Goal: Task Accomplishment & Management: Use online tool/utility

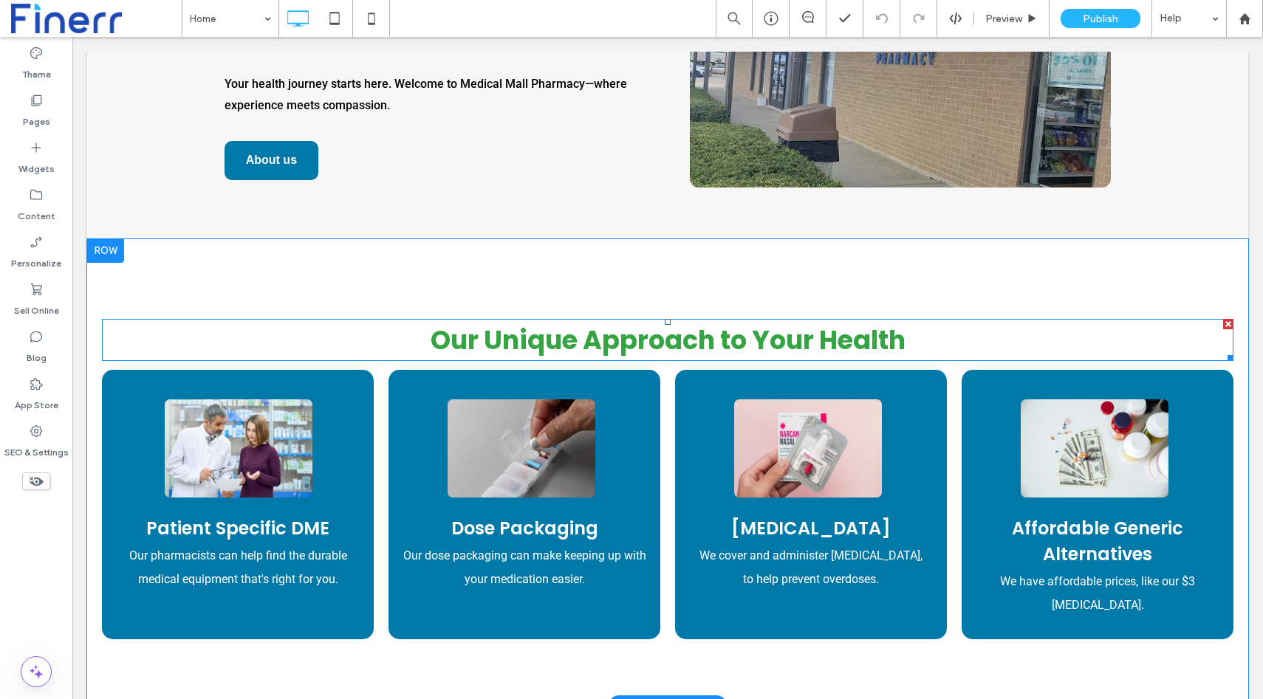
scroll to position [748, 0]
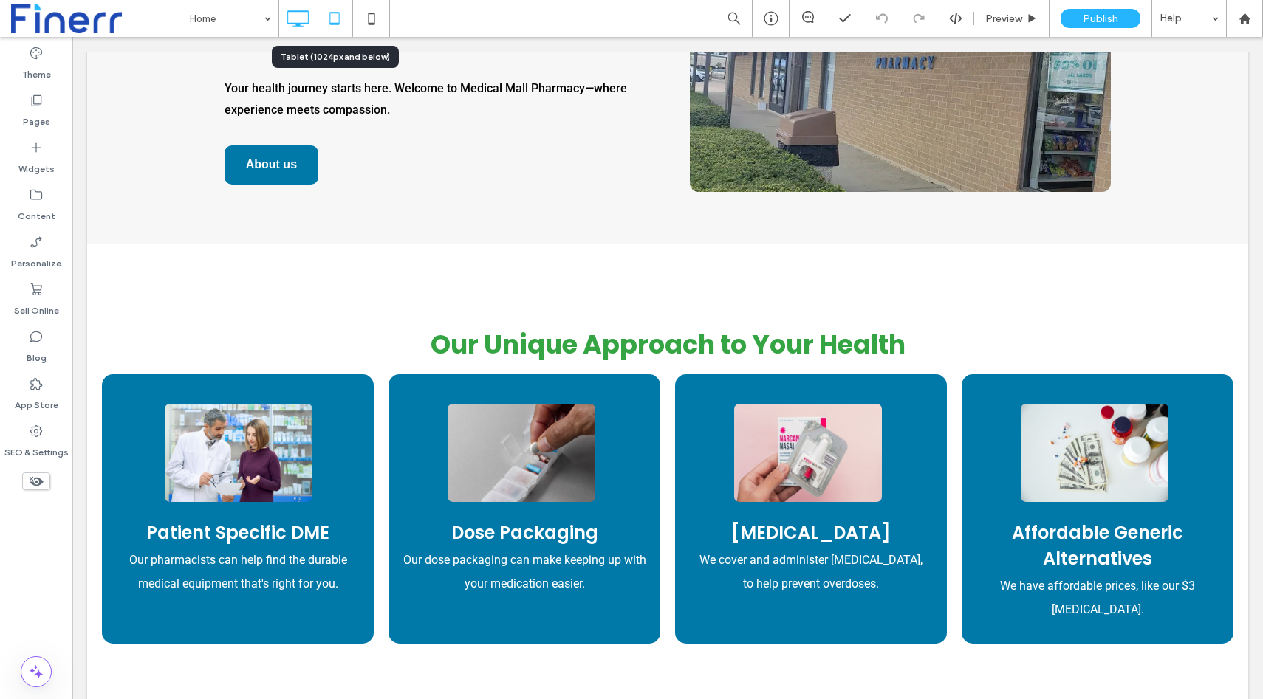
click at [337, 25] on icon at bounding box center [335, 19] width 30 height 30
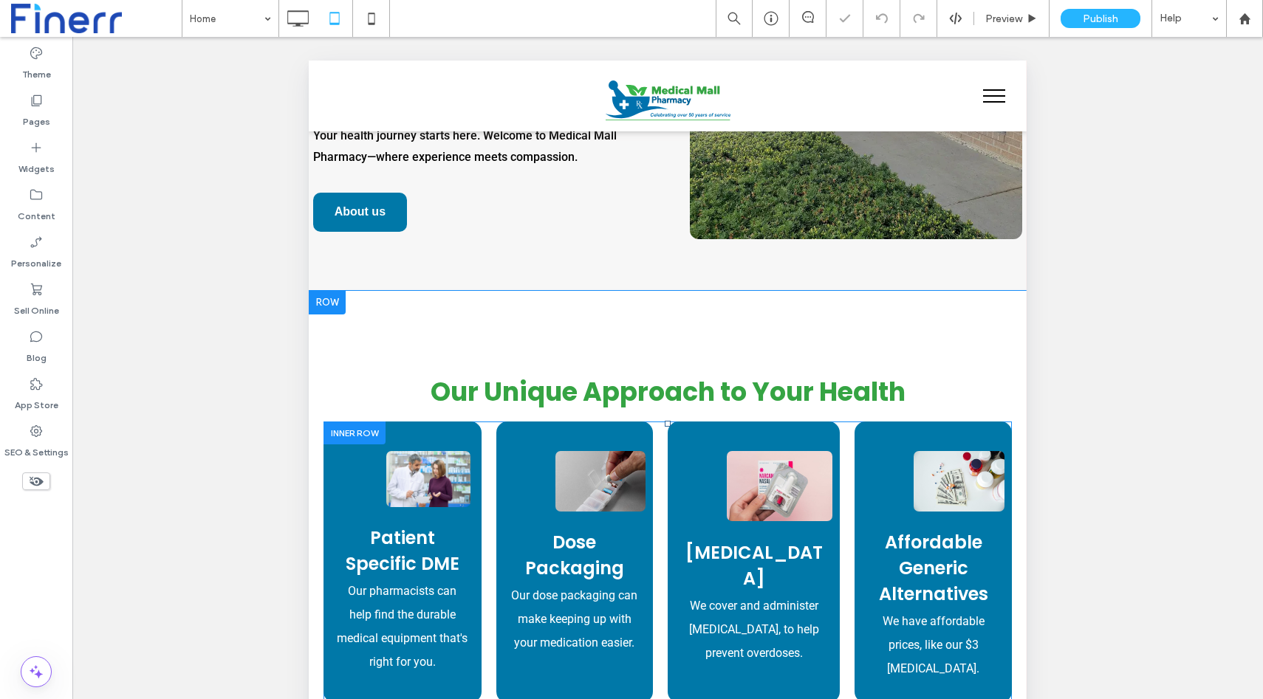
scroll to position [764, 0]
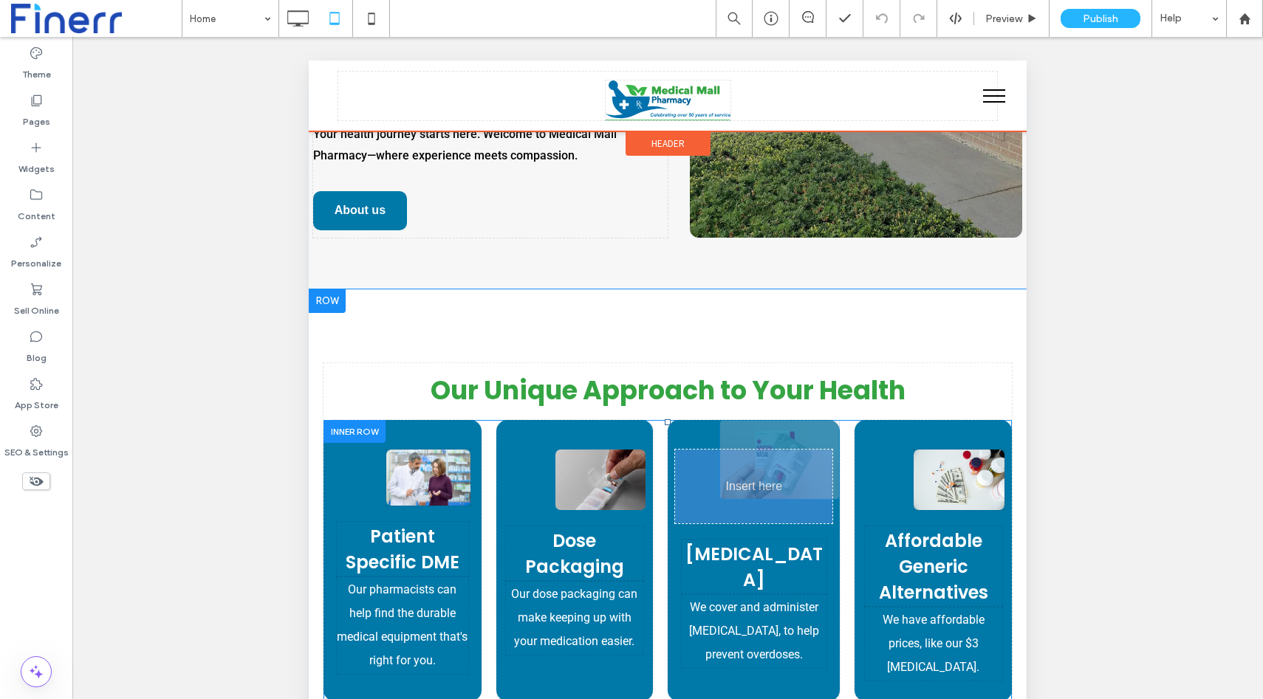
drag, startPoint x: 736, startPoint y: 476, endPoint x: 714, endPoint y: 477, distance: 21.4
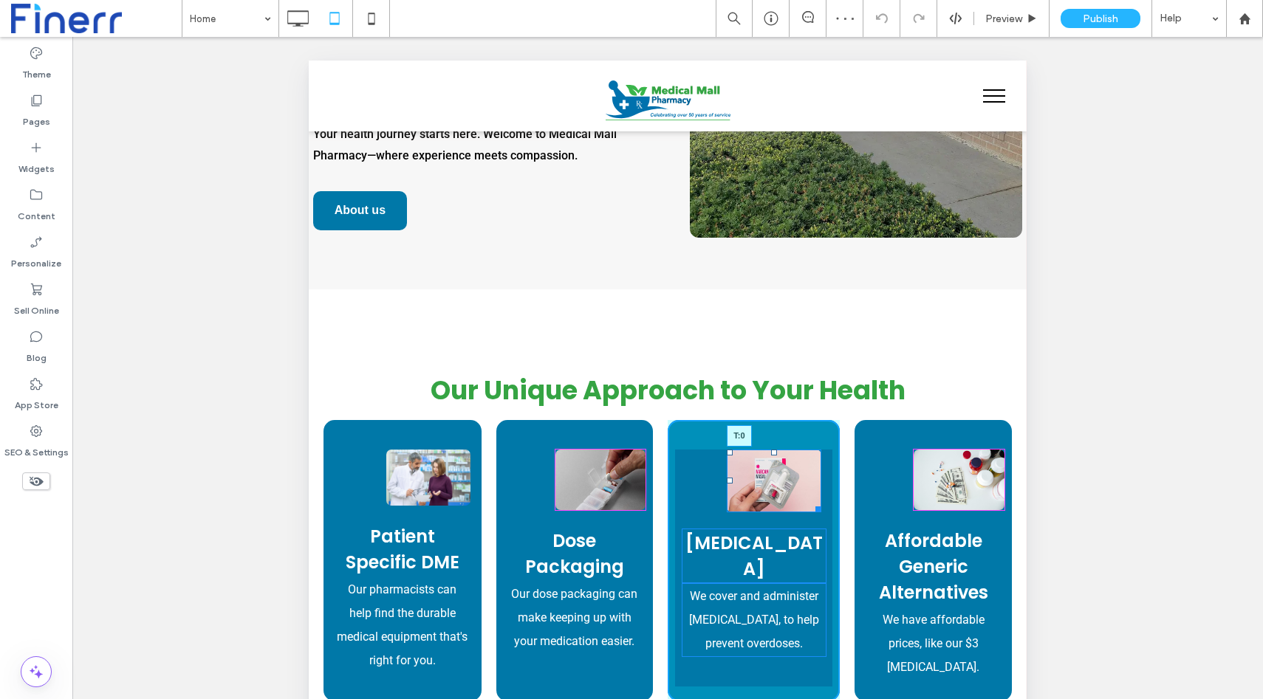
drag, startPoint x: 783, startPoint y: 453, endPoint x: 769, endPoint y: 454, distance: 14.1
click at [769, 454] on div "T:0" at bounding box center [774, 481] width 95 height 63
drag, startPoint x: 736, startPoint y: 480, endPoint x: 711, endPoint y: 481, distance: 25.1
click at [727, 481] on div at bounding box center [730, 481] width 6 height 6
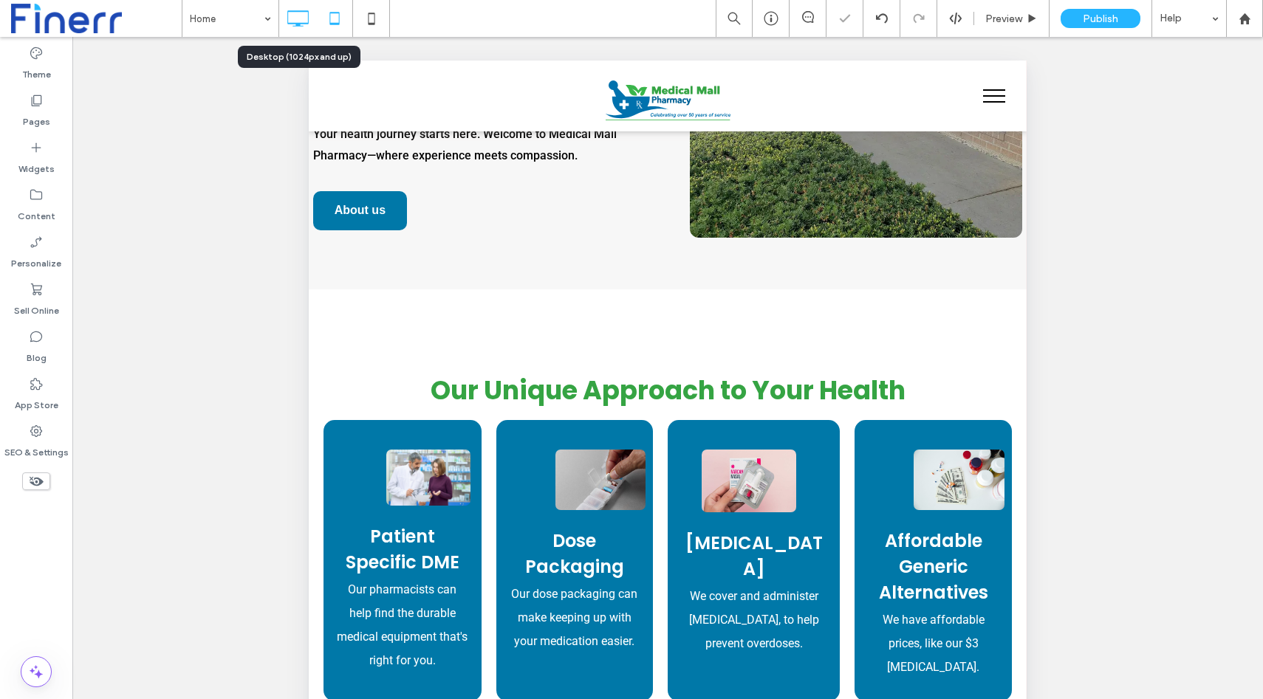
click at [299, 9] on icon at bounding box center [298, 19] width 30 height 30
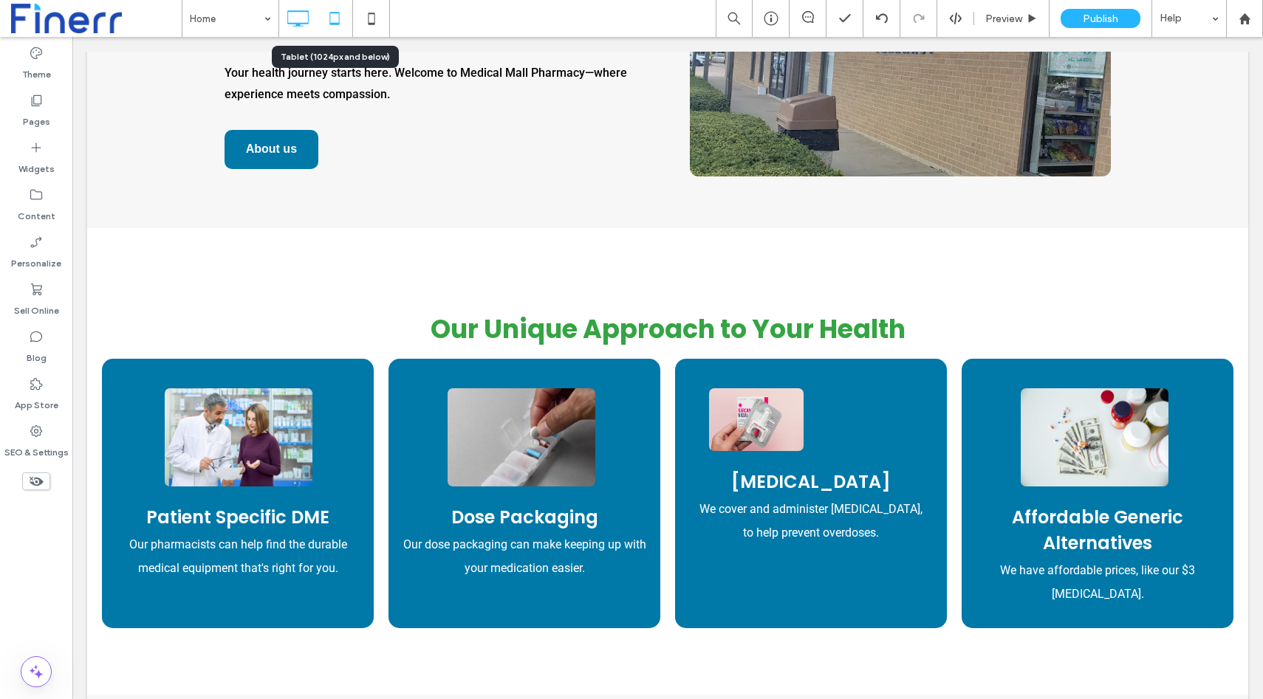
click at [340, 27] on icon at bounding box center [335, 19] width 30 height 30
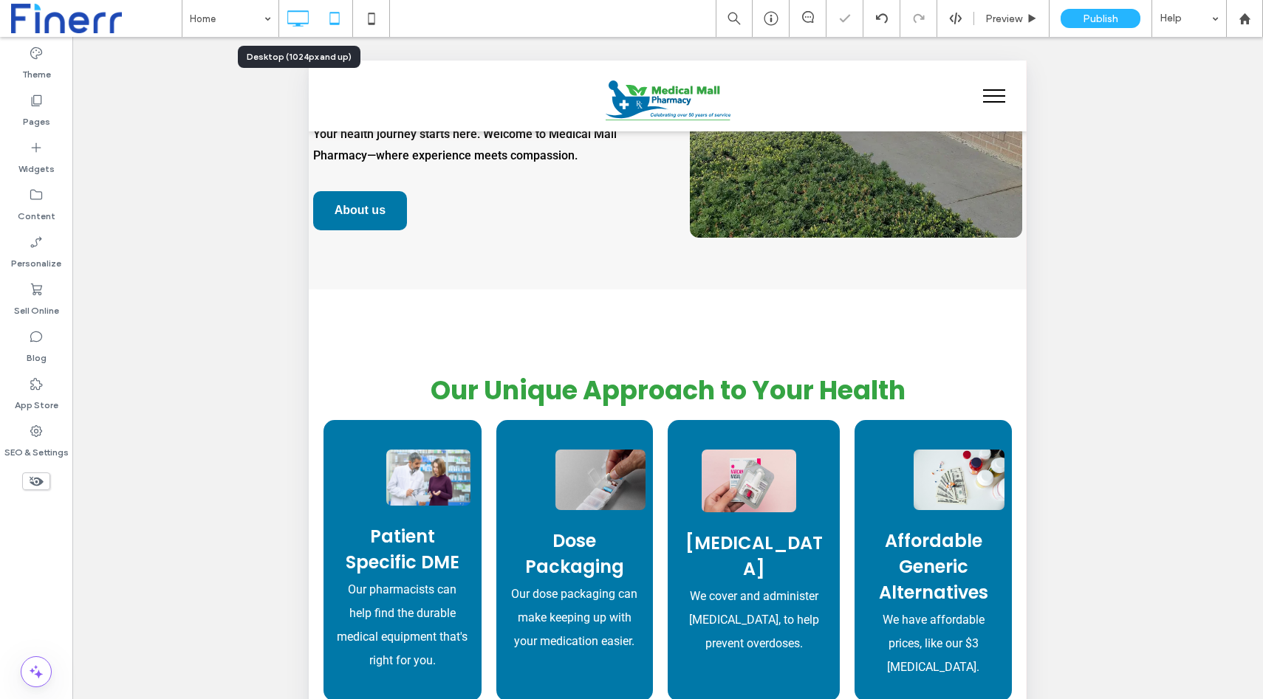
click at [300, 10] on use at bounding box center [298, 18] width 21 height 16
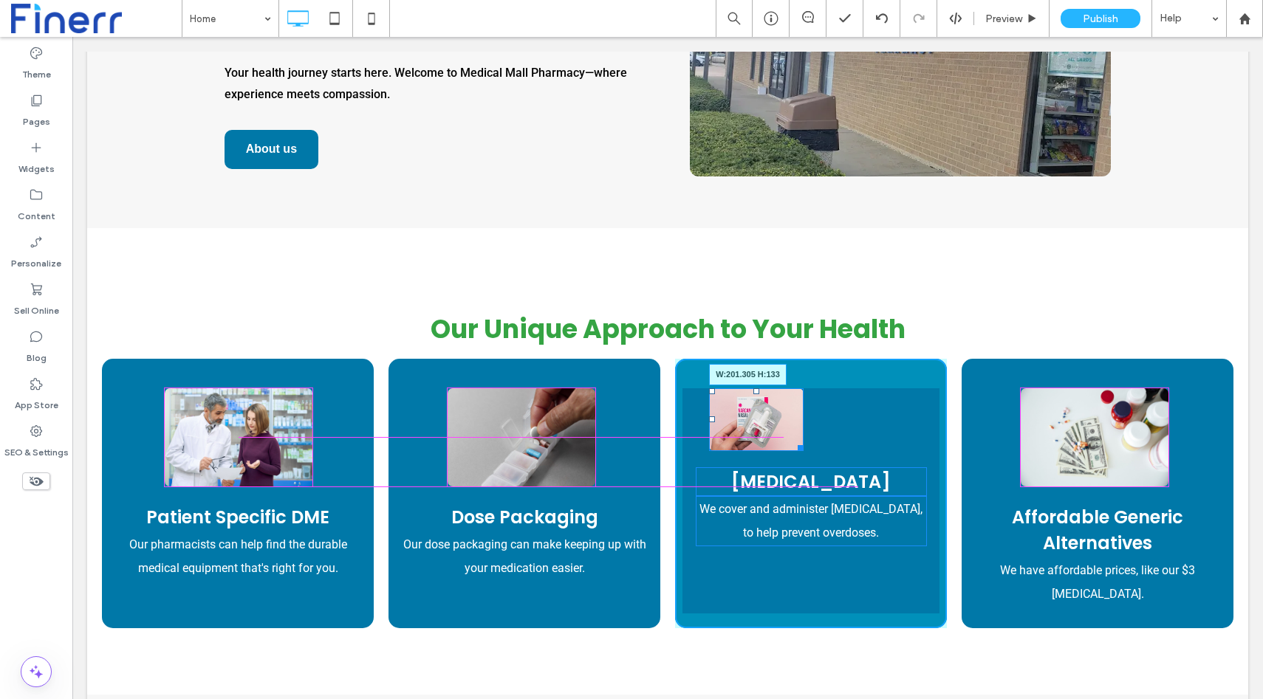
drag, startPoint x: 800, startPoint y: 445, endPoint x: 844, endPoint y: 480, distance: 56.3
click at [804, 451] on div at bounding box center [797, 445] width 11 height 11
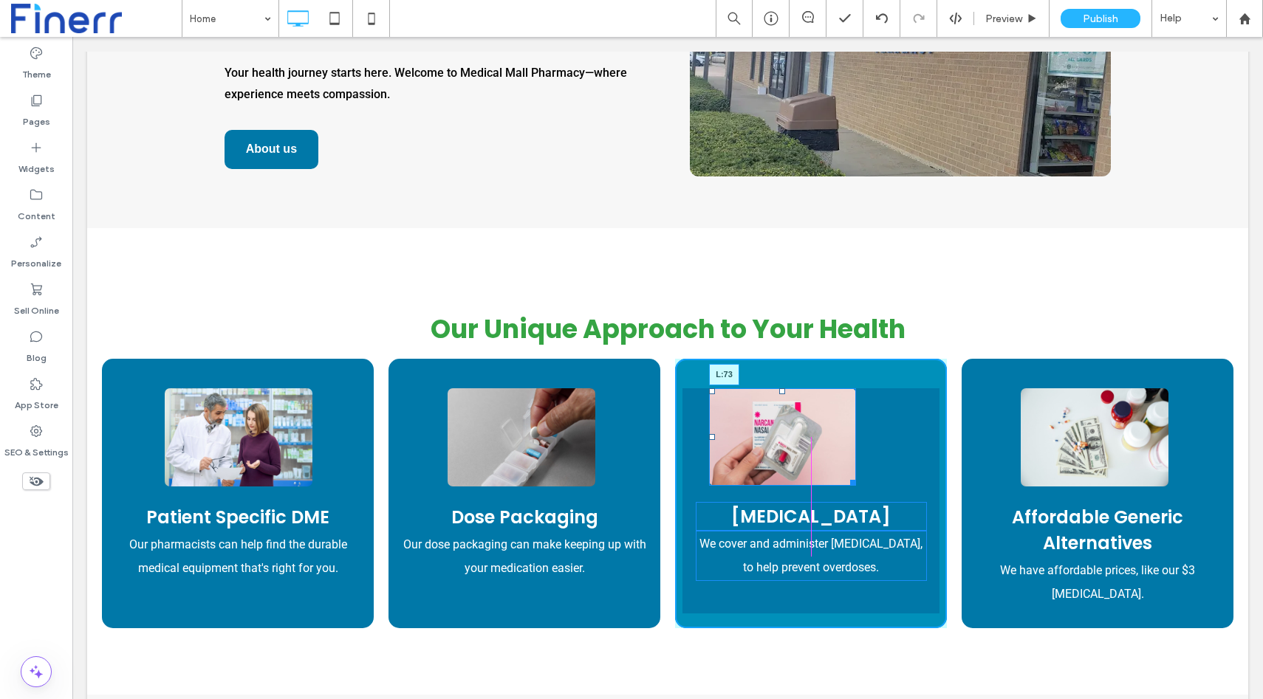
drag, startPoint x: 710, startPoint y: 434, endPoint x: 738, endPoint y: 434, distance: 27.3
click at [715, 434] on div at bounding box center [712, 437] width 6 height 6
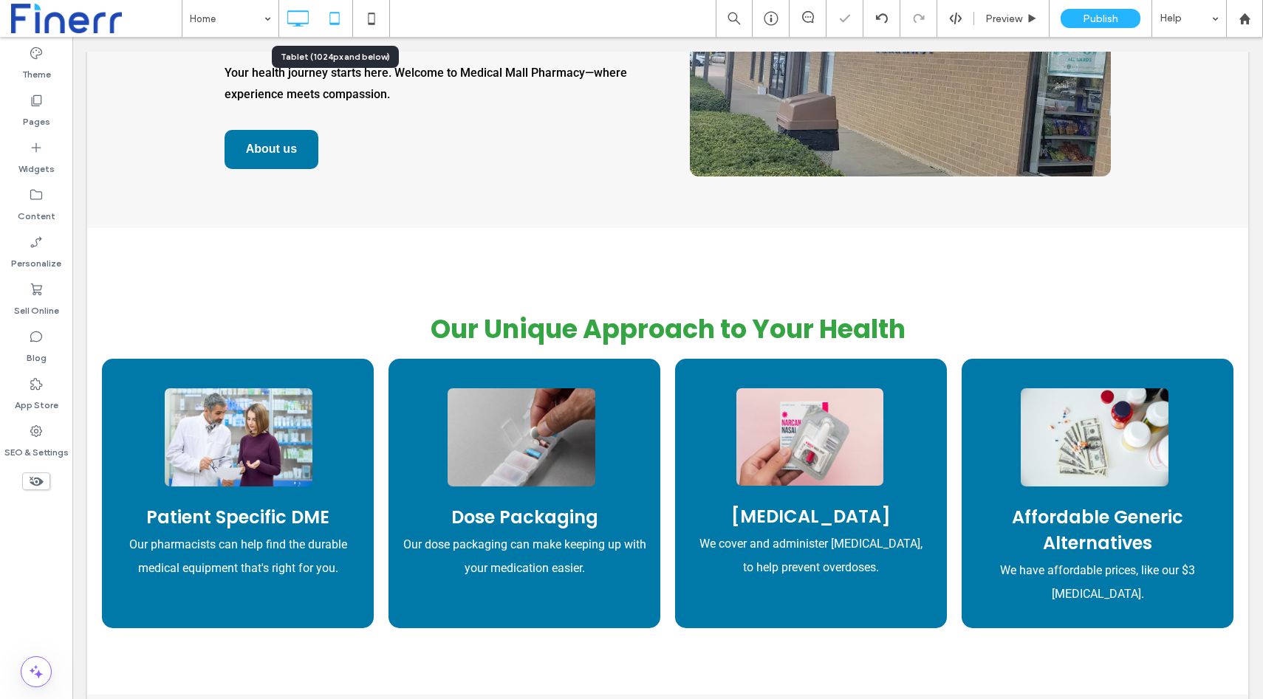
click at [335, 10] on icon at bounding box center [335, 19] width 30 height 30
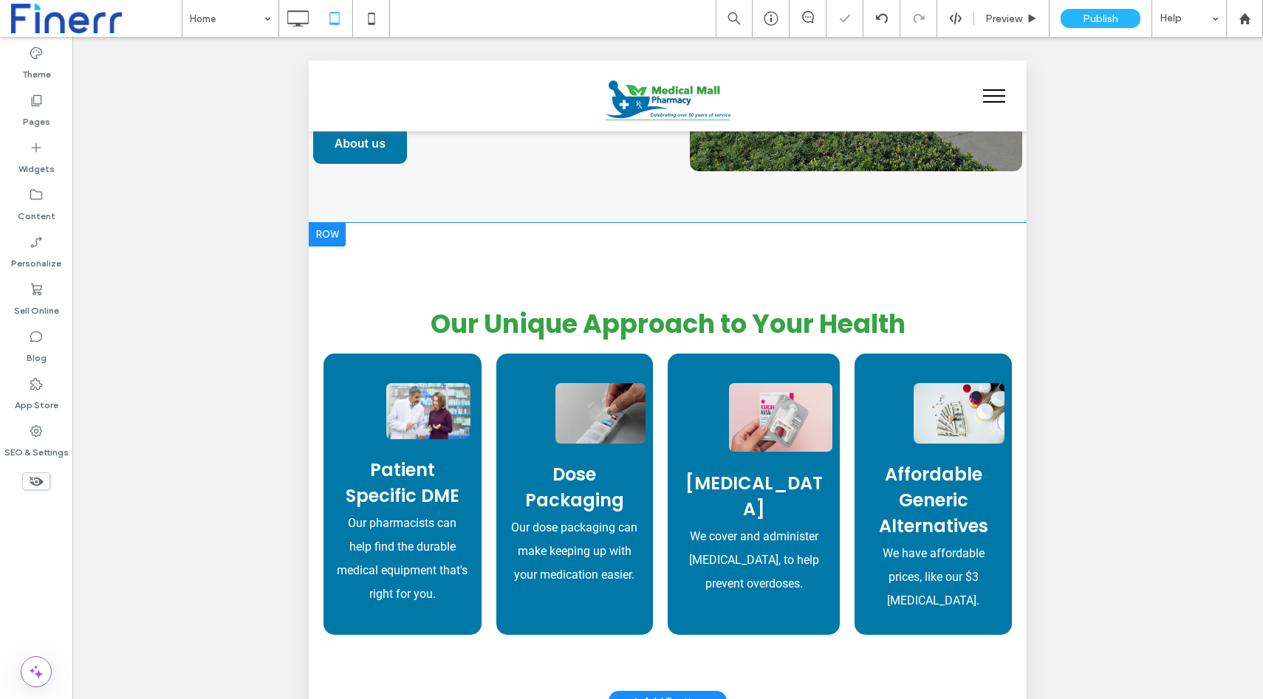
scroll to position [834, 0]
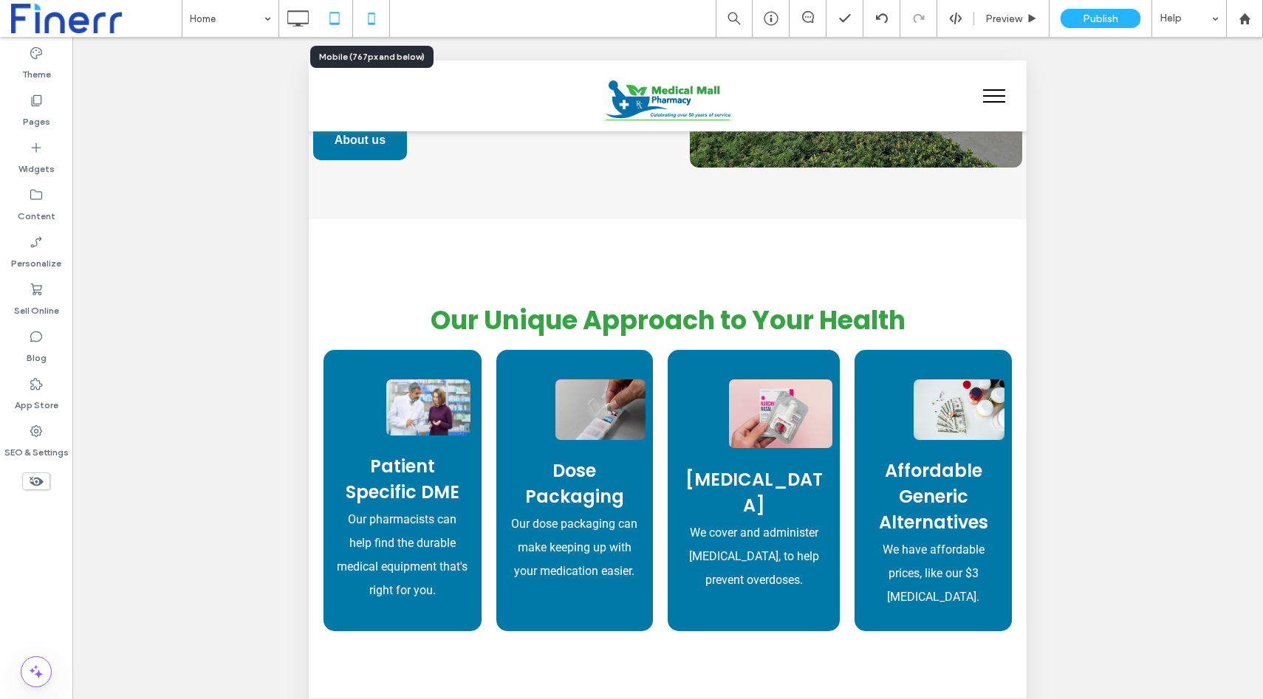
click at [374, 23] on use at bounding box center [371, 19] width 7 height 12
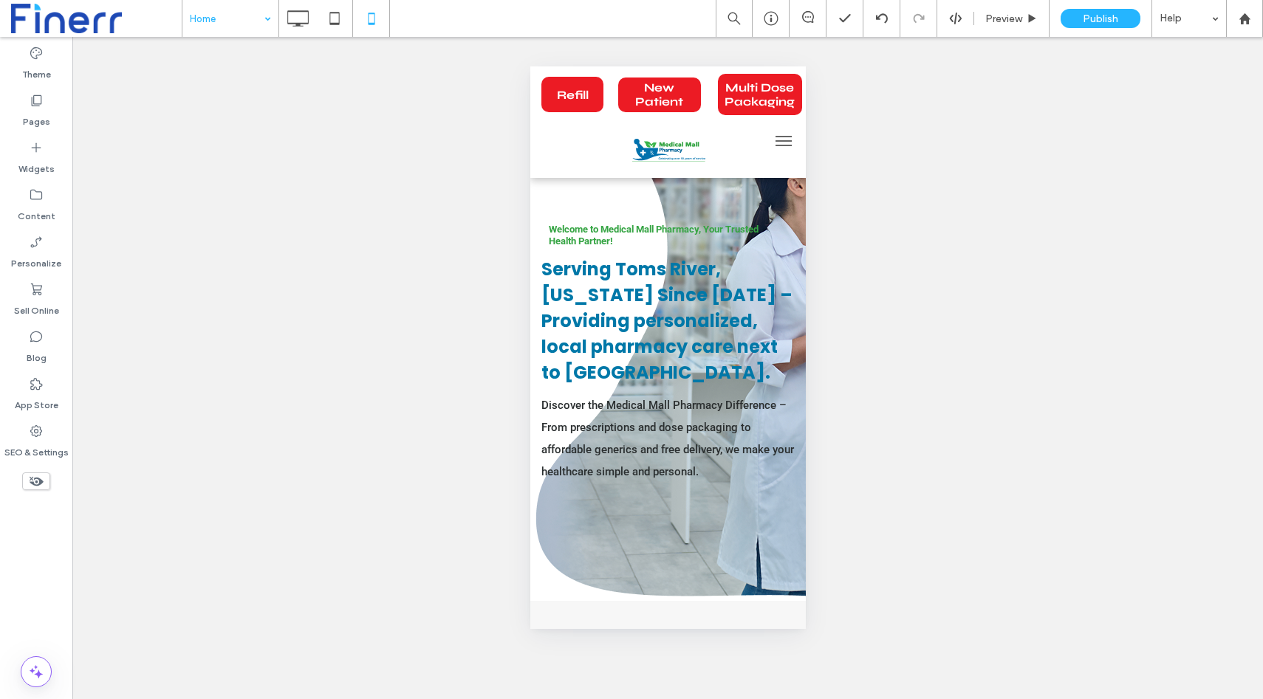
scroll to position [0, 0]
click at [302, 25] on icon at bounding box center [298, 19] width 30 height 30
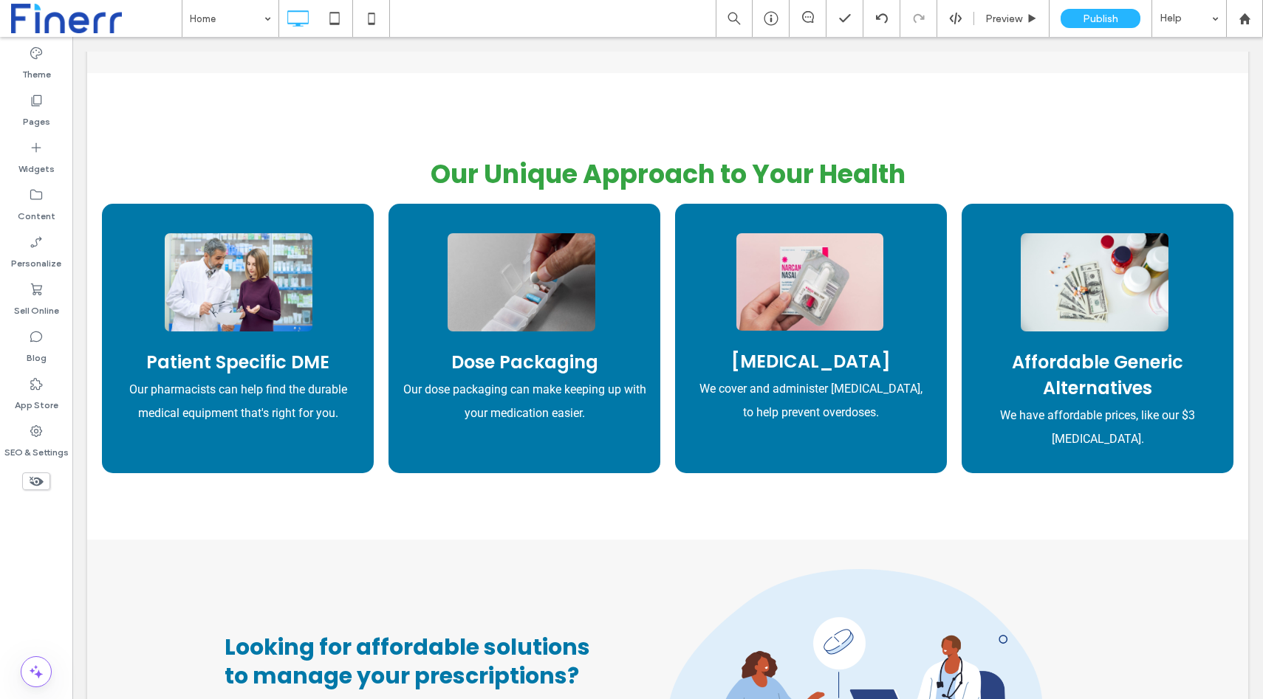
scroll to position [923, 0]
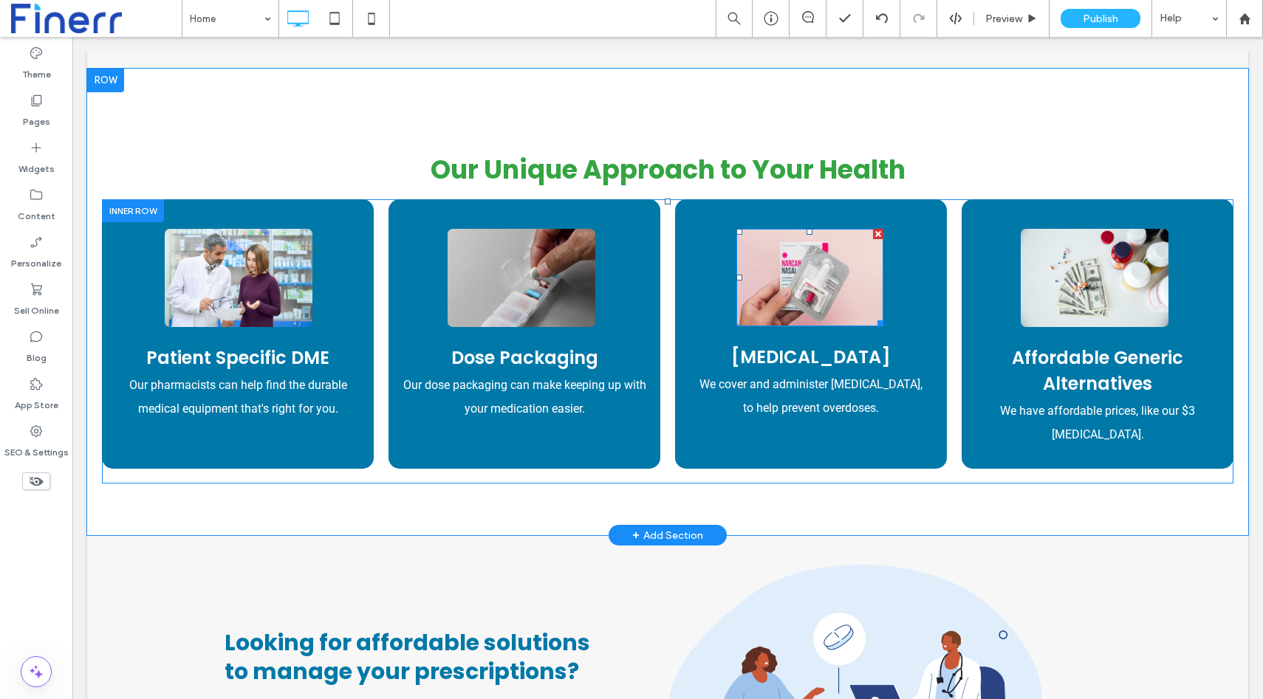
click at [761, 292] on img at bounding box center [809, 277] width 146 height 97
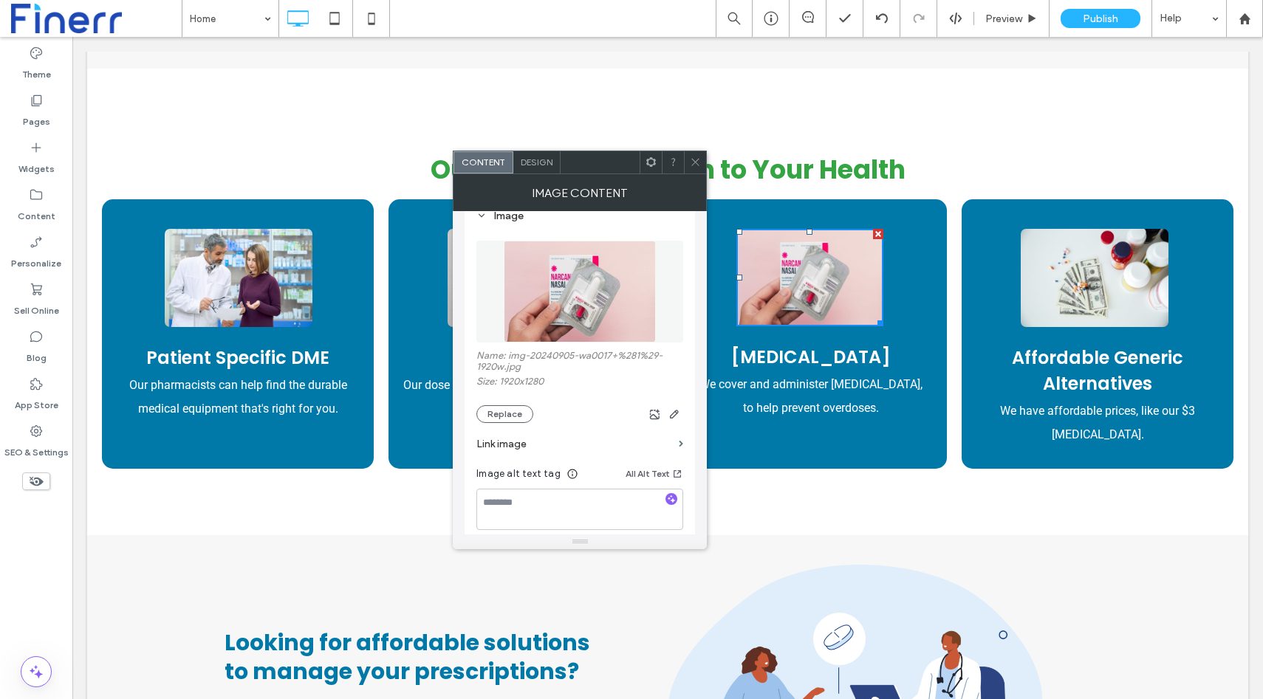
scroll to position [0, 0]
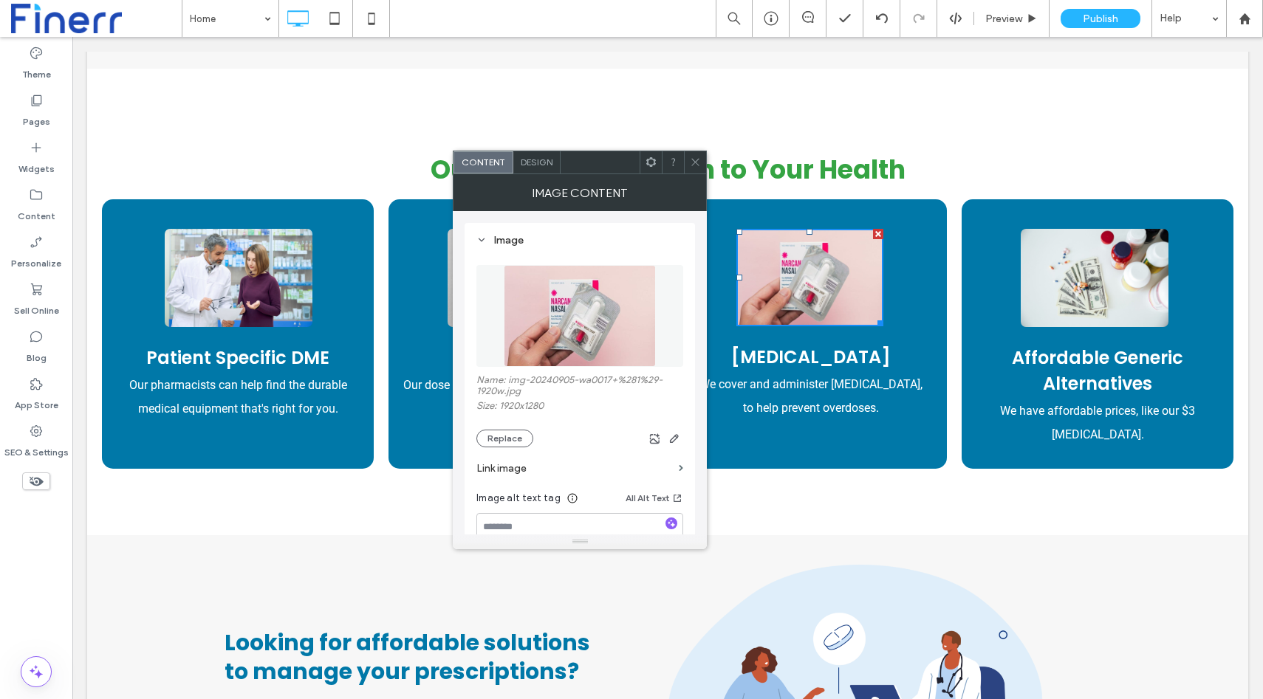
click at [532, 165] on span "Design" at bounding box center [537, 162] width 32 height 11
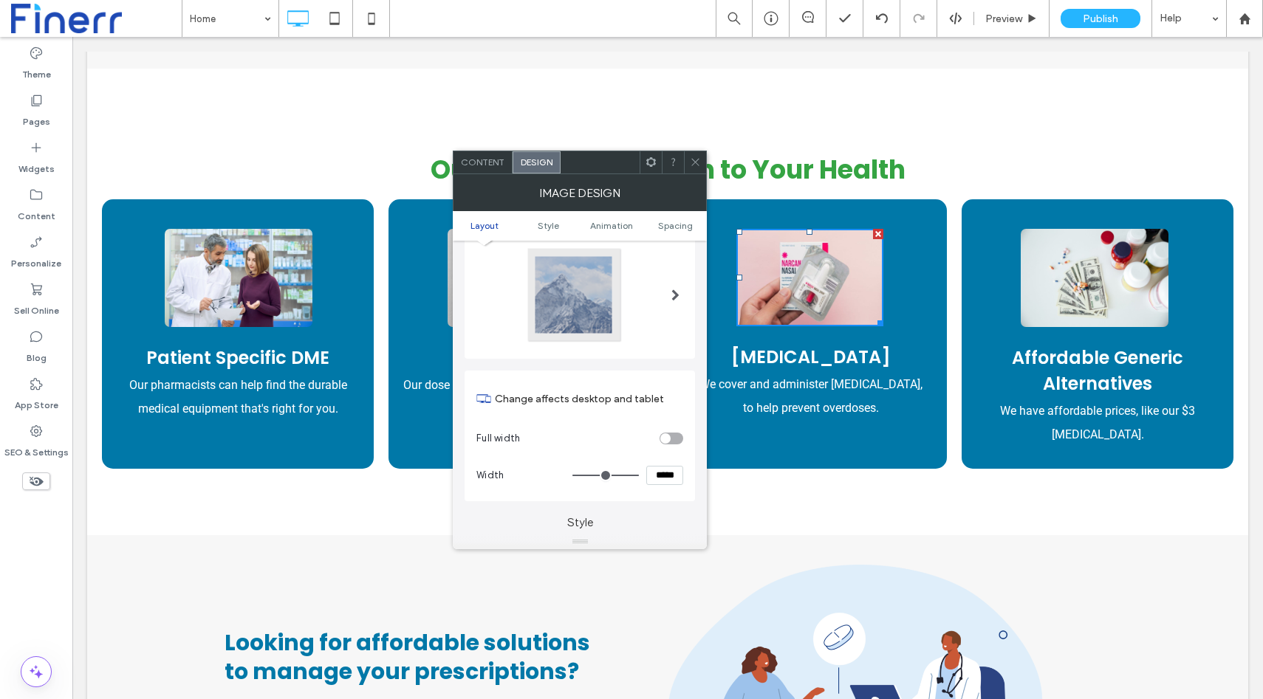
scroll to position [49, 0]
click at [669, 435] on div "toggle" at bounding box center [665, 438] width 10 height 10
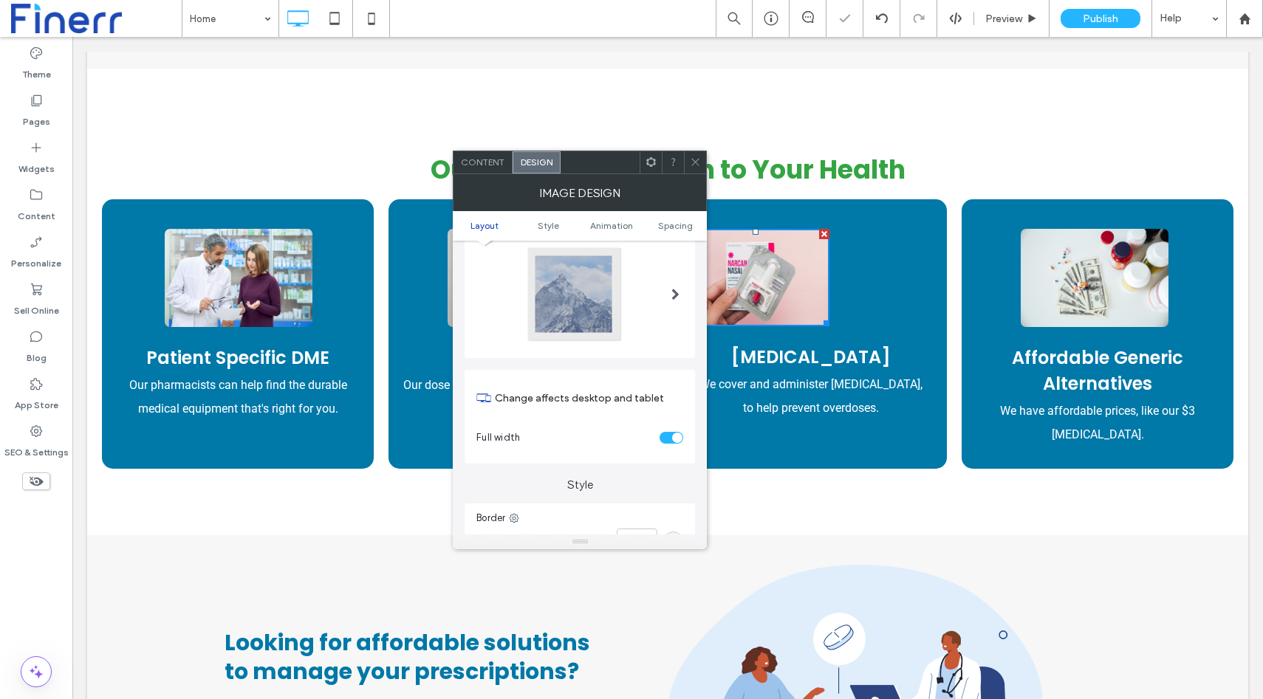
click at [669, 435] on div "toggle" at bounding box center [671, 438] width 24 height 12
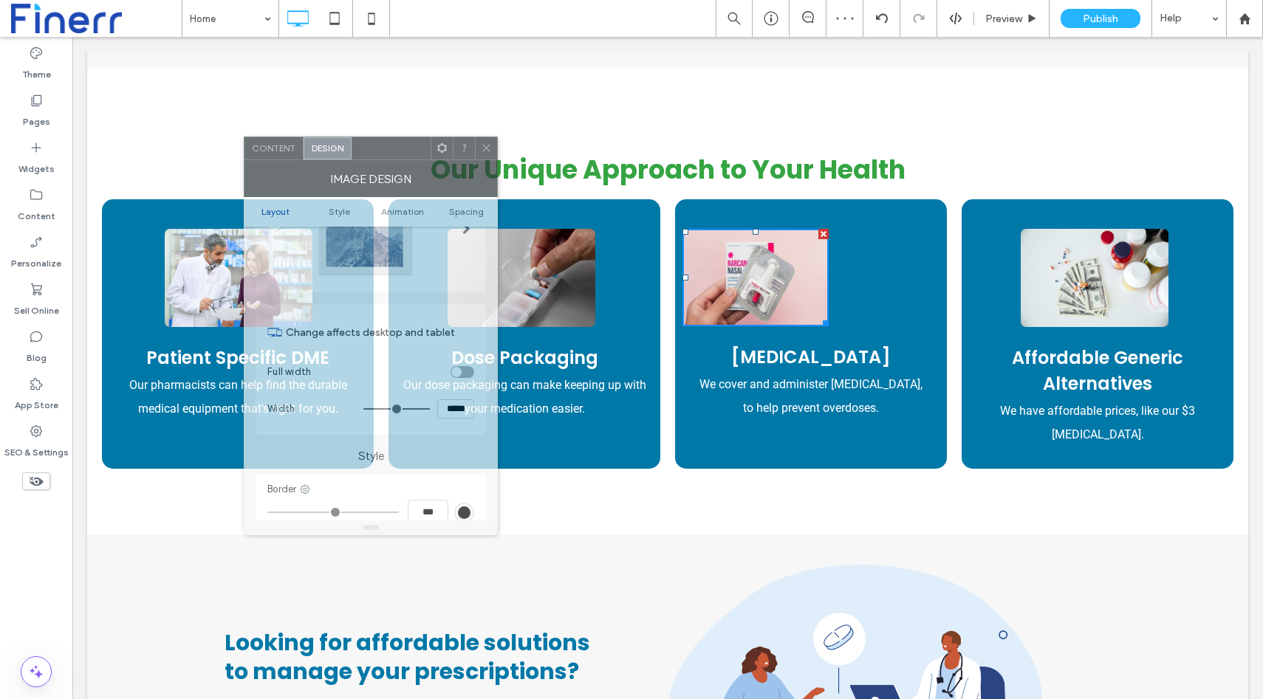
drag, startPoint x: 621, startPoint y: 163, endPoint x: 412, endPoint y: 149, distance: 209.5
click at [412, 149] on div at bounding box center [391, 148] width 79 height 22
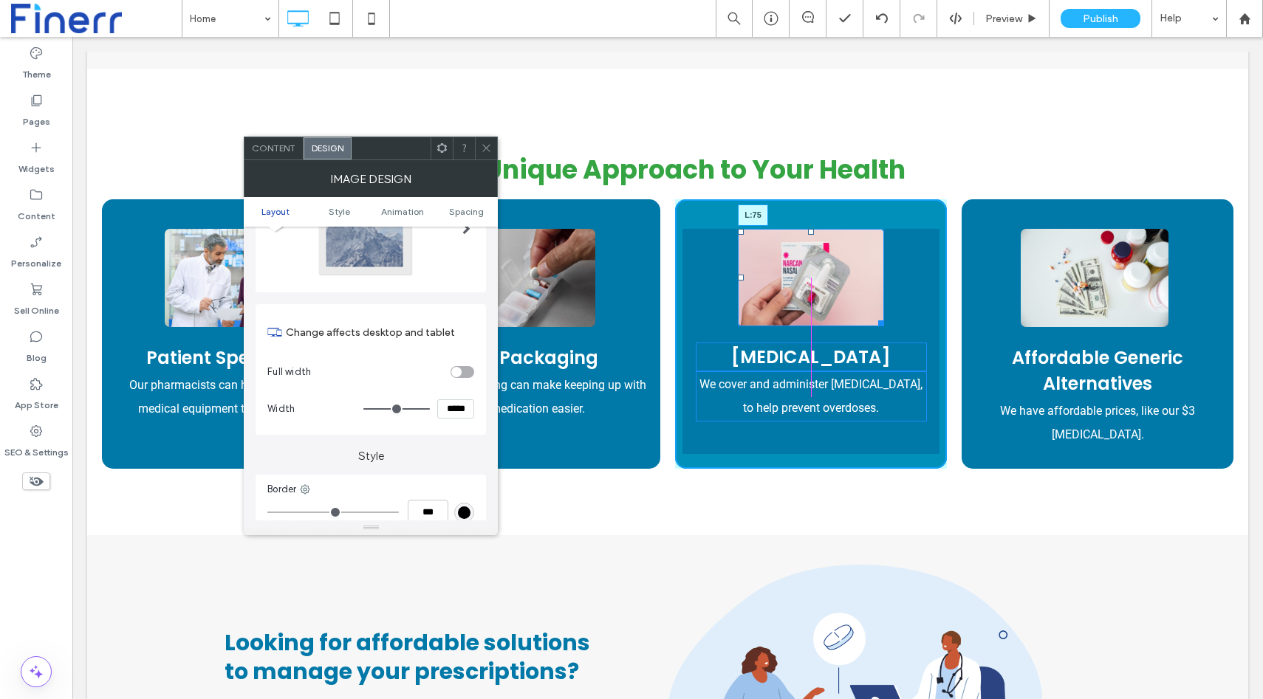
drag, startPoint x: 685, startPoint y: 276, endPoint x: 741, endPoint y: 276, distance: 55.4
click at [741, 276] on div at bounding box center [741, 278] width 6 height 6
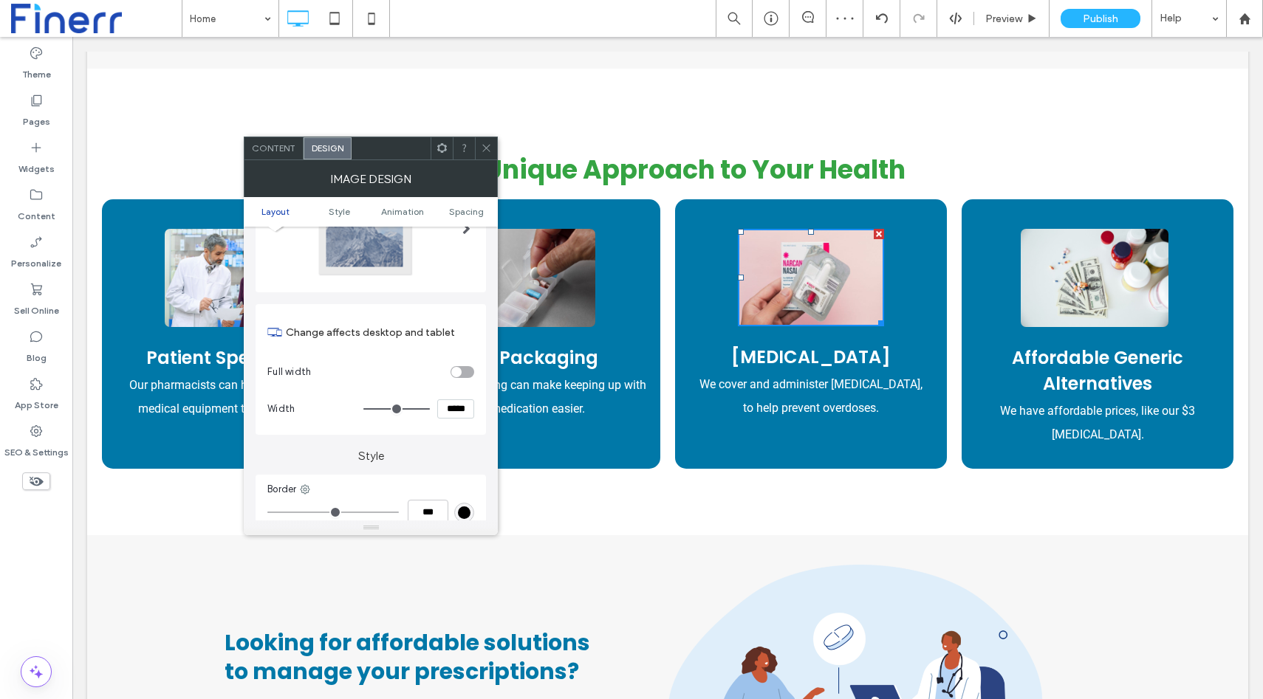
click at [462, 372] on div "toggle" at bounding box center [462, 372] width 24 height 12
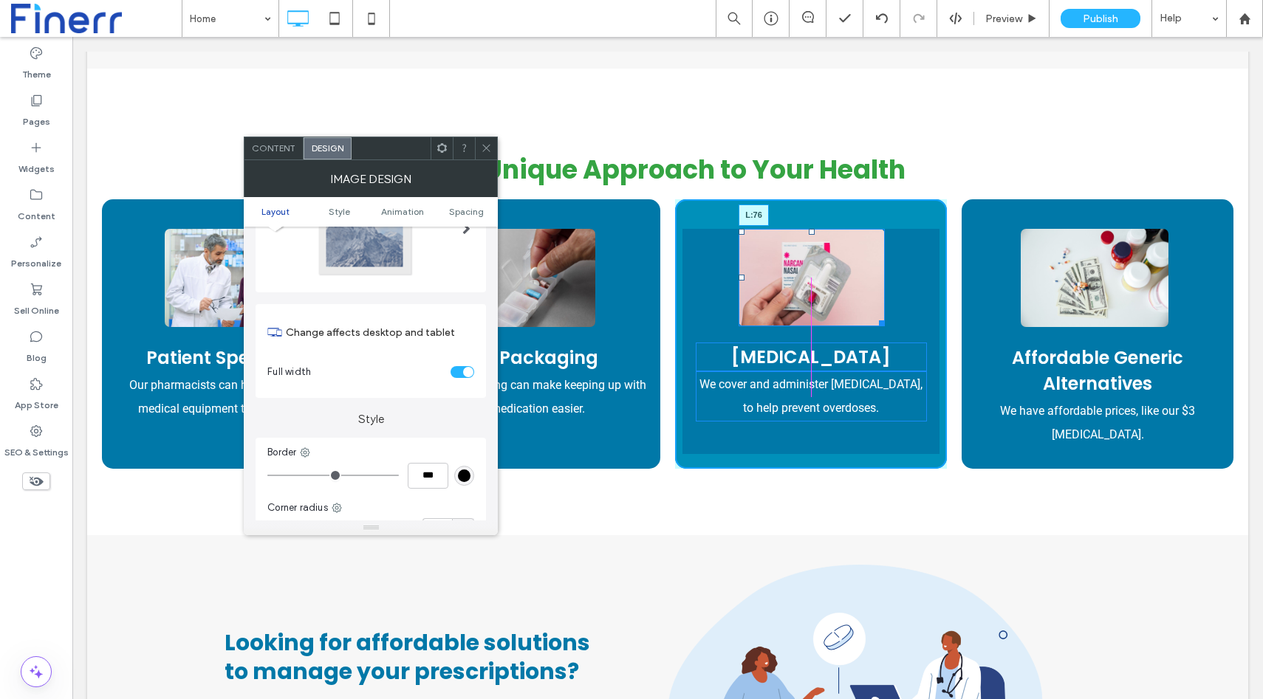
drag, startPoint x: 685, startPoint y: 276, endPoint x: 741, endPoint y: 273, distance: 56.2
click at [741, 273] on div "L:76" at bounding box center [812, 277] width 146 height 97
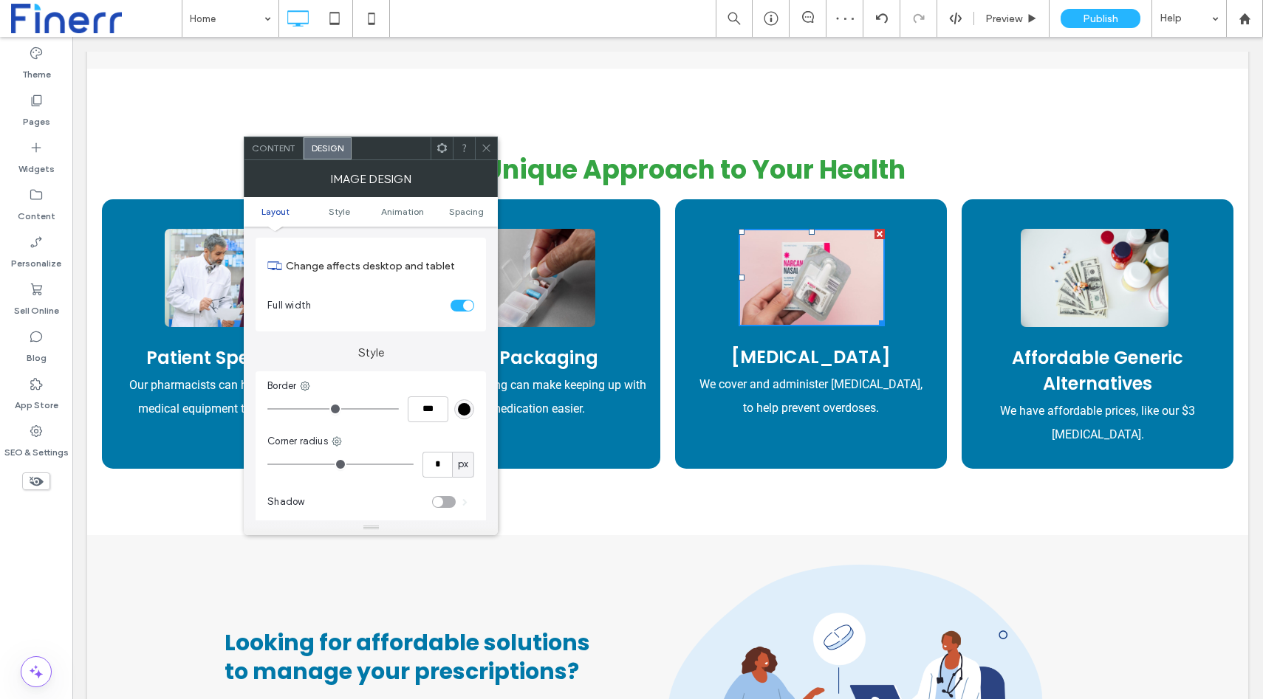
scroll to position [166, 0]
click at [487, 150] on icon at bounding box center [486, 148] width 11 height 11
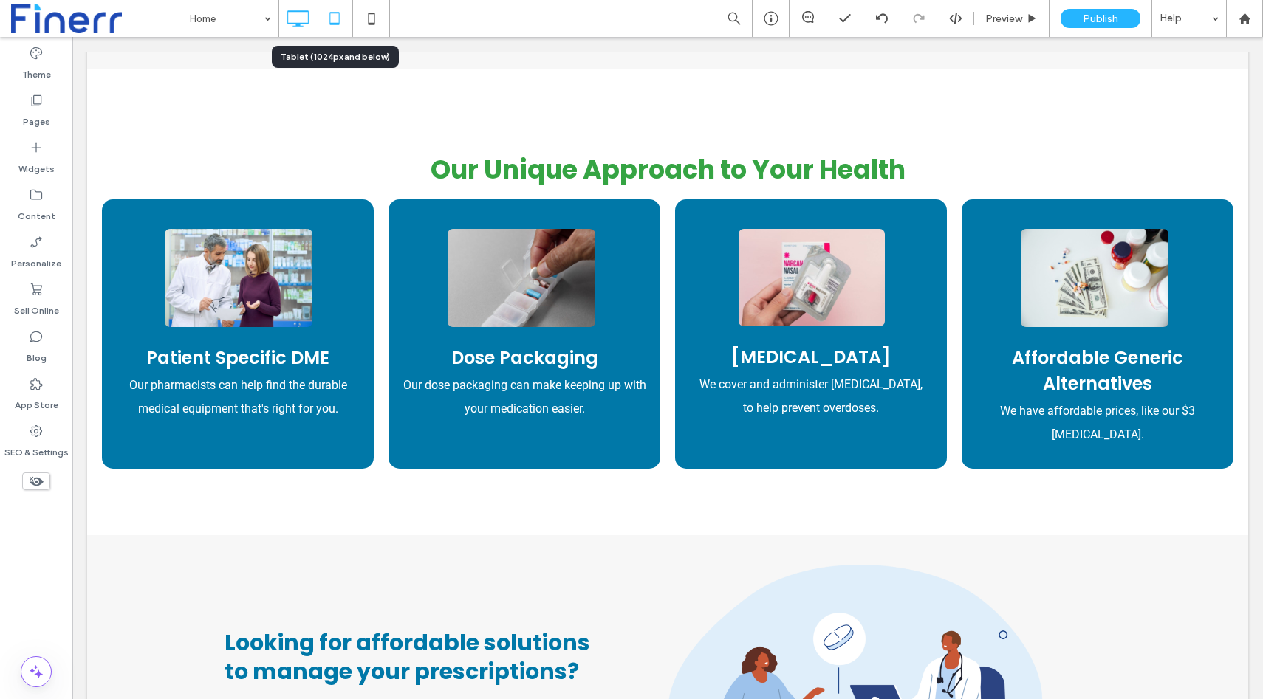
click at [333, 19] on icon at bounding box center [335, 19] width 30 height 30
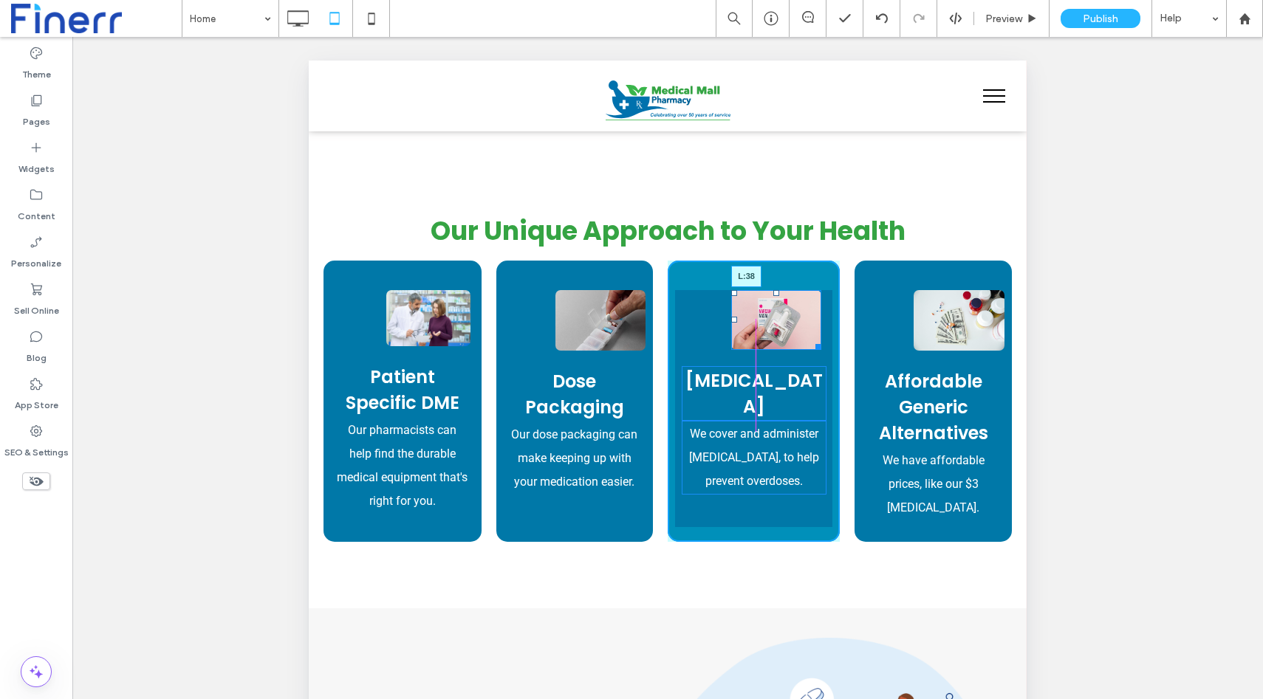
drag, startPoint x: 741, startPoint y: 317, endPoint x: 713, endPoint y: 318, distance: 28.1
click at [731, 318] on div at bounding box center [734, 320] width 6 height 6
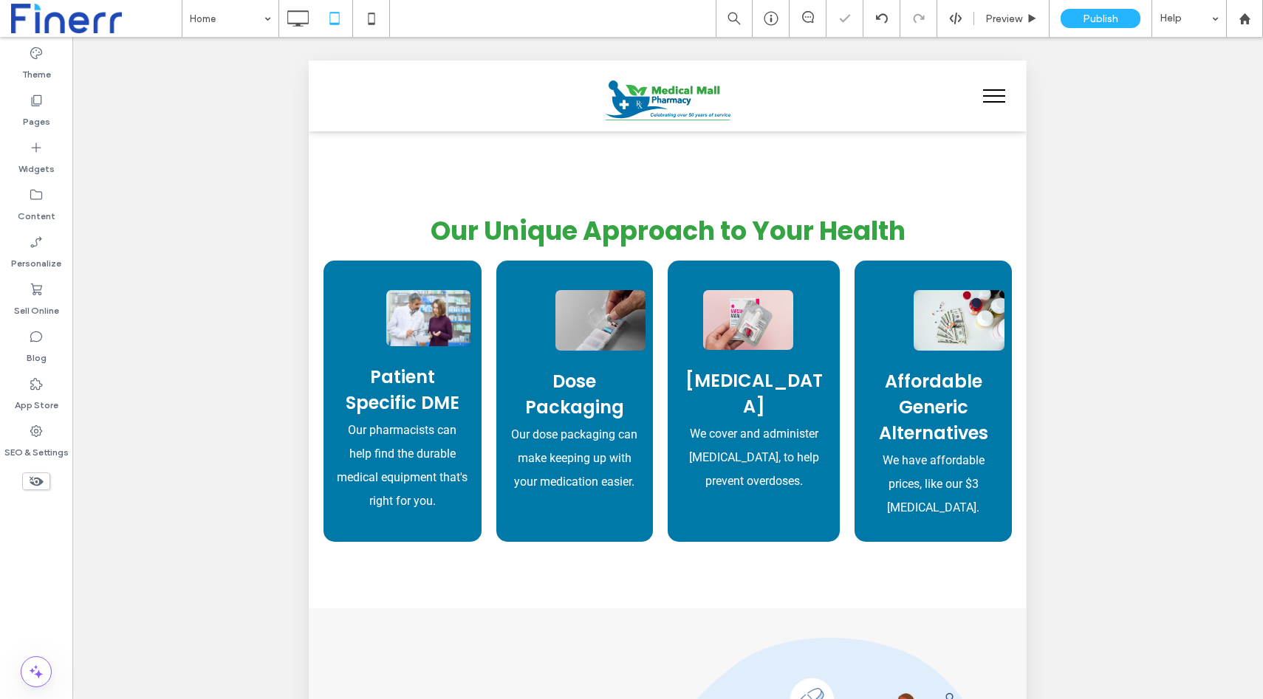
click at [753, 326] on div at bounding box center [631, 349] width 1263 height 699
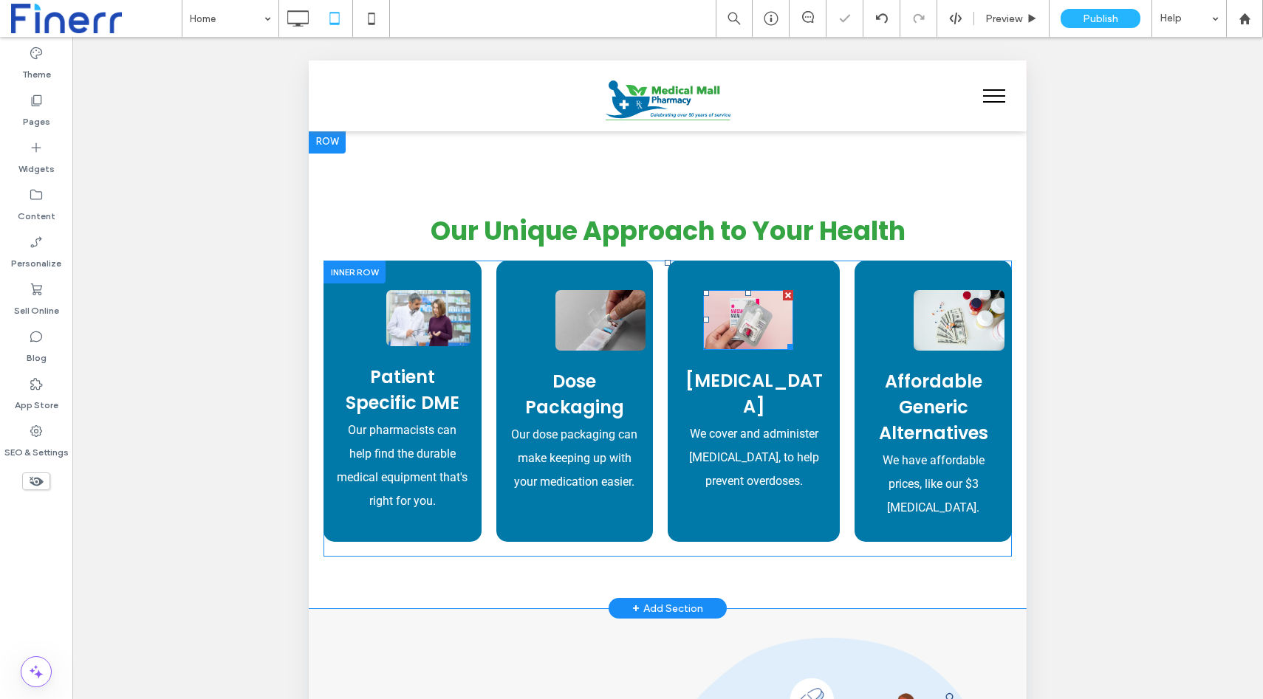
click at [758, 314] on img at bounding box center [748, 320] width 90 height 60
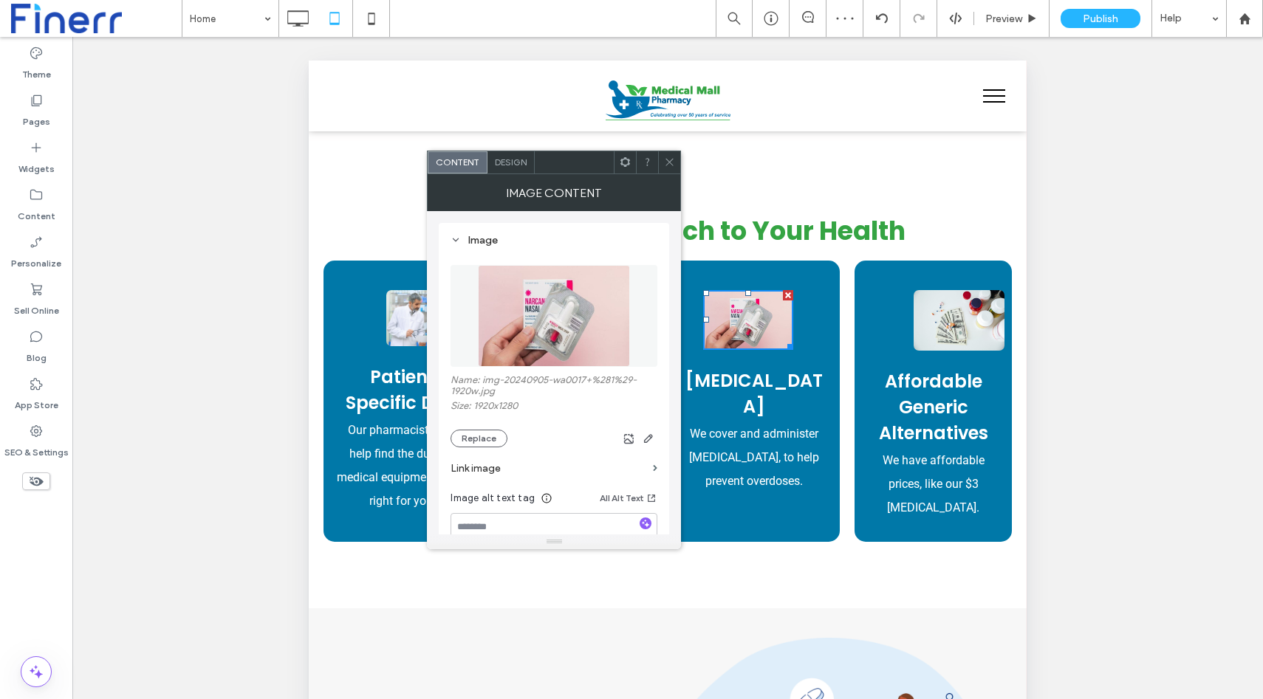
click at [501, 166] on span "Design" at bounding box center [511, 162] width 32 height 11
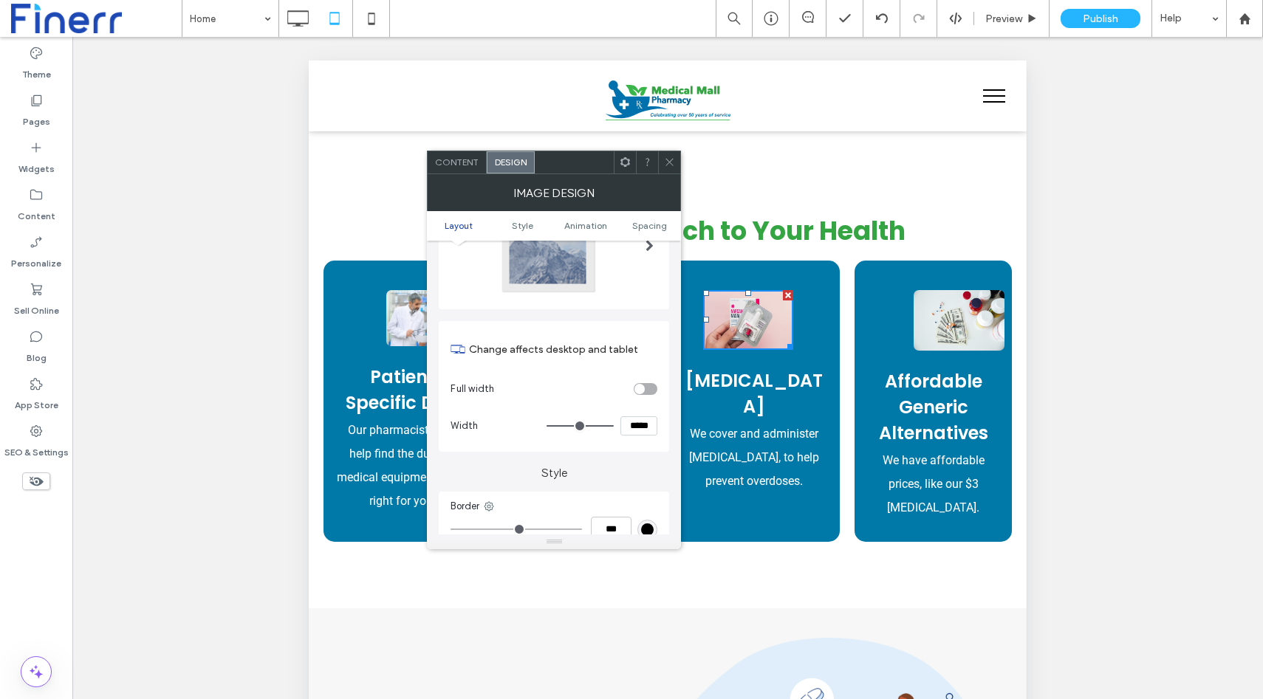
scroll to position [100, 0]
click at [637, 417] on input "*****" at bounding box center [638, 424] width 37 height 19
type input "***"
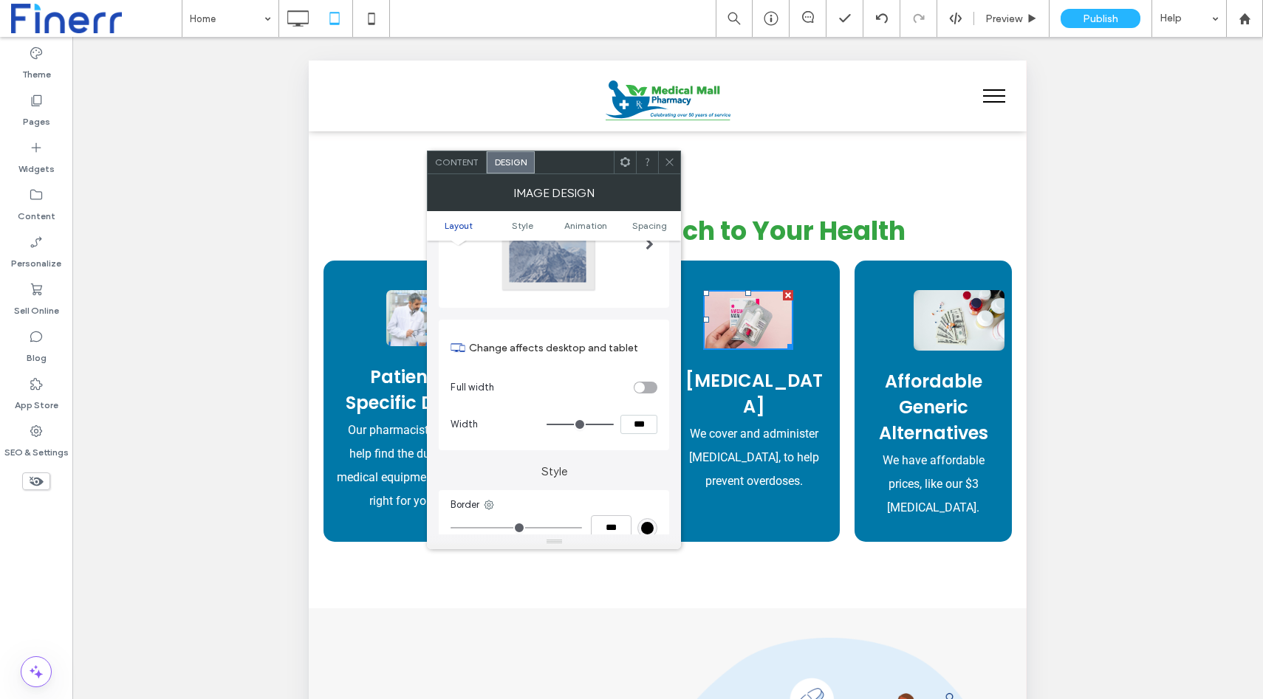
type input "*"
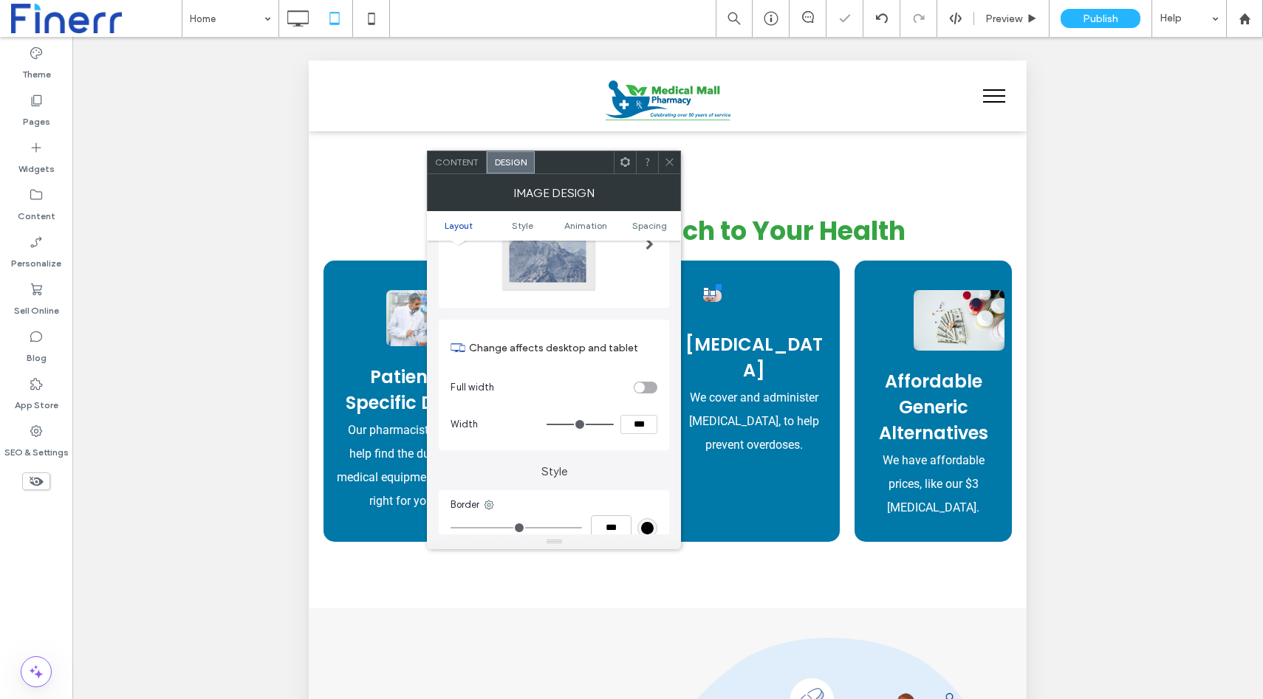
click at [637, 417] on input "***" at bounding box center [638, 424] width 37 height 19
type input "***"
click at [884, 22] on use at bounding box center [881, 18] width 12 height 10
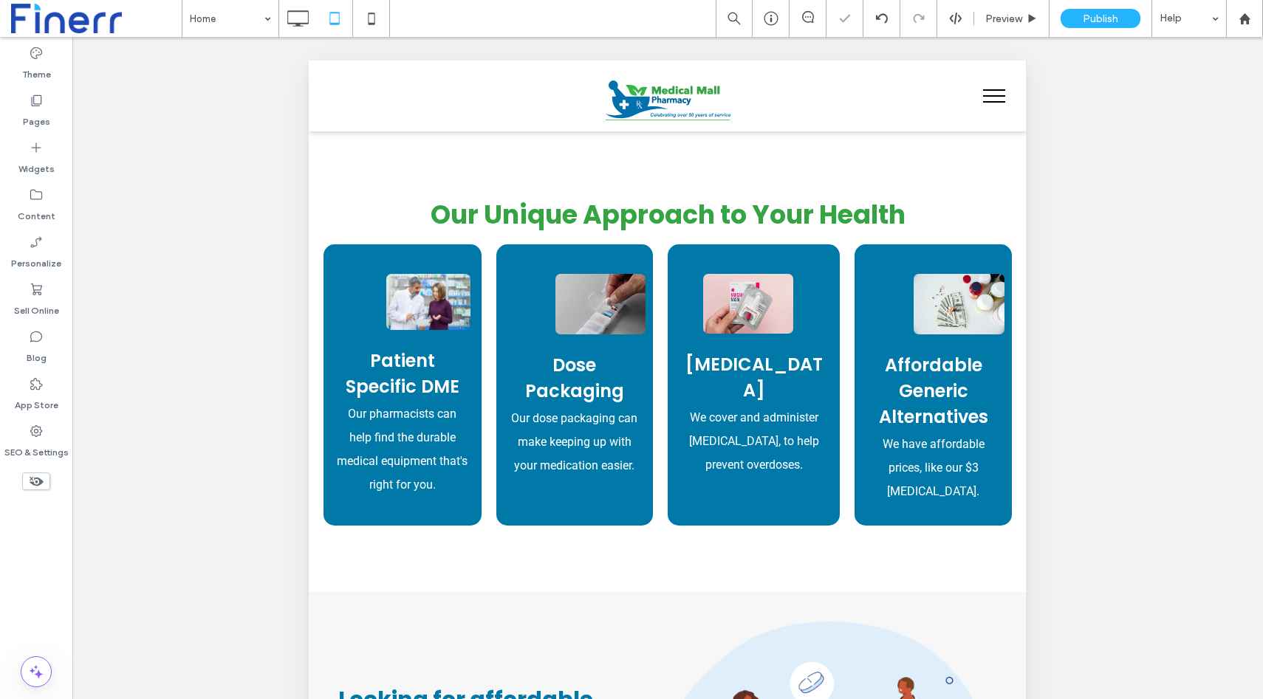
scroll to position [934, 0]
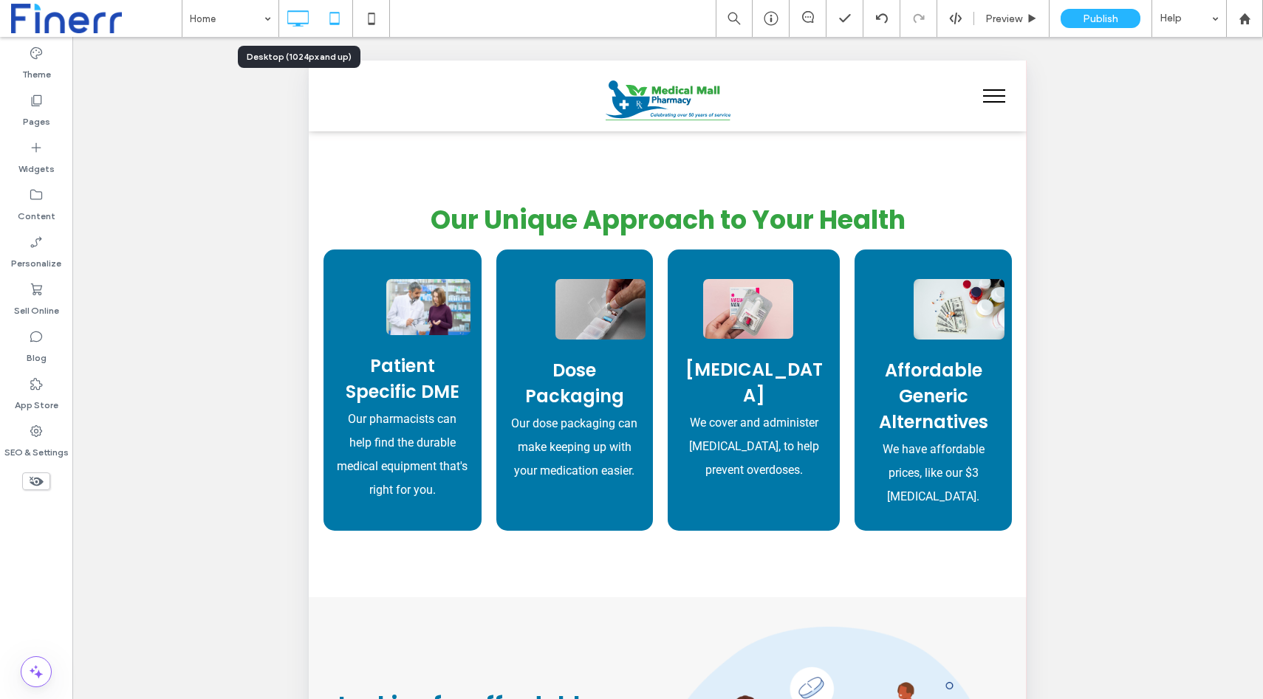
click at [291, 19] on icon at bounding box center [298, 19] width 30 height 30
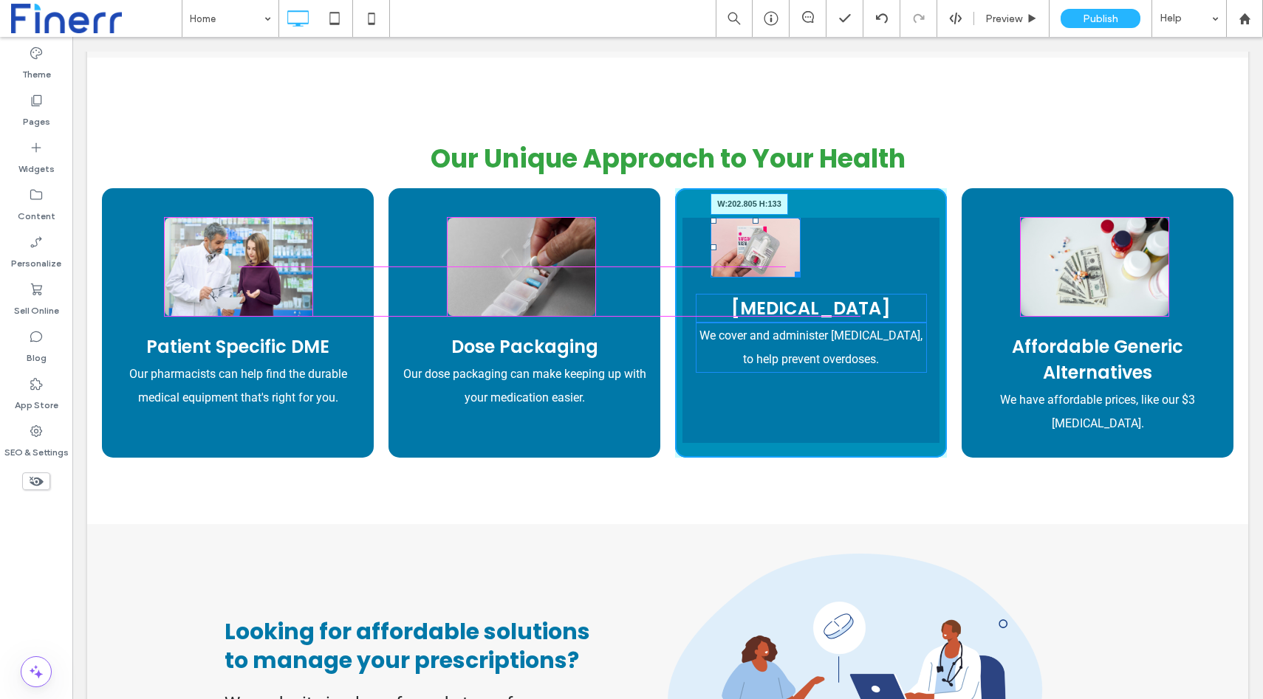
drag, startPoint x: 798, startPoint y: 273, endPoint x: 835, endPoint y: 312, distance: 54.9
click at [801, 278] on div "W:202.805 H:133" at bounding box center [755, 248] width 90 height 60
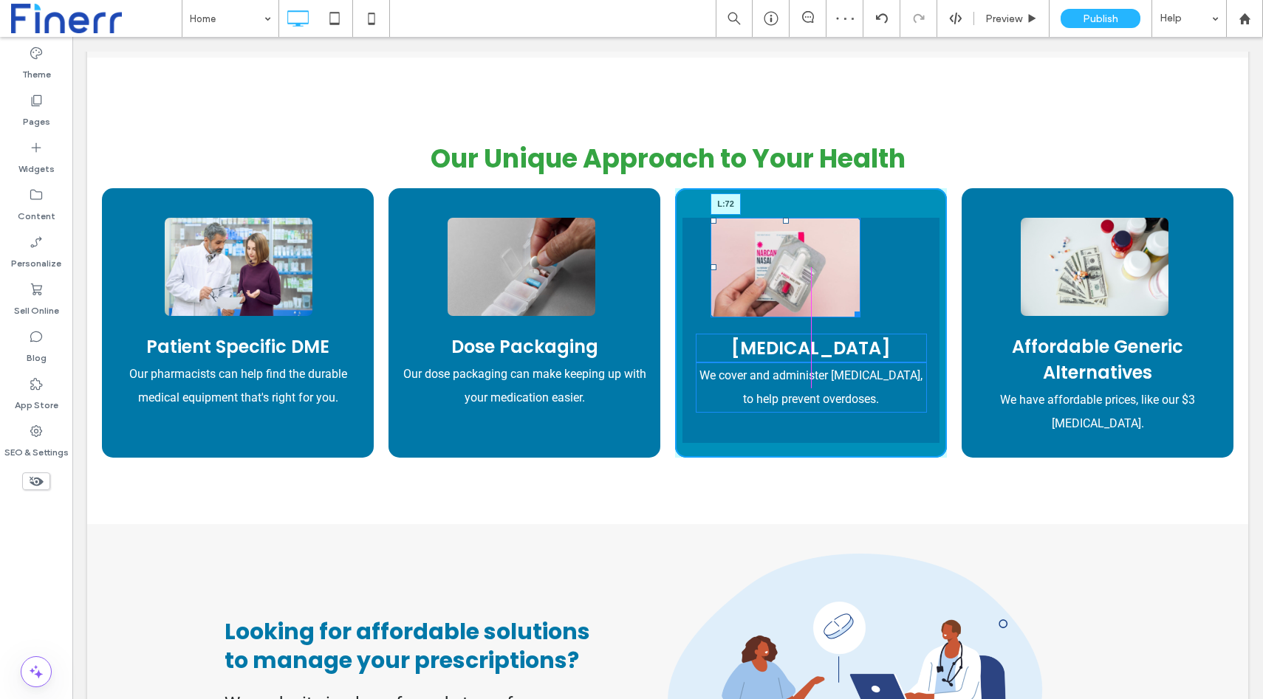
drag, startPoint x: 712, startPoint y: 268, endPoint x: 737, endPoint y: 268, distance: 25.1
click at [716, 268] on div at bounding box center [713, 267] width 6 height 6
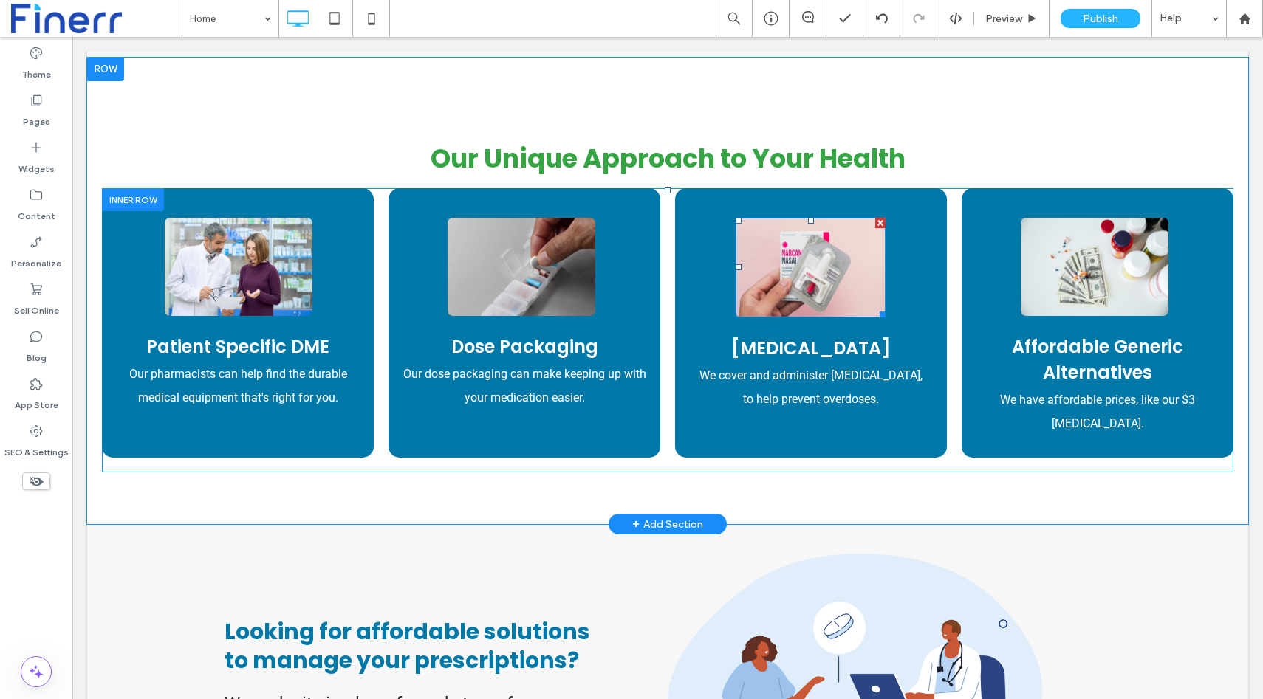
click at [834, 248] on img at bounding box center [811, 268] width 150 height 100
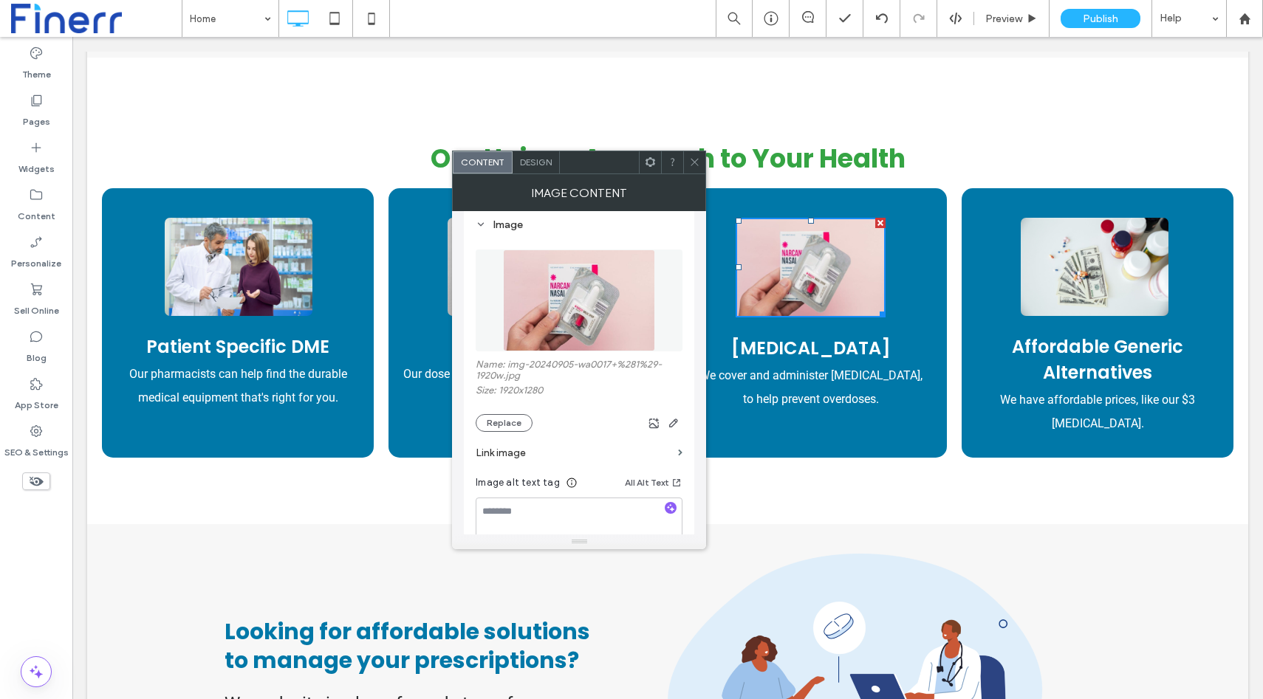
scroll to position [0, 0]
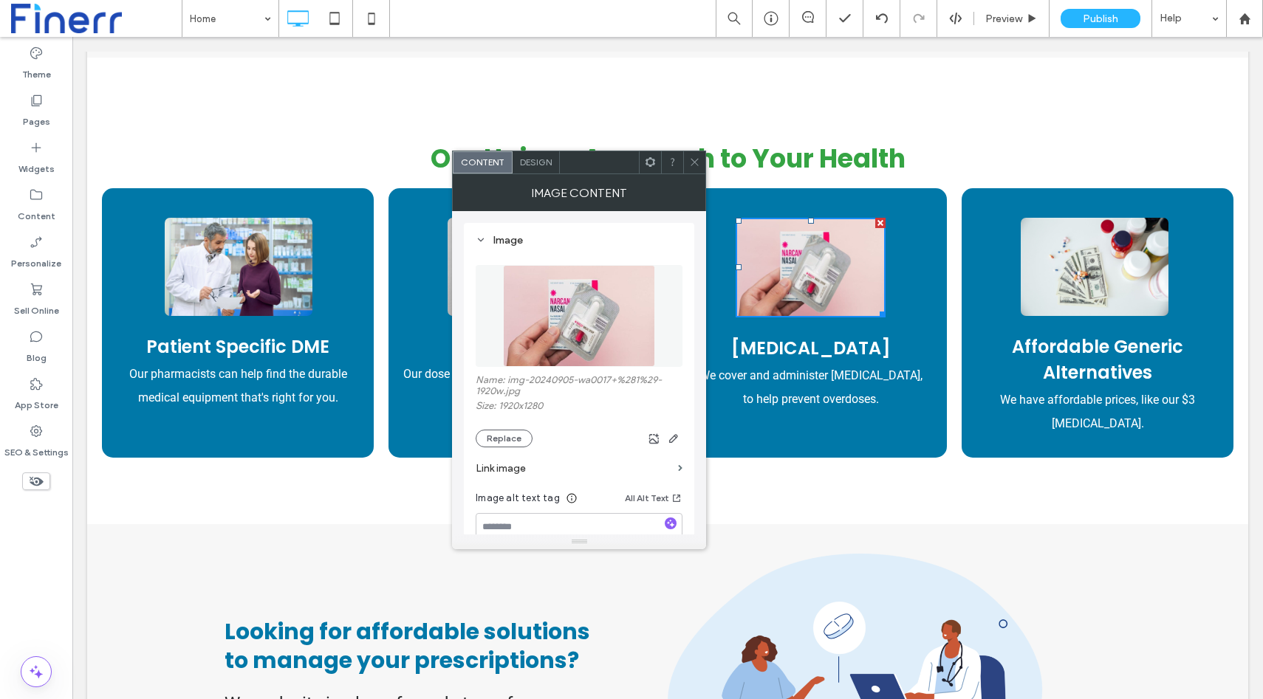
click at [648, 165] on icon at bounding box center [650, 162] width 11 height 11
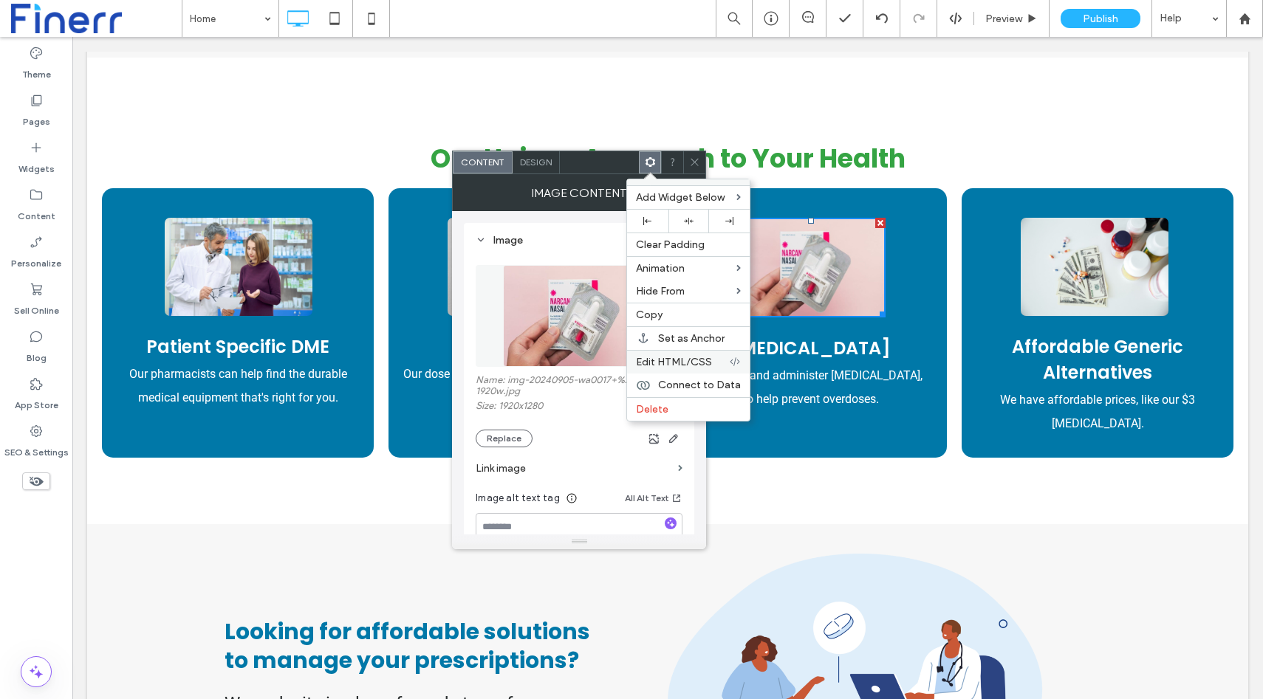
click at [651, 359] on span "Edit HTML/CSS" at bounding box center [674, 362] width 76 height 13
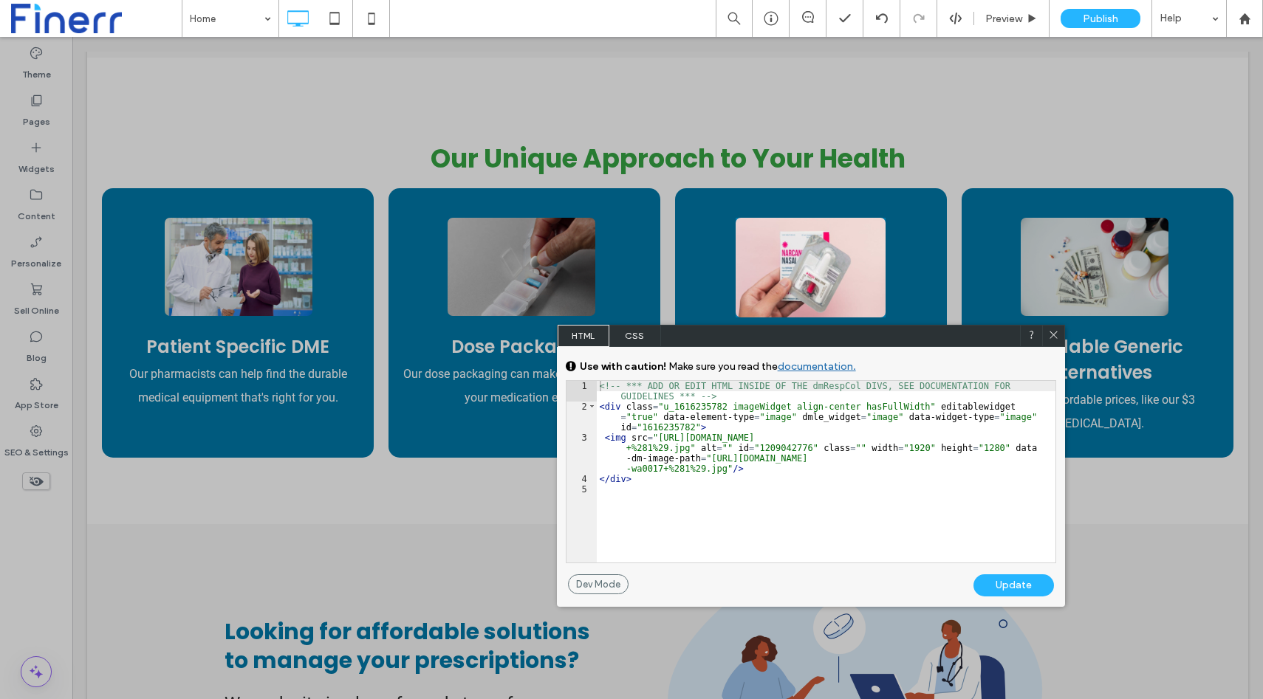
click at [630, 329] on span "CSS" at bounding box center [635, 336] width 52 height 22
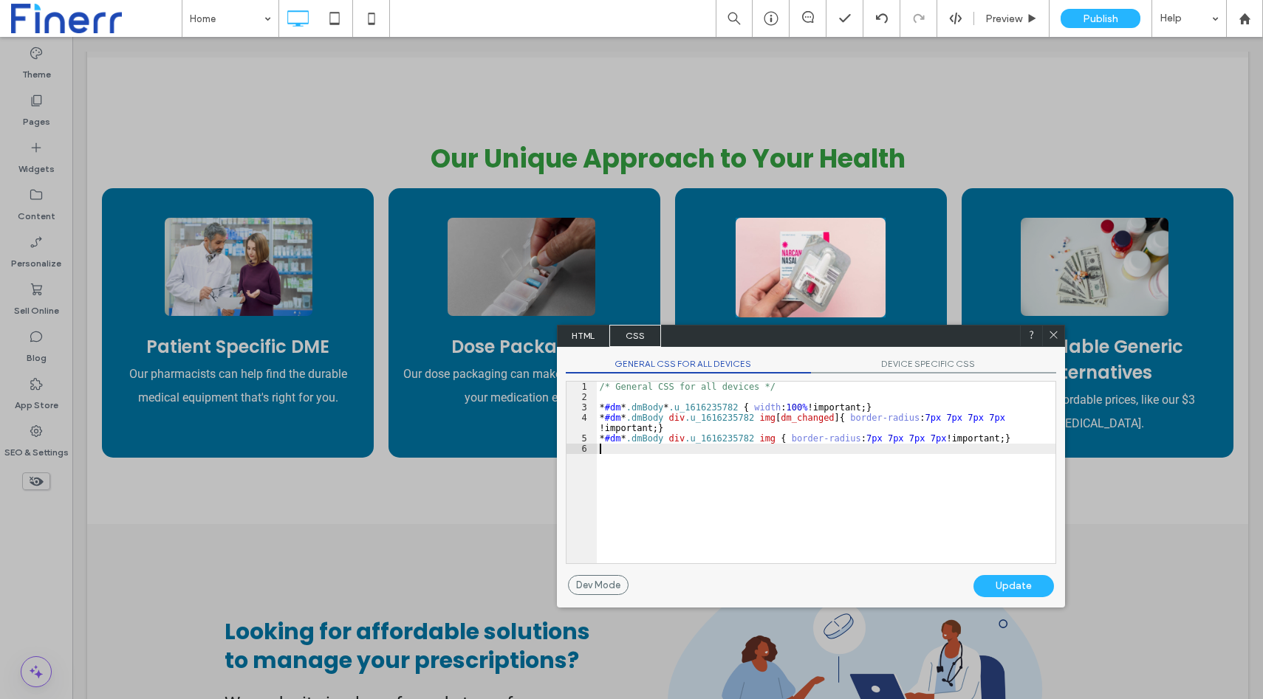
click at [750, 459] on div "/* General CSS for all devices */ * #dm * .dmBody * .u_1616235782 { width : 100…" at bounding box center [826, 483] width 459 height 202
type textarea "**"
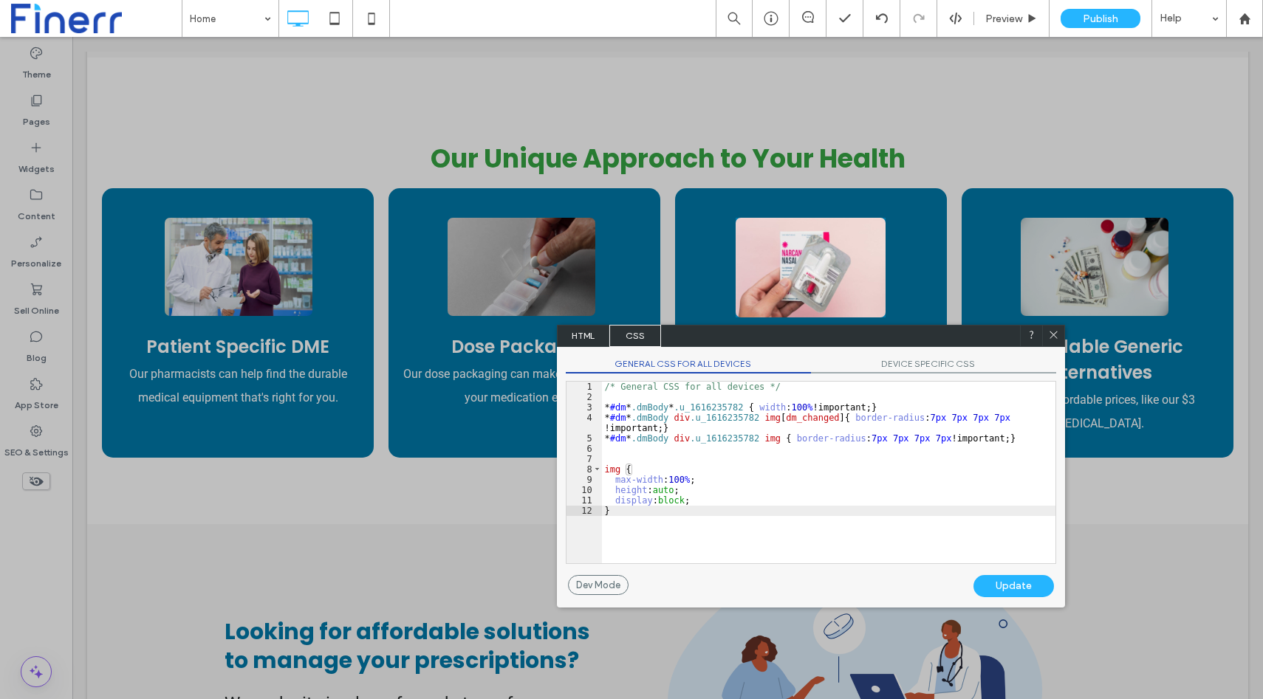
click at [986, 584] on div "Update" at bounding box center [1013, 586] width 80 height 22
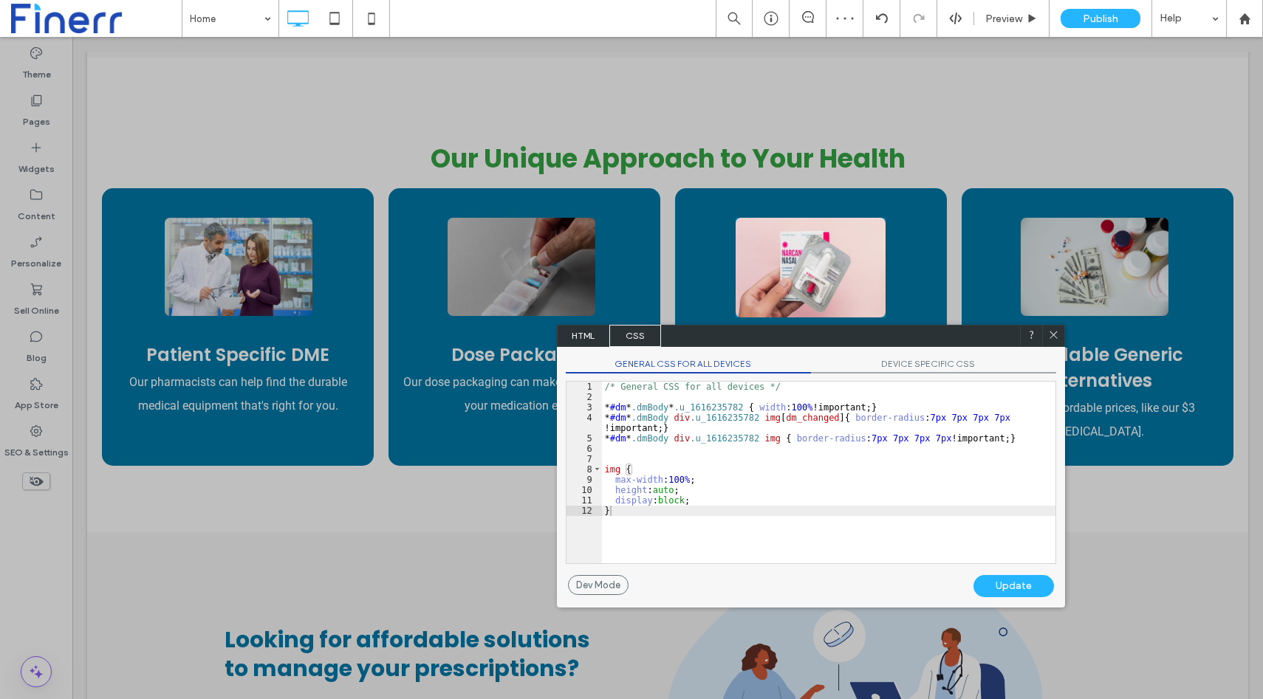
click at [998, 585] on div "Update" at bounding box center [1013, 586] width 80 height 22
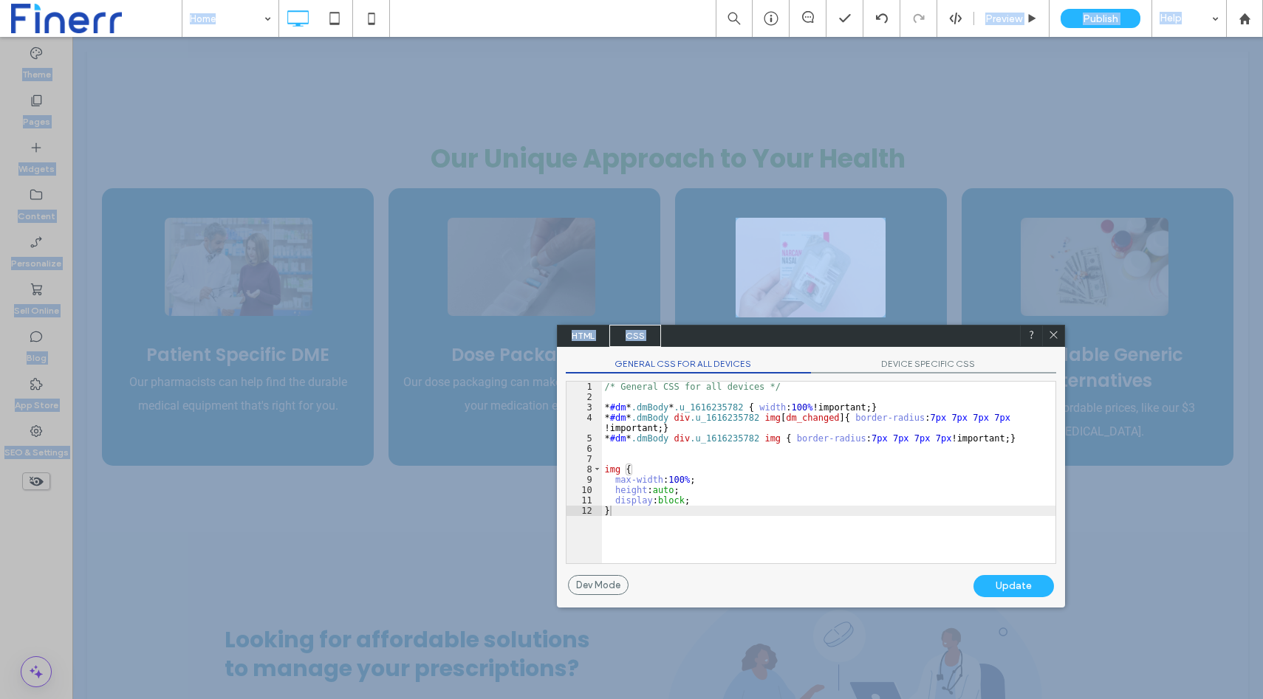
click at [998, 585] on div "Update" at bounding box center [1013, 586] width 80 height 22
click at [984, 584] on div "Update" at bounding box center [1013, 586] width 80 height 22
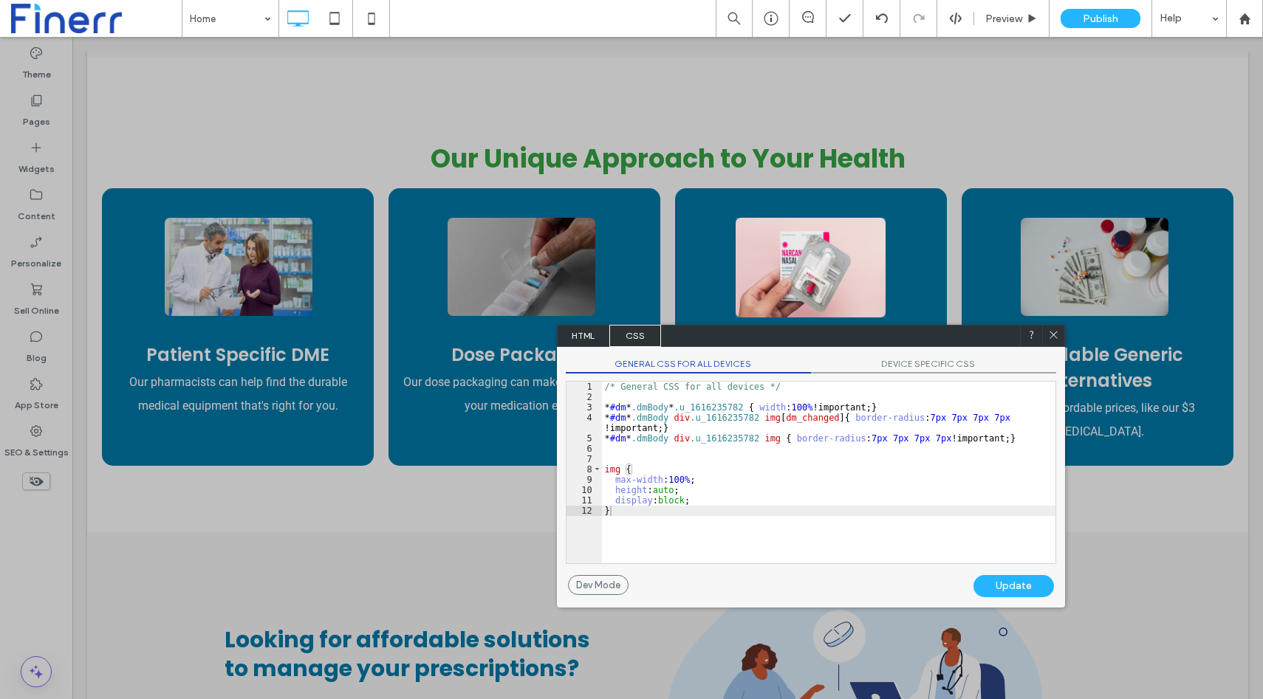
click at [984, 584] on div "Update" at bounding box center [1013, 586] width 80 height 22
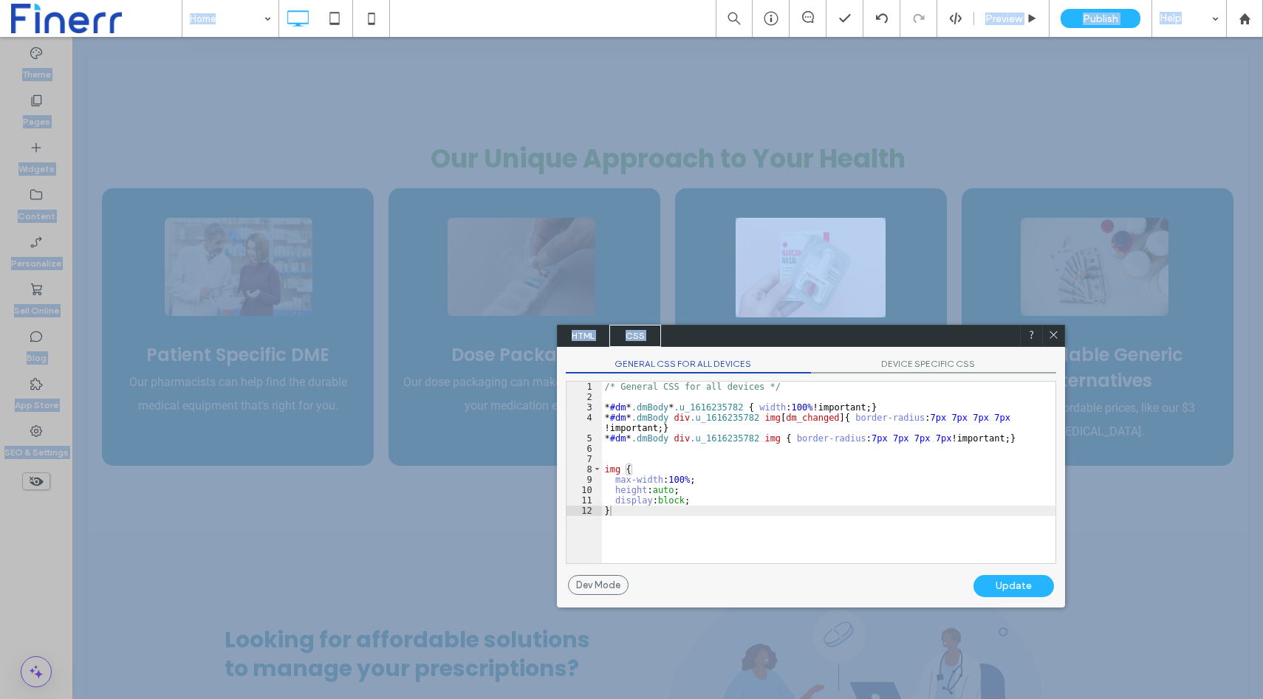
click at [984, 584] on div "Update" at bounding box center [1013, 586] width 80 height 22
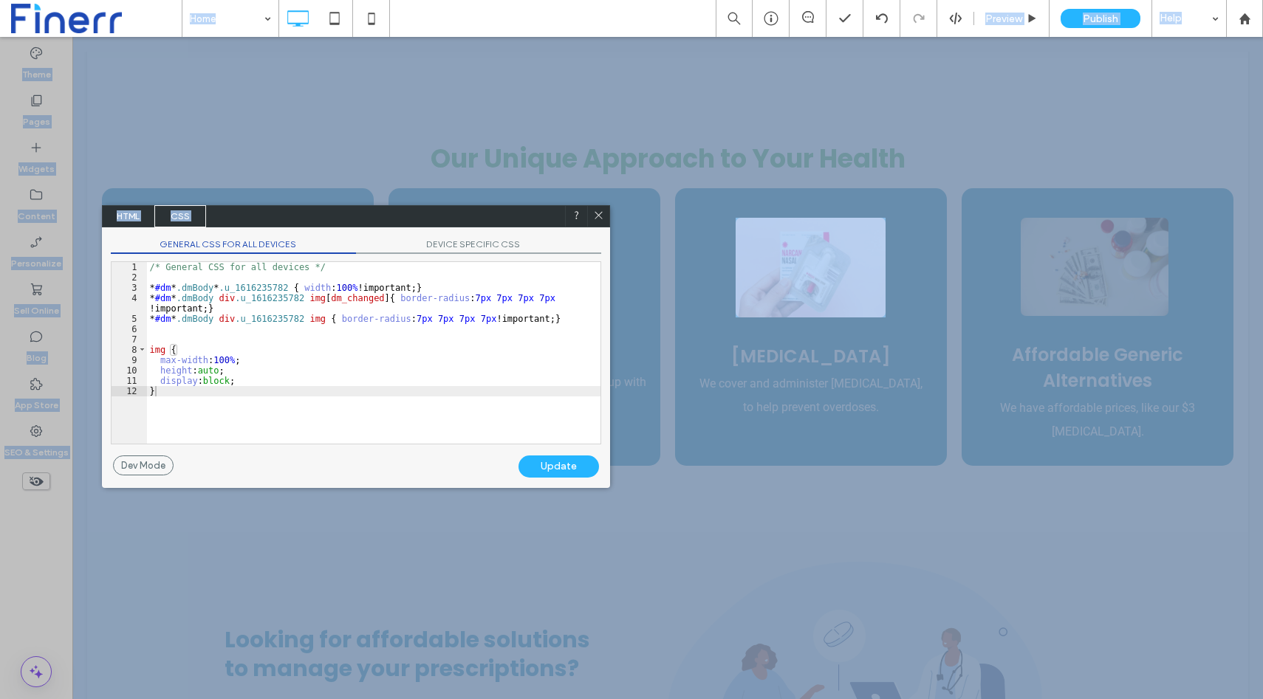
drag, startPoint x: 970, startPoint y: 330, endPoint x: 516, endPoint y: 210, distance: 469.0
click at [516, 210] on div "HTML CSS" at bounding box center [356, 216] width 508 height 22
click at [588, 465] on div "Update" at bounding box center [560, 466] width 80 height 22
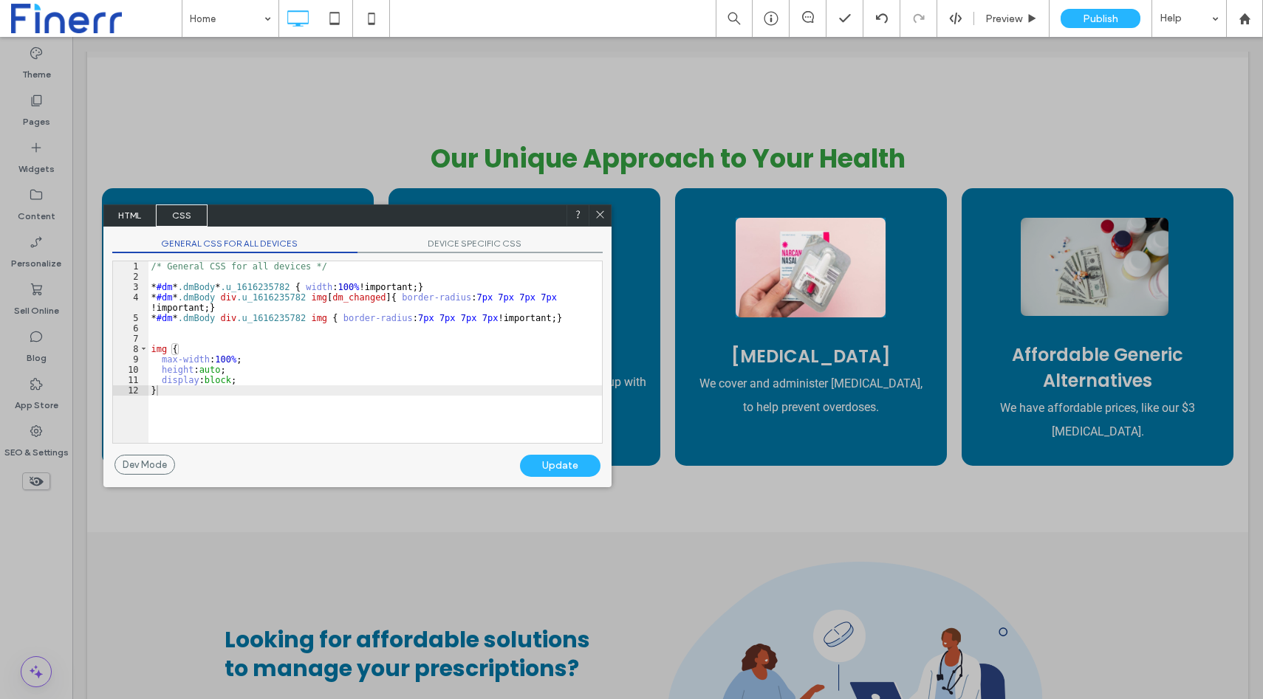
click at [575, 466] on div "Update" at bounding box center [560, 466] width 80 height 22
click at [475, 236] on div "GENERAL CSS FOR ALL DEVICES DEVICE SPECIFIC CSS Use with caution! Make sure you…" at bounding box center [357, 341] width 508 height 228
click at [475, 238] on span "DEVICE SPECIFIC CSS" at bounding box center [479, 246] width 245 height 16
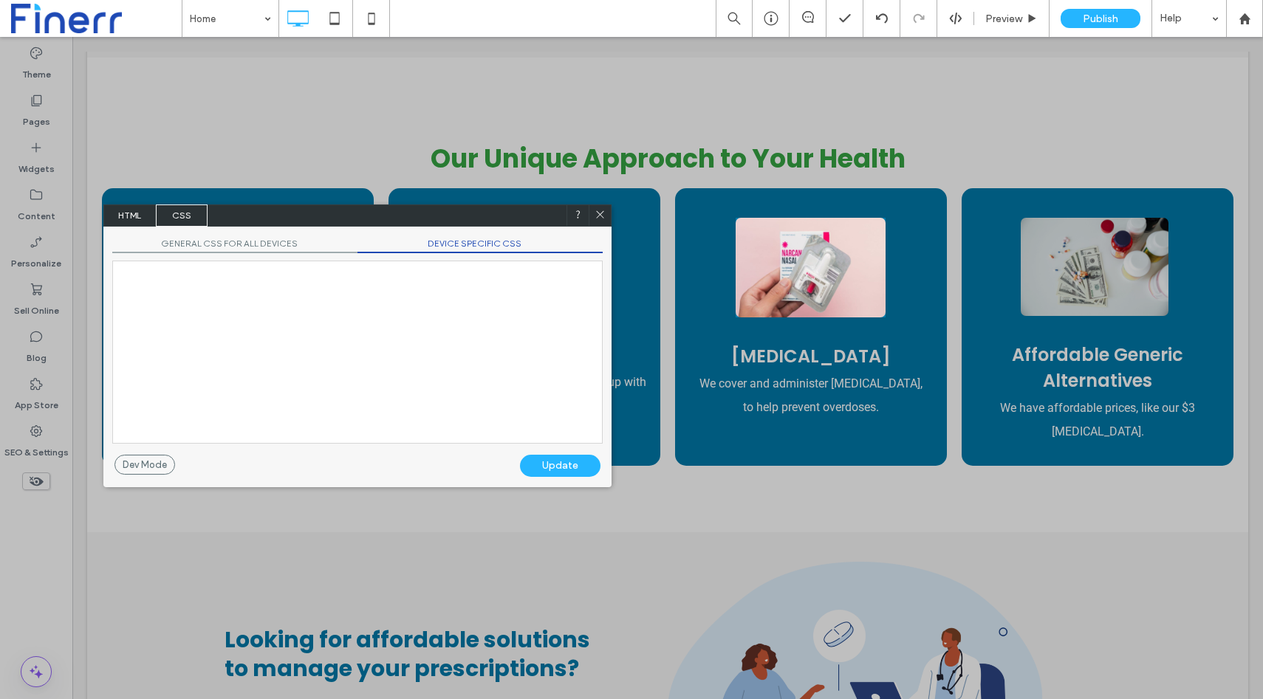
click at [475, 238] on span "DEVICE SPECIFIC CSS" at bounding box center [479, 246] width 245 height 16
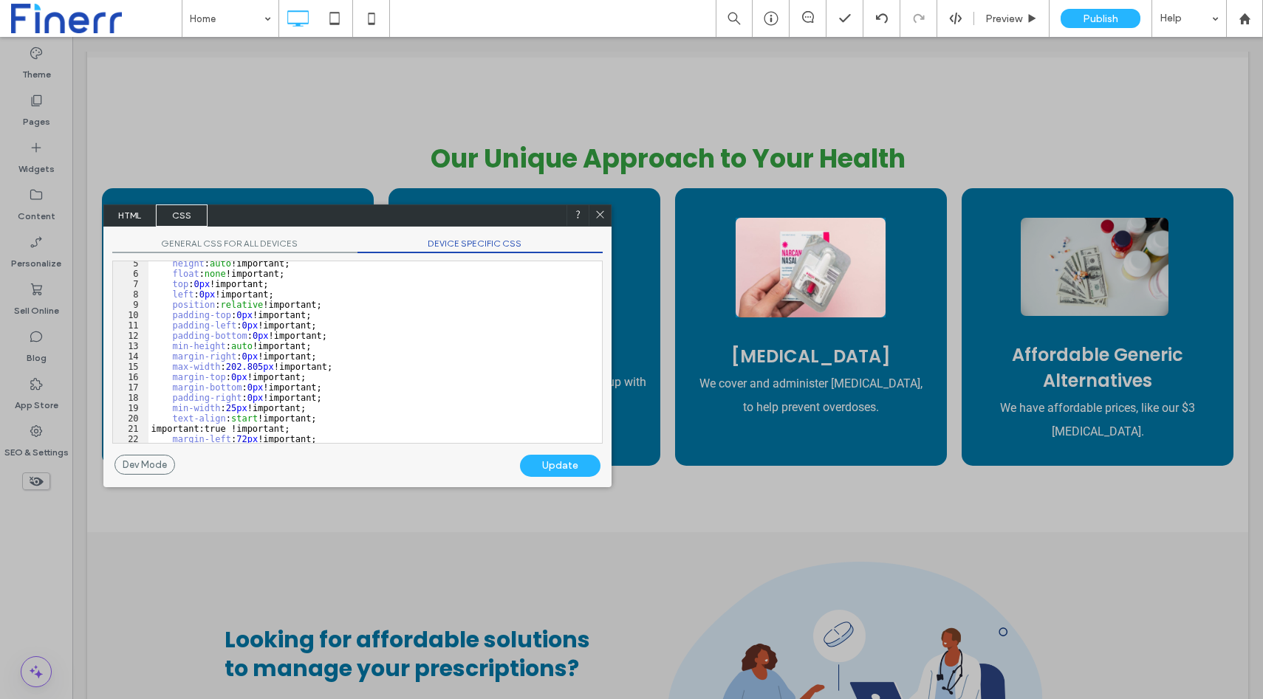
scroll to position [66, 0]
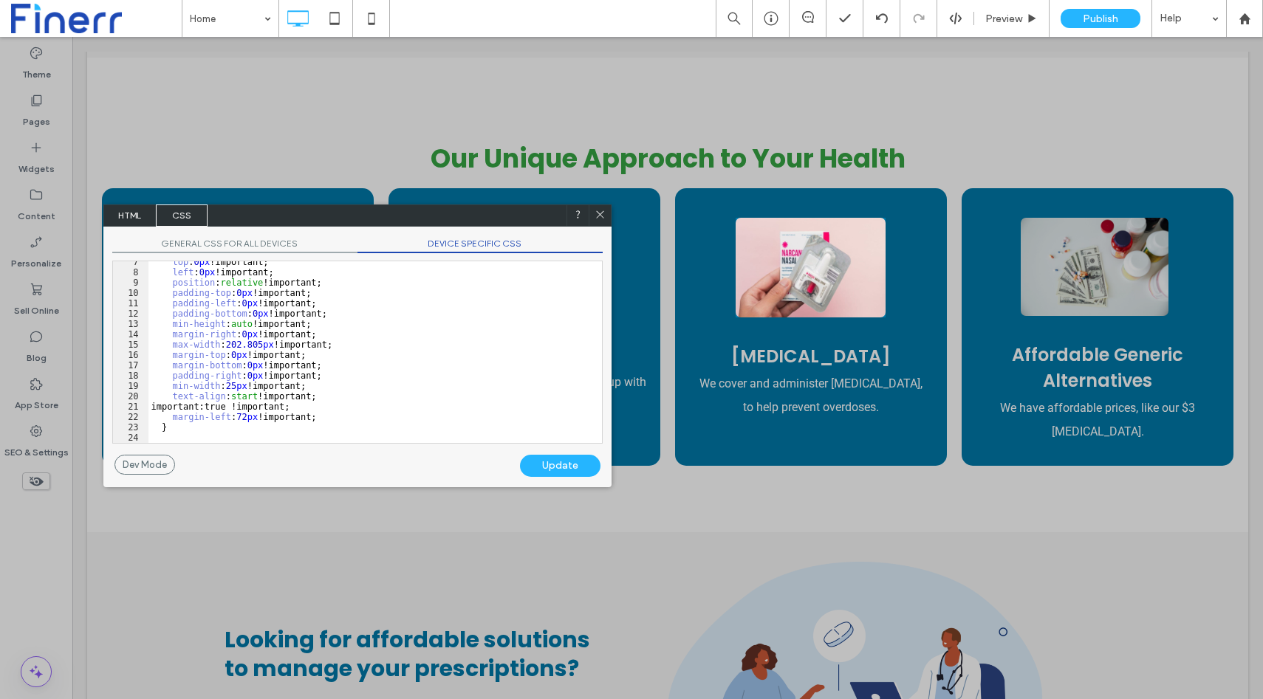
click at [333, 419] on div "top : 0 px !important; left : 0 px !important; position : relative !important; …" at bounding box center [374, 358] width 453 height 202
click at [309, 434] on div "top : 0 px !important; left : 0 px !important; position : relative !important; …" at bounding box center [374, 358] width 453 height 202
type textarea "**"
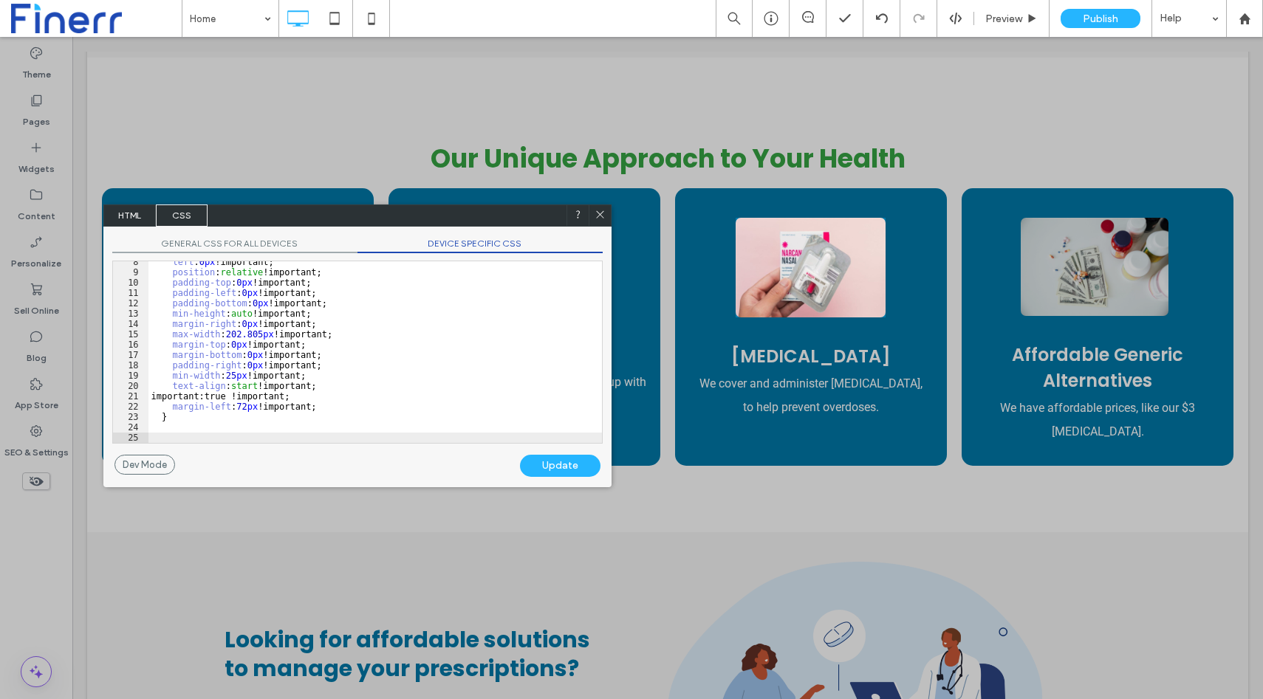
scroll to position [118, 0]
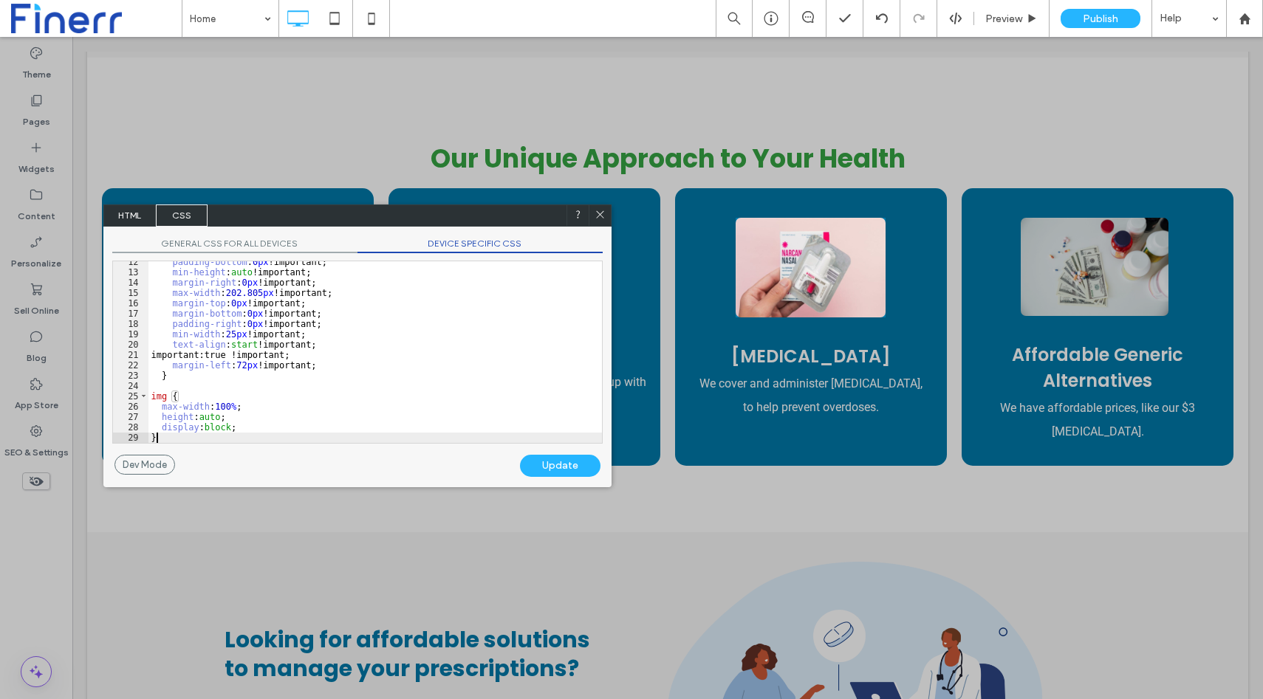
click at [553, 465] on div "Update" at bounding box center [560, 466] width 80 height 22
click at [207, 242] on span "GENERAL CSS FOR ALL DEVICES" at bounding box center [234, 246] width 245 height 16
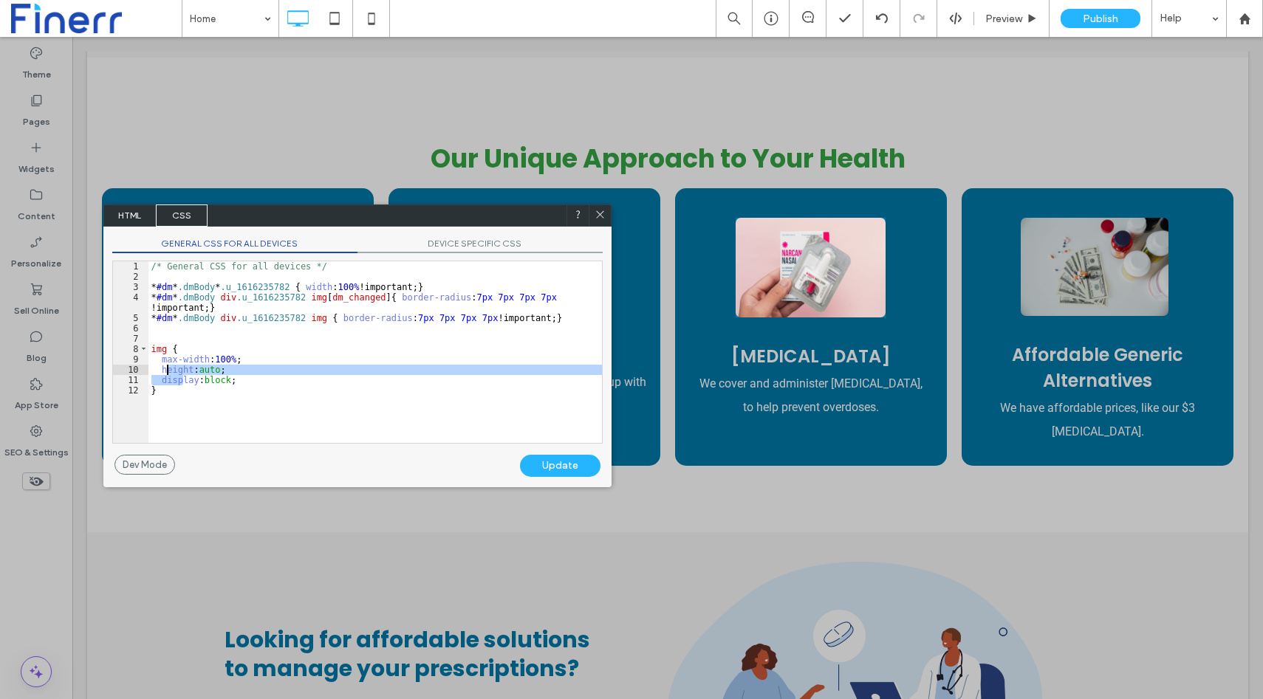
drag, startPoint x: 184, startPoint y: 383, endPoint x: 161, endPoint y: 368, distance: 27.7
click at [161, 367] on div "/* General CSS for all devices */ * #dm * .dmBody * .u_1616235782 { width : 100…" at bounding box center [374, 362] width 453 height 202
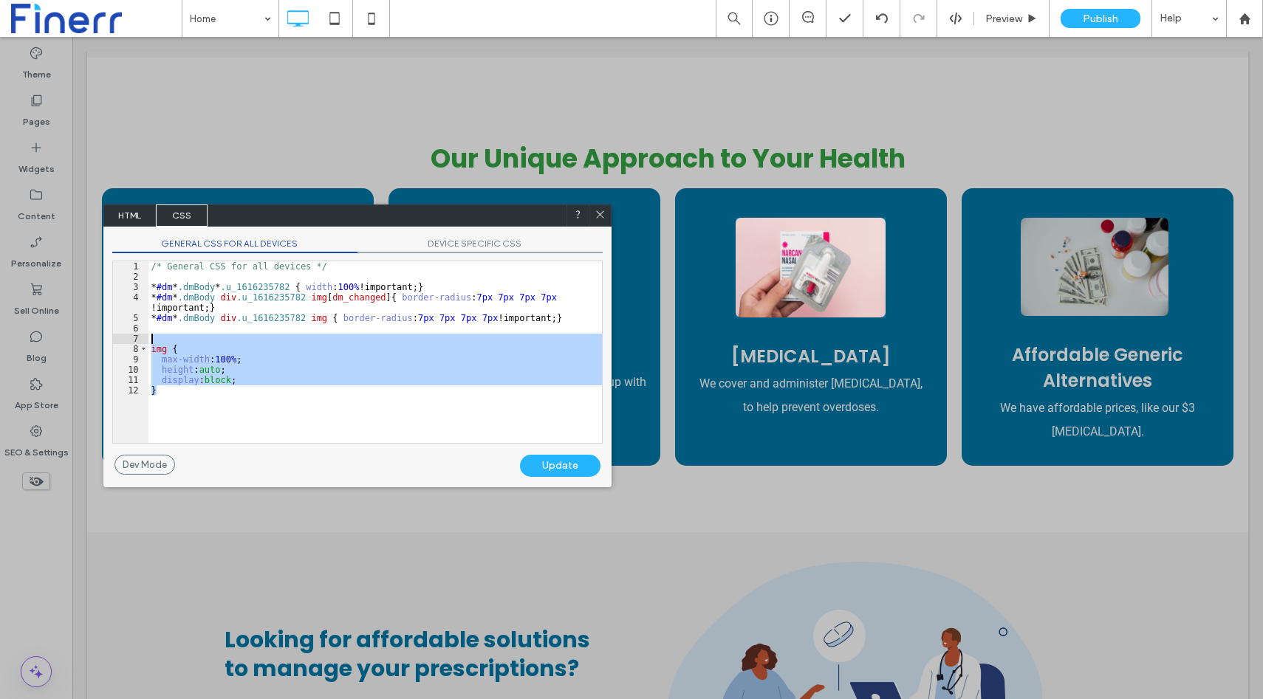
drag, startPoint x: 167, startPoint y: 391, endPoint x: 145, endPoint y: 342, distance: 53.9
click at [145, 342] on div "** 1 2 3 4 5 6 7 8 9 10 11 12 /* General CSS for all devices */ * #dm * .dmBody…" at bounding box center [357, 352] width 490 height 183
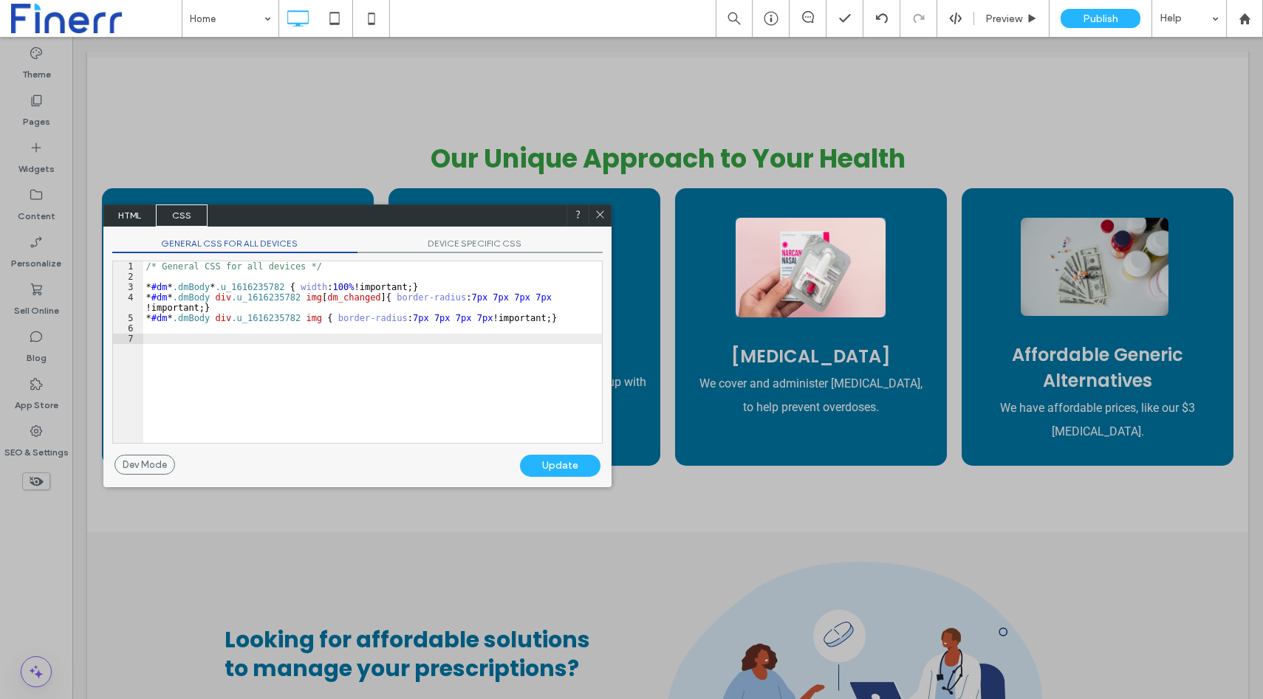
click at [459, 239] on span "DEVICE SPECIFIC CSS" at bounding box center [479, 246] width 245 height 16
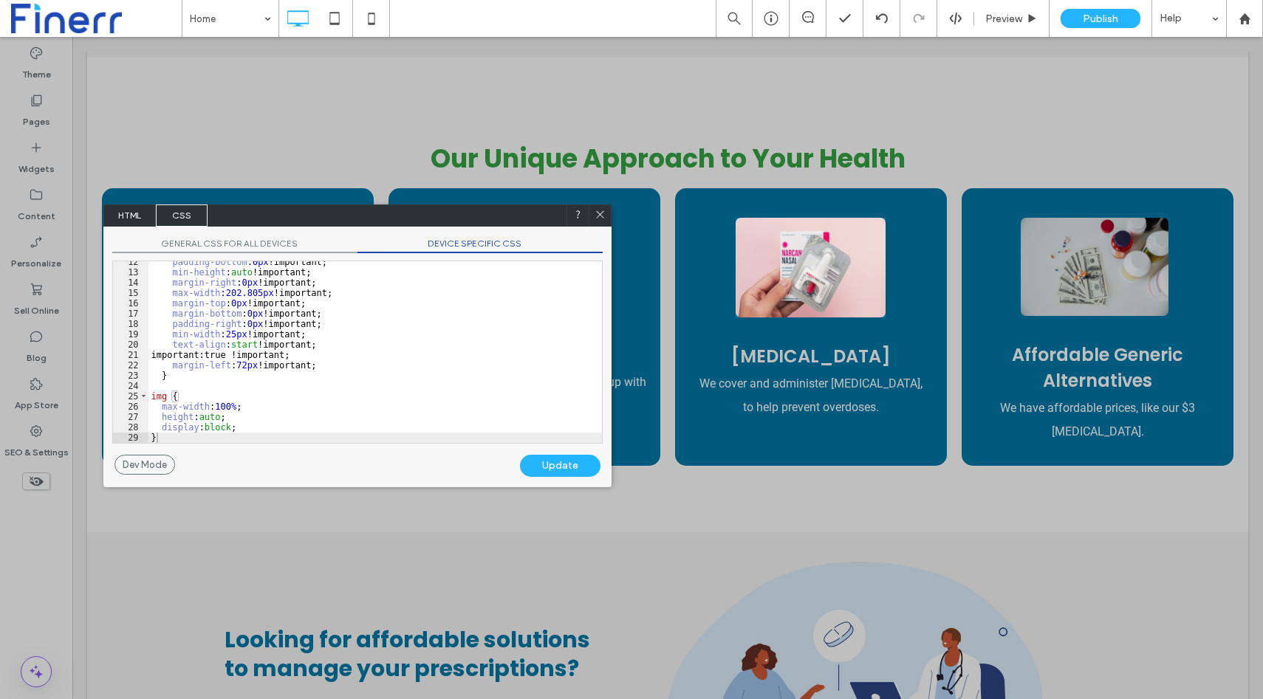
click at [548, 461] on div "Update" at bounding box center [560, 466] width 80 height 22
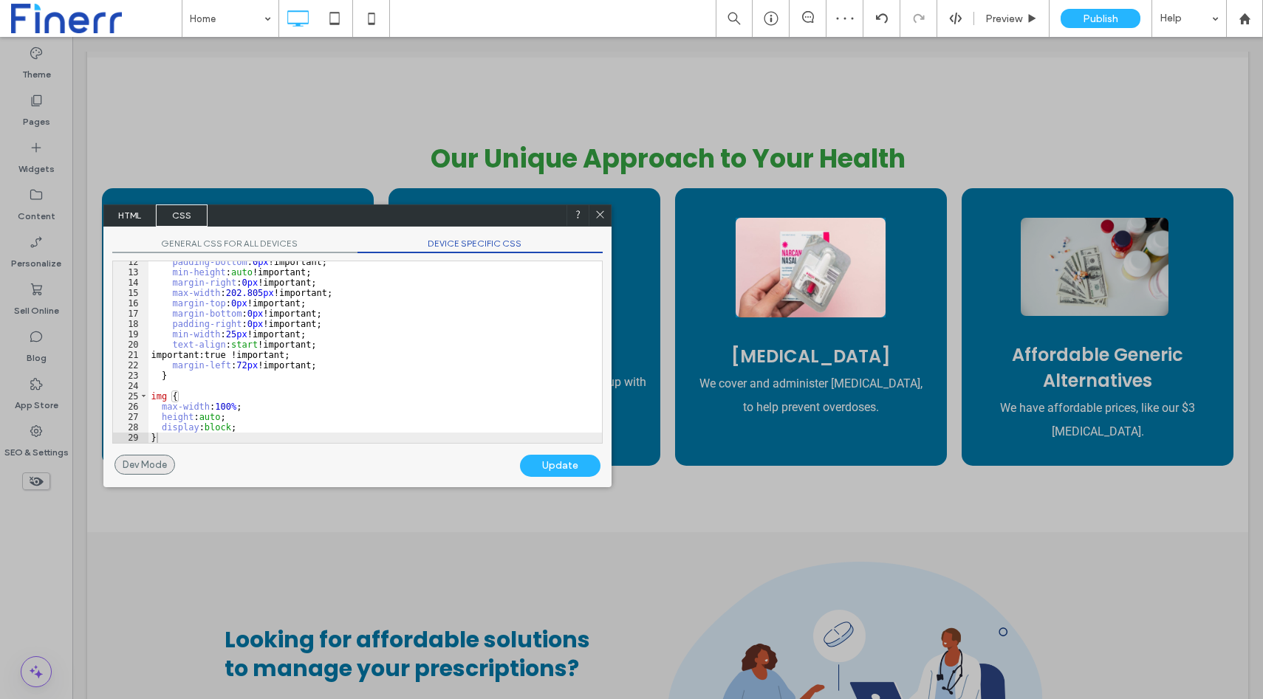
click at [129, 469] on div "Dev Mode" at bounding box center [144, 465] width 61 height 20
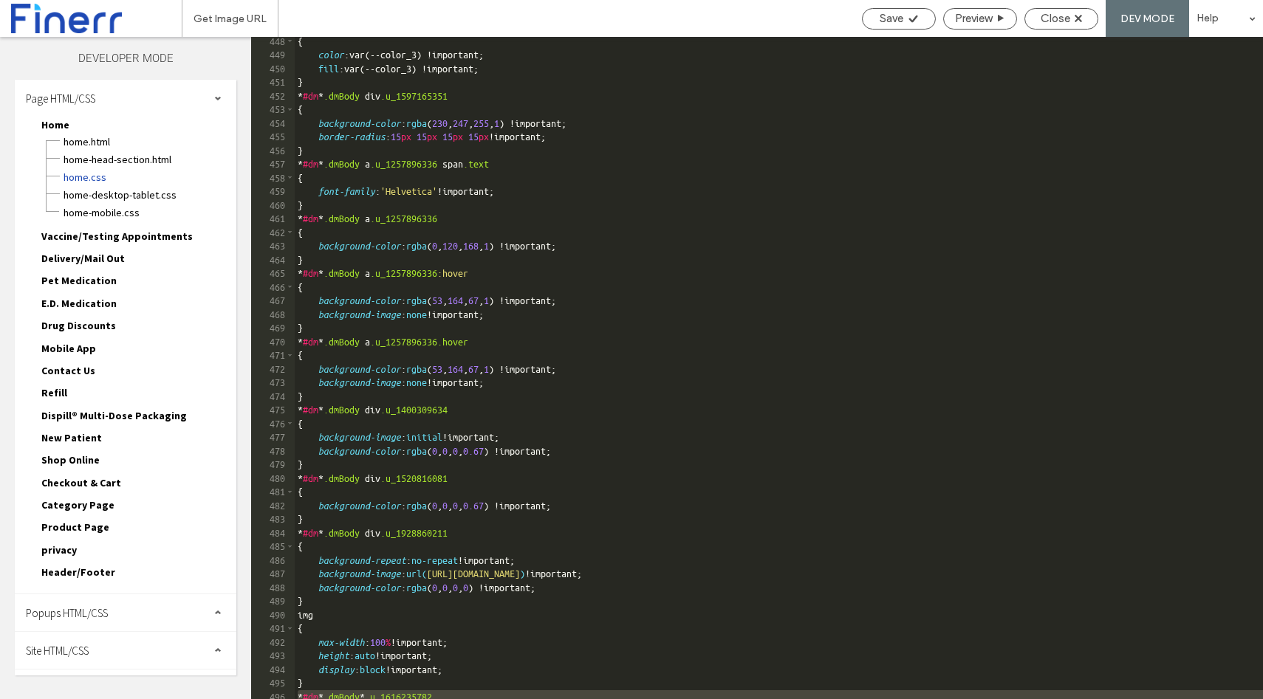
scroll to position [6278, 0]
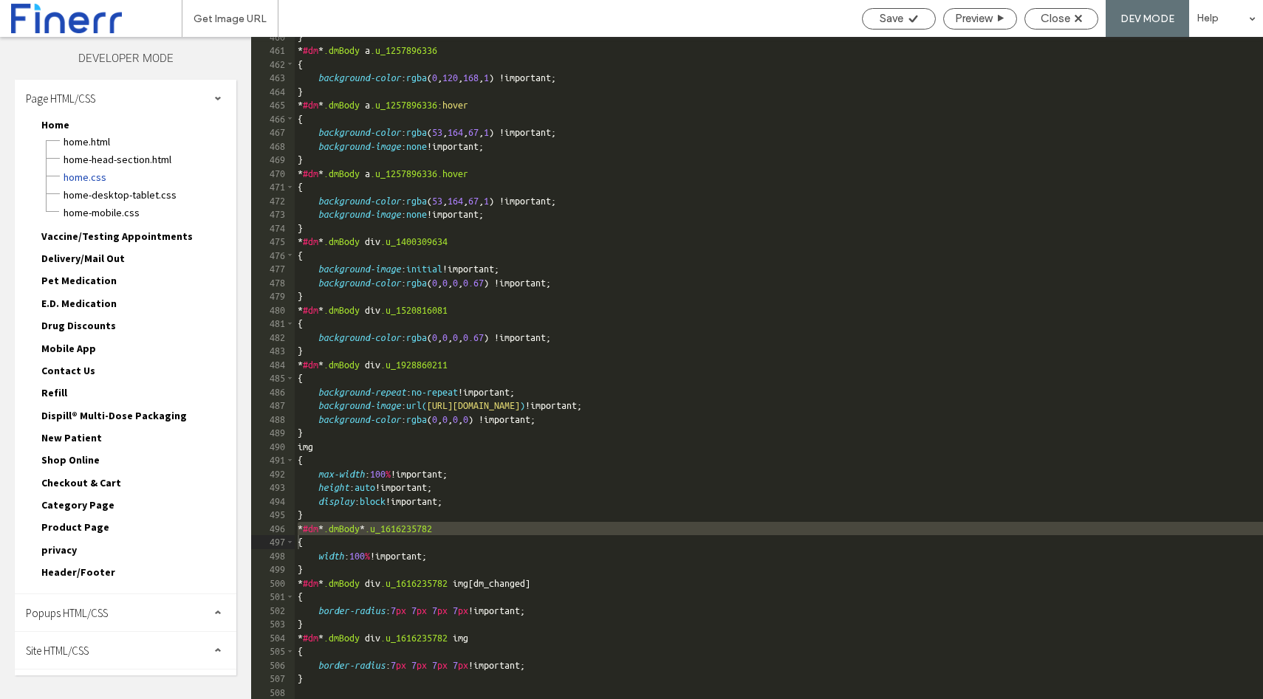
click at [508, 514] on div "} * #dm * .dmBody a .u_1257896336 { background-color : rgba ( 0 , 120 , 168 , 1…" at bounding box center [904, 375] width 1219 height 690
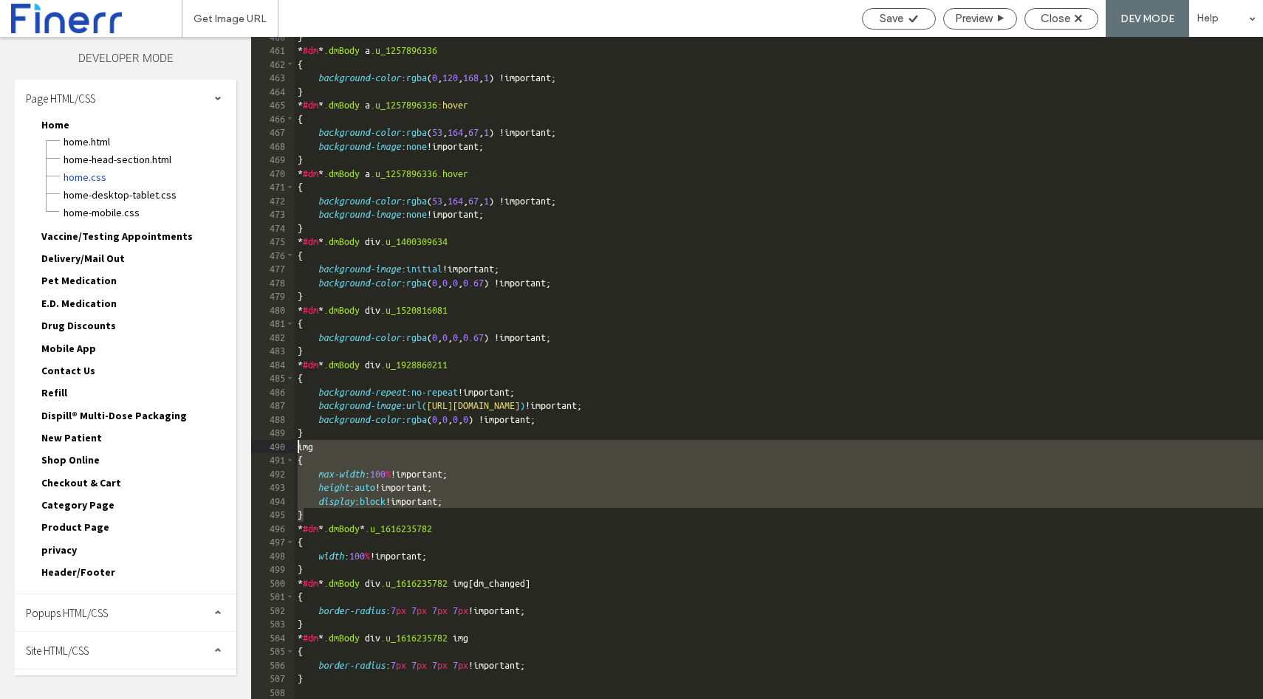
drag, startPoint x: 323, startPoint y: 517, endPoint x: 281, endPoint y: 448, distance: 81.2
click at [281, 448] on div "** 460 461 462 463 464 465 466 467 468 469 470 471 472 473 474 475 476 477 478 …" at bounding box center [757, 368] width 1012 height 662
click at [871, 341] on div "} * #dm * .dmBody a .u_1257896336 { background-color : rgba ( 0 , 120 , 168 , 1…" at bounding box center [904, 375] width 1219 height 690
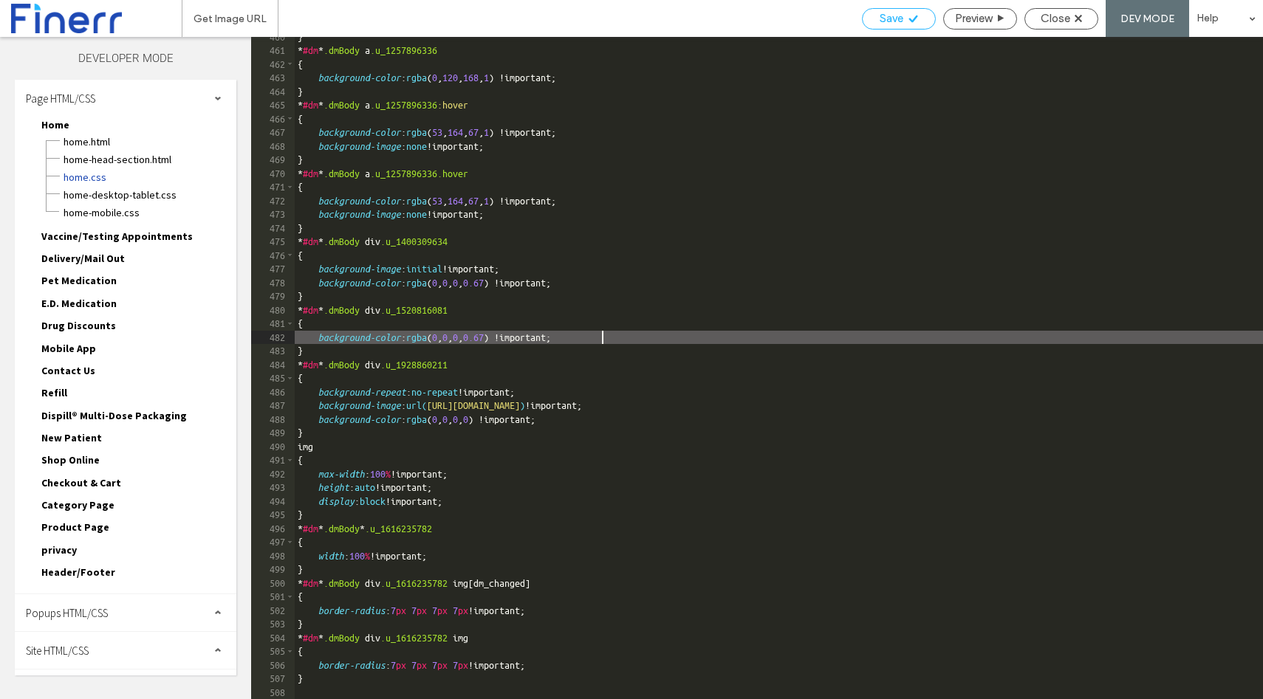
click at [890, 24] on span "Save" at bounding box center [892, 18] width 24 height 13
click at [976, 12] on span "Preview" at bounding box center [973, 18] width 37 height 13
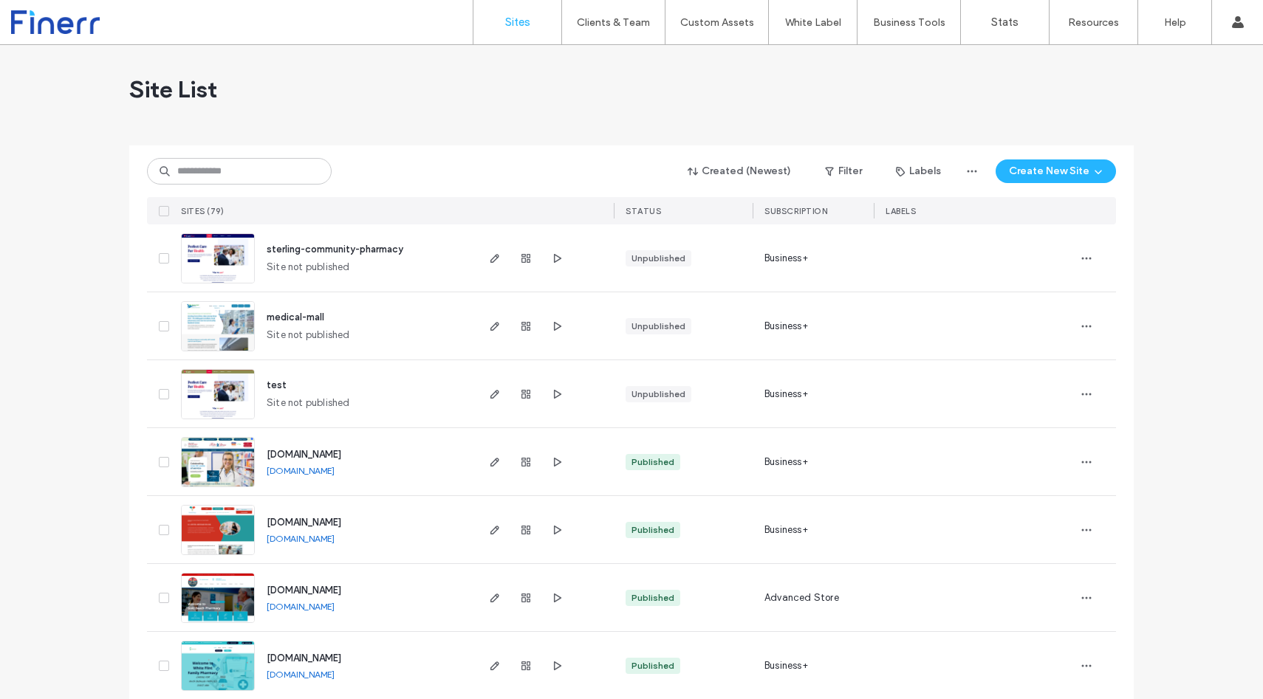
click at [488, 336] on div at bounding box center [526, 325] width 80 height 67
click at [490, 322] on use "button" at bounding box center [494, 326] width 9 height 9
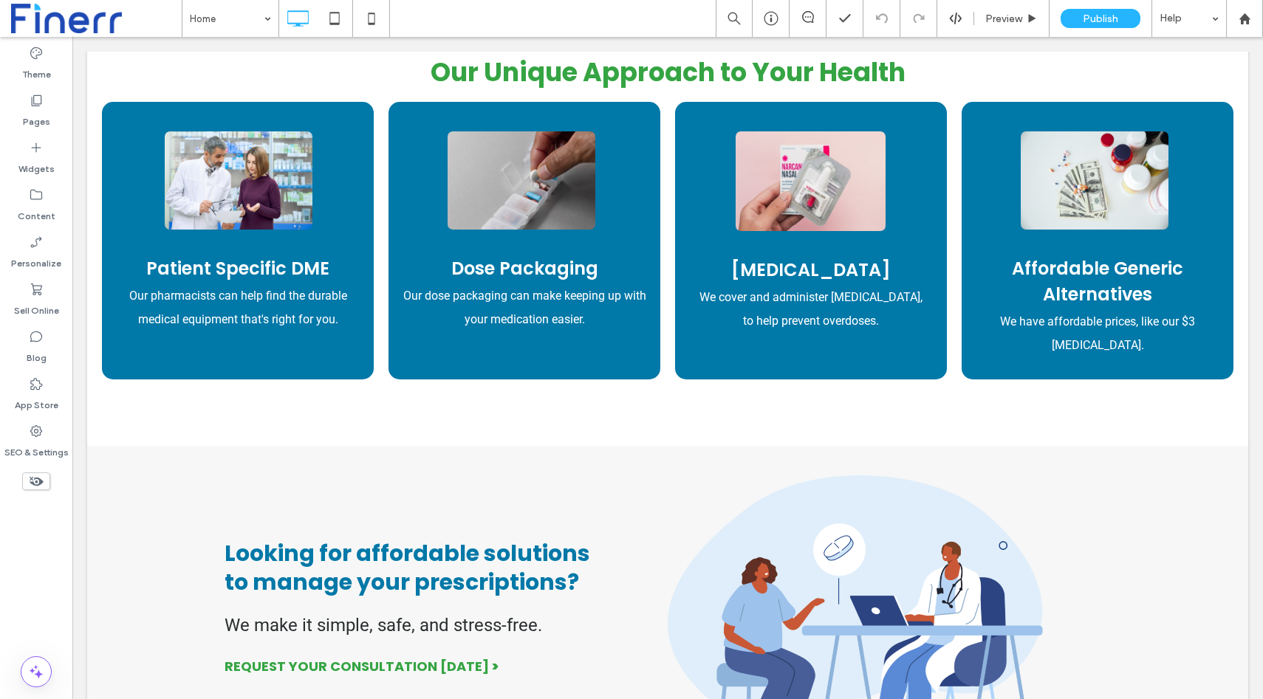
scroll to position [1020, 0]
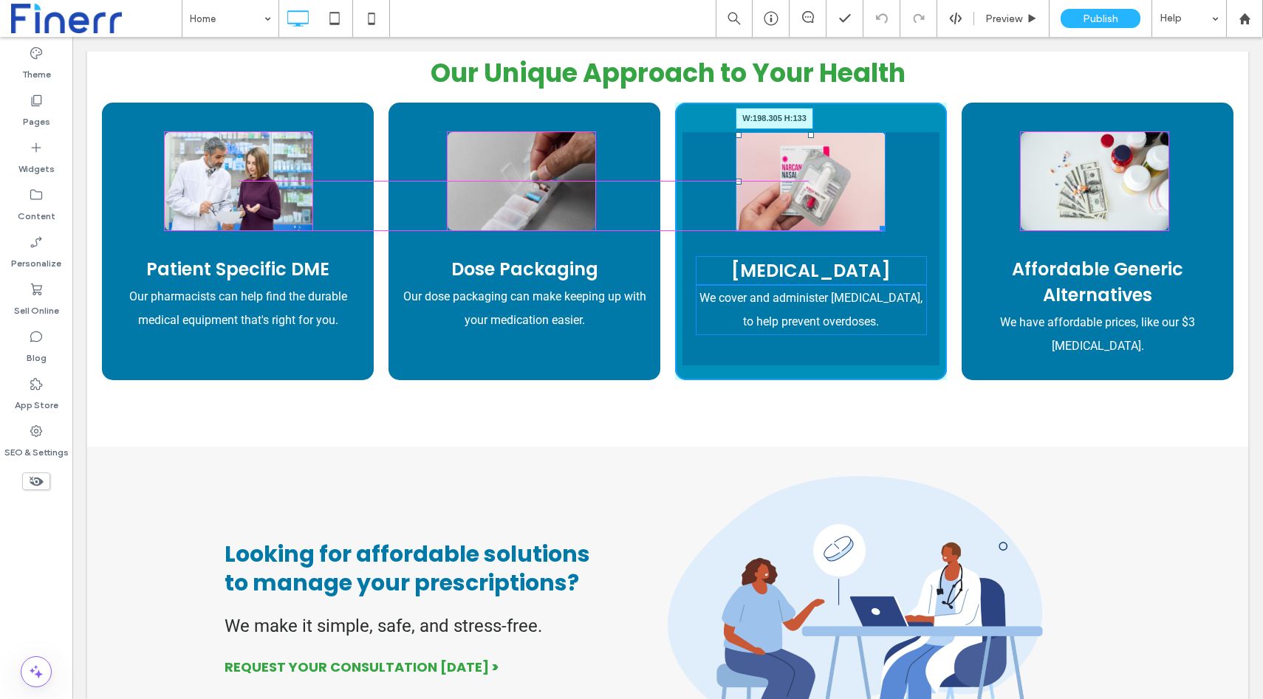
drag, startPoint x: 883, startPoint y: 228, endPoint x: 874, endPoint y: 226, distance: 9.1
click at [874, 226] on div at bounding box center [879, 226] width 11 height 11
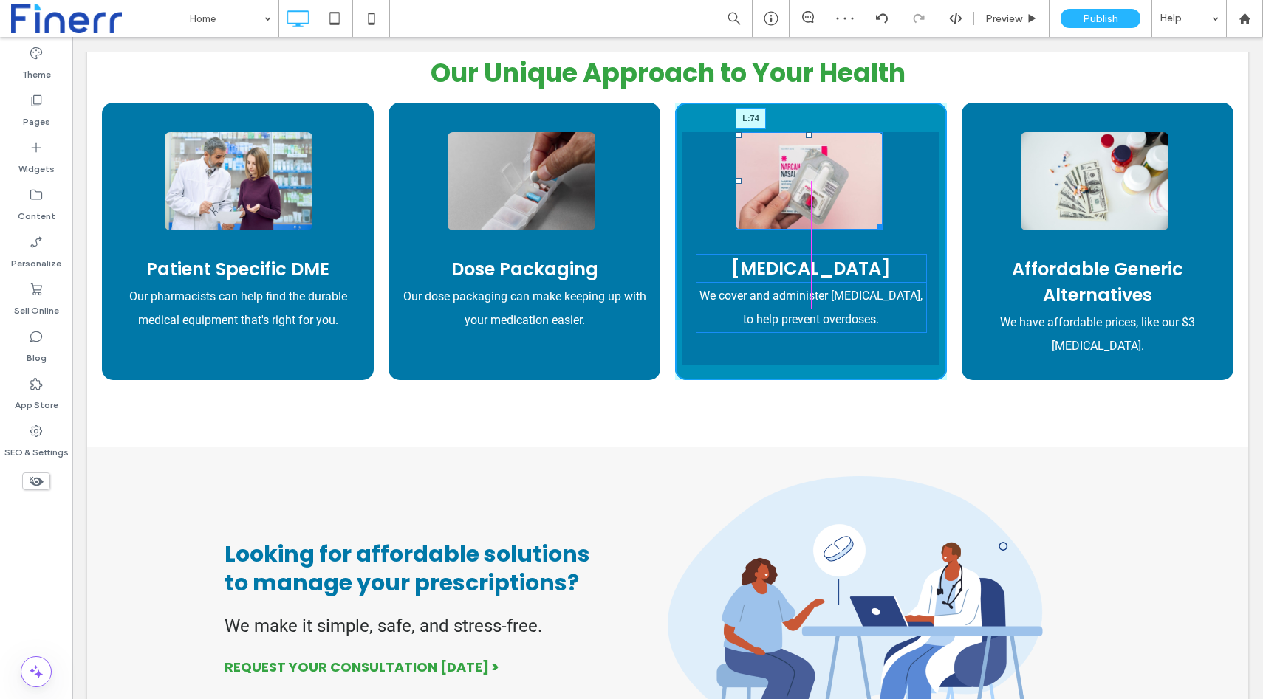
click at [739, 179] on div at bounding box center [739, 181] width 6 height 6
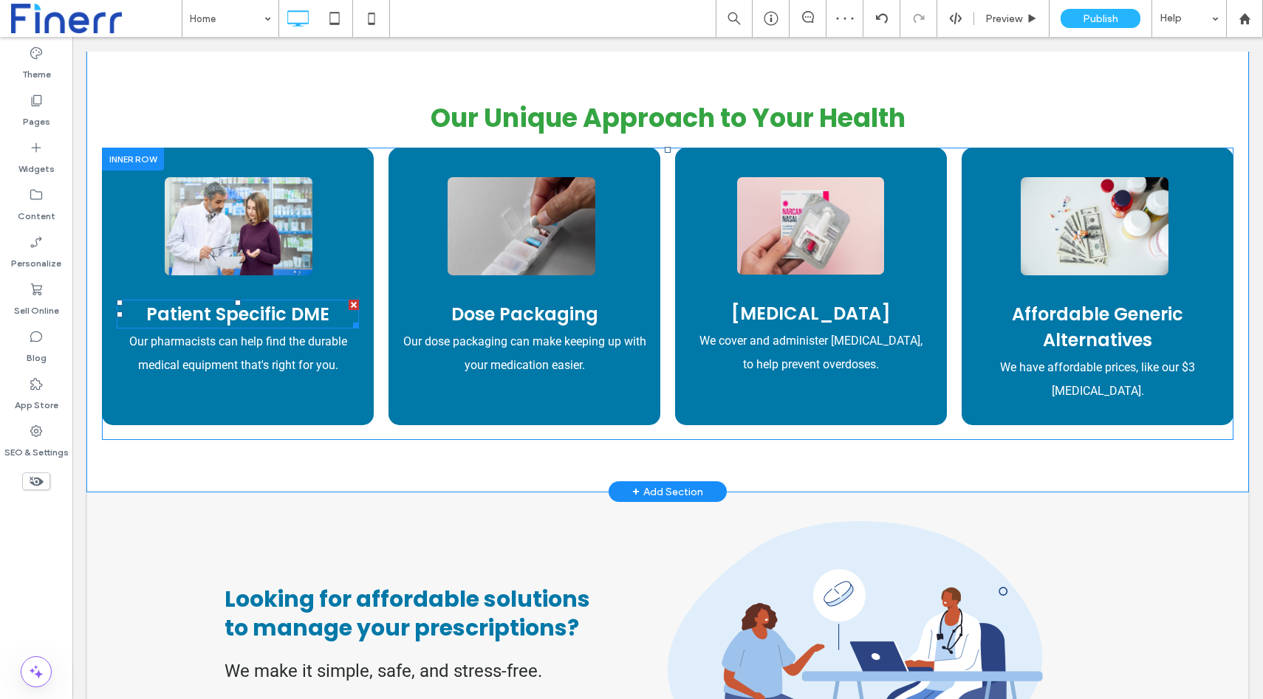
scroll to position [973, 0]
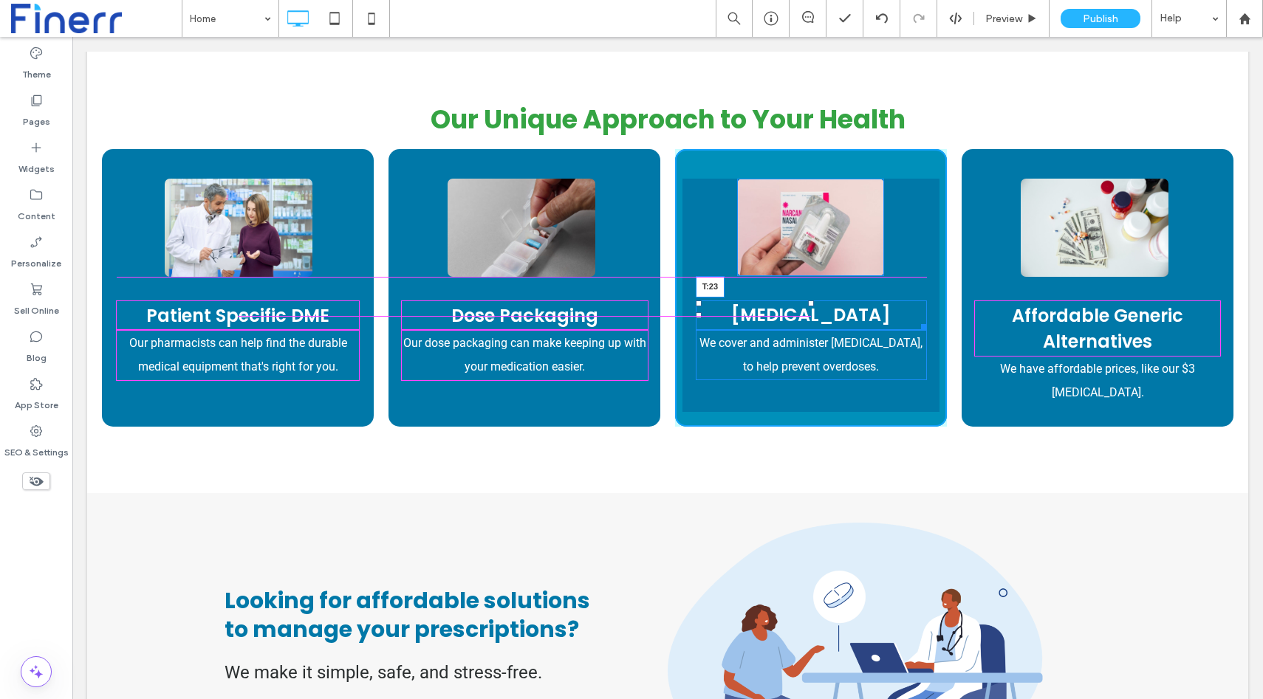
click at [809, 305] on div at bounding box center [811, 304] width 6 height 6
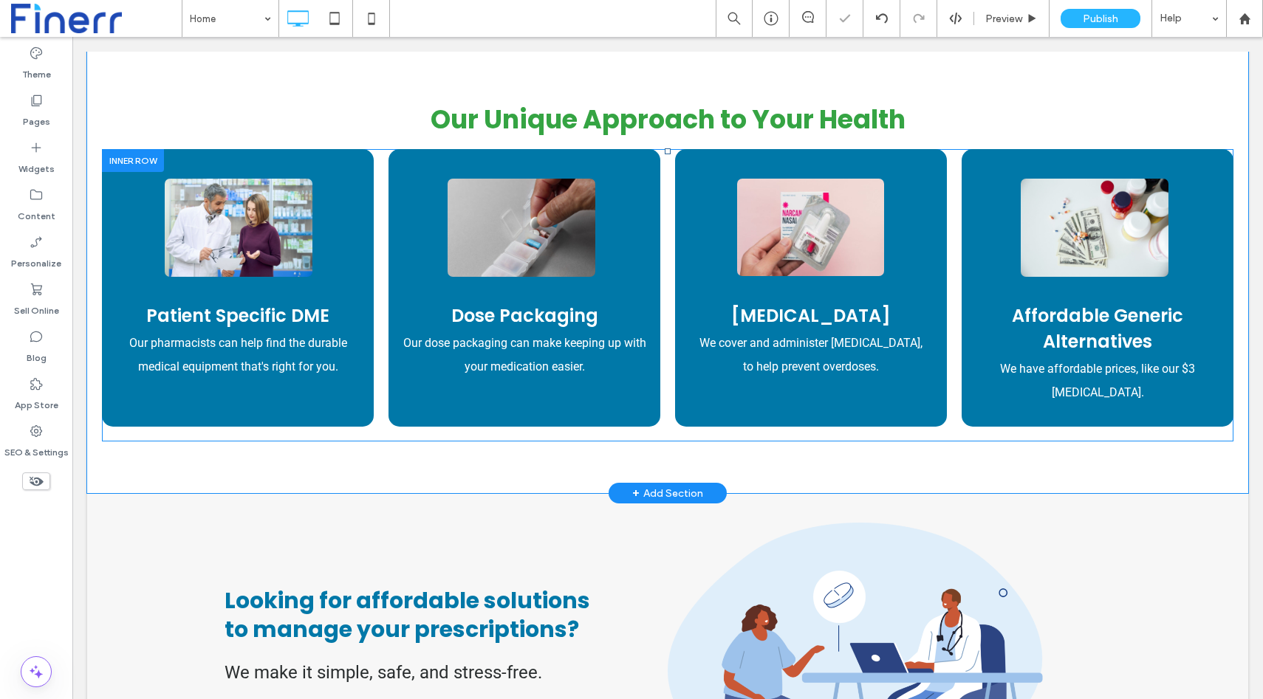
click at [672, 286] on div "Patient Specific DME Our pharmacists can help find the durable medical equipmen…" at bounding box center [667, 295] width 1131 height 293
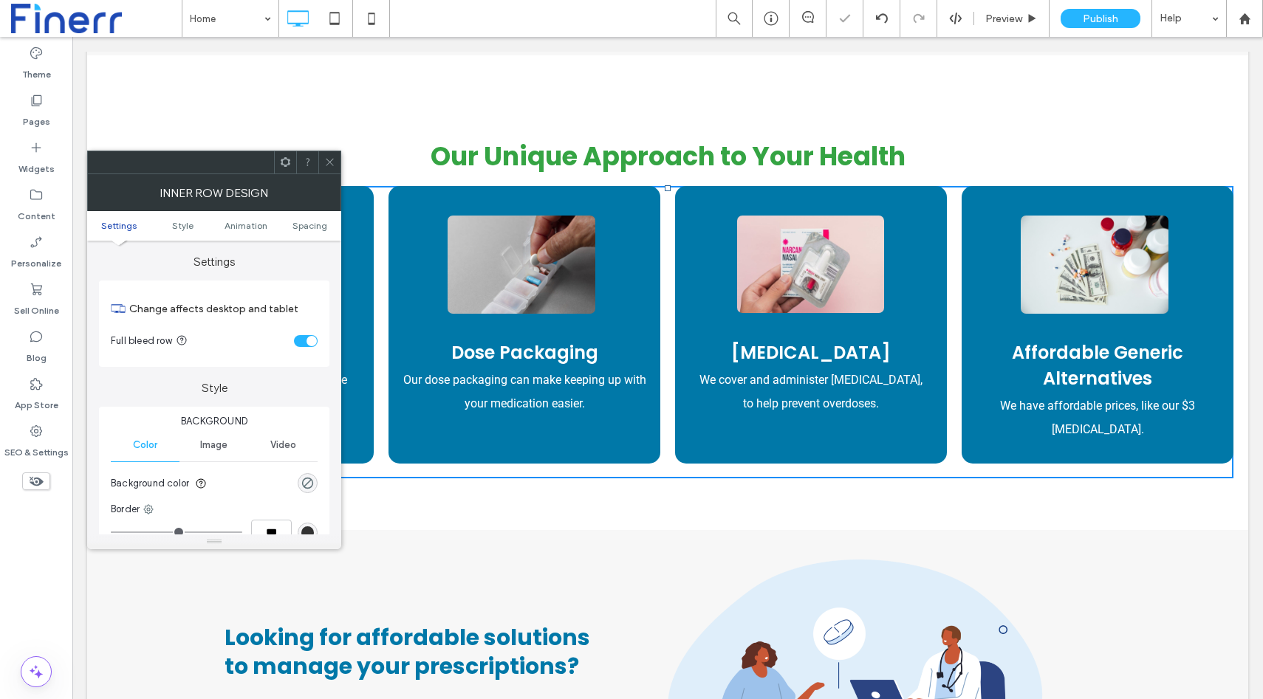
scroll to position [928, 0]
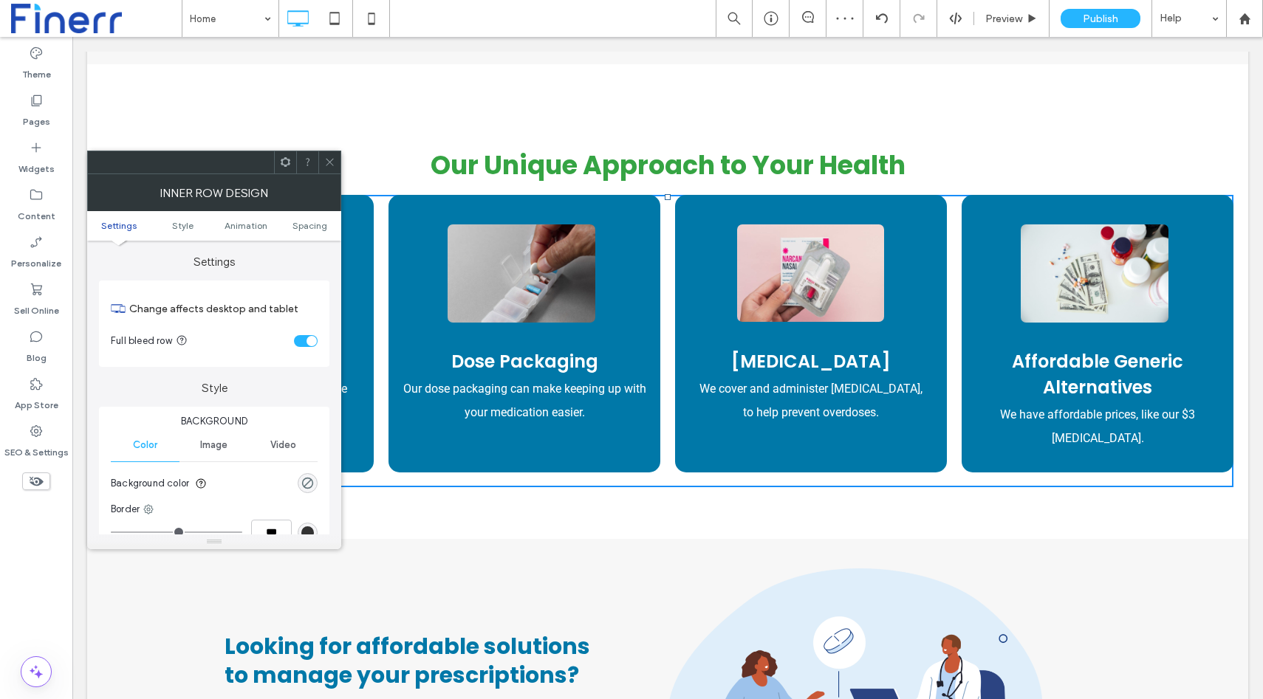
click at [327, 162] on icon at bounding box center [329, 162] width 11 height 11
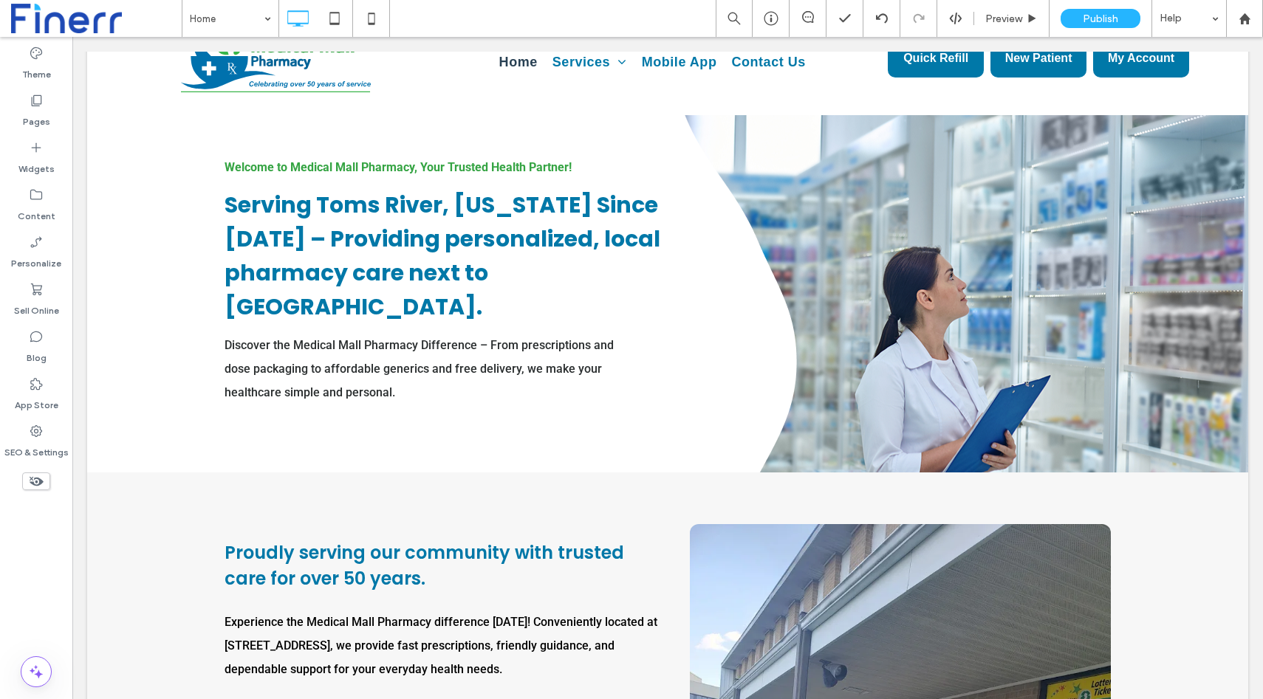
scroll to position [0, 0]
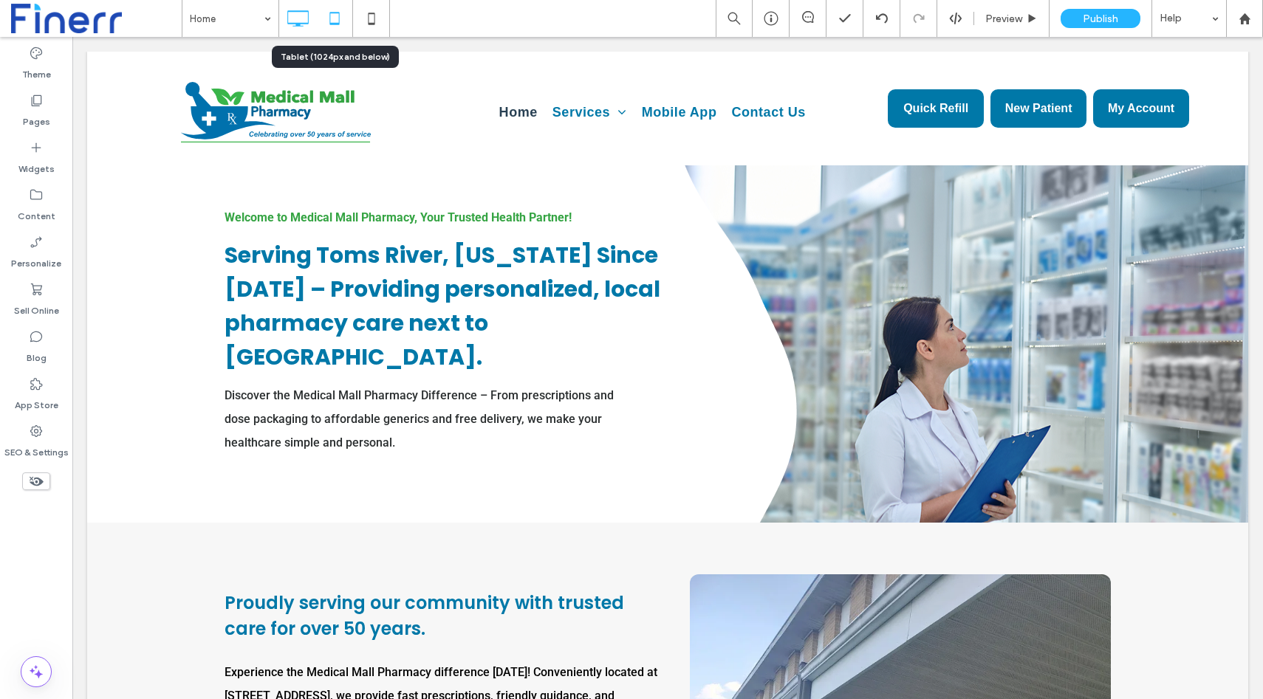
click at [341, 22] on icon at bounding box center [335, 19] width 30 height 30
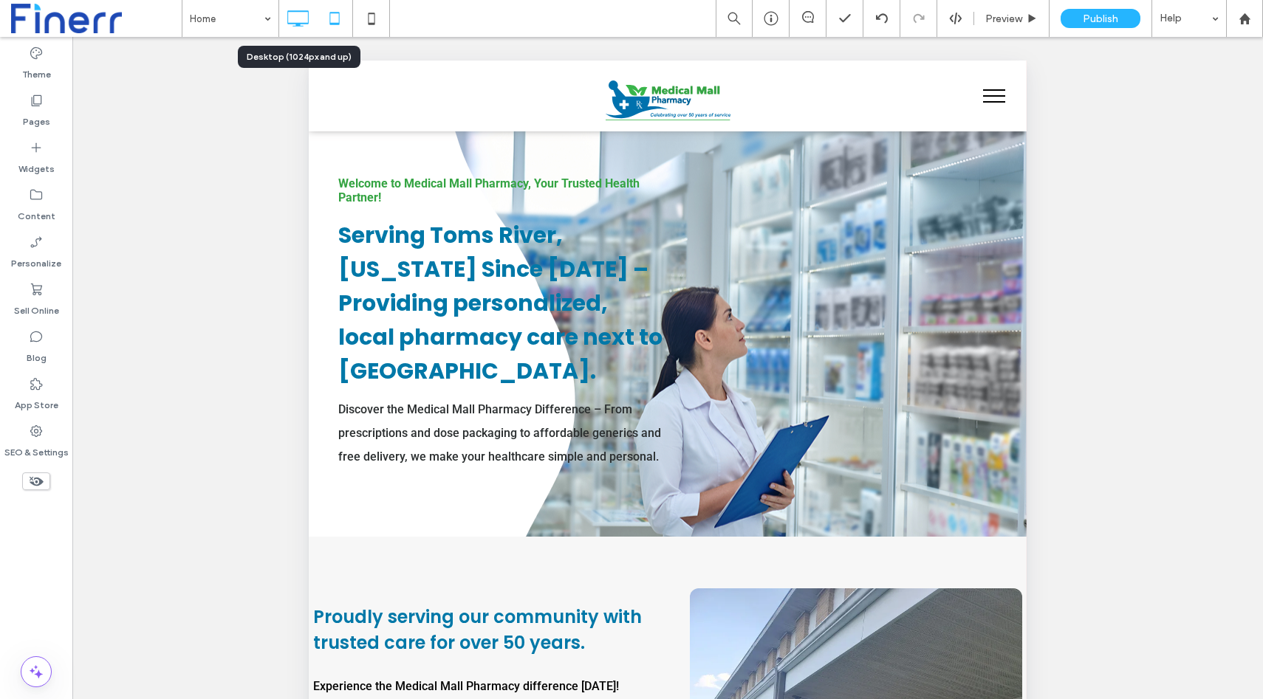
click at [295, 27] on icon at bounding box center [298, 19] width 30 height 30
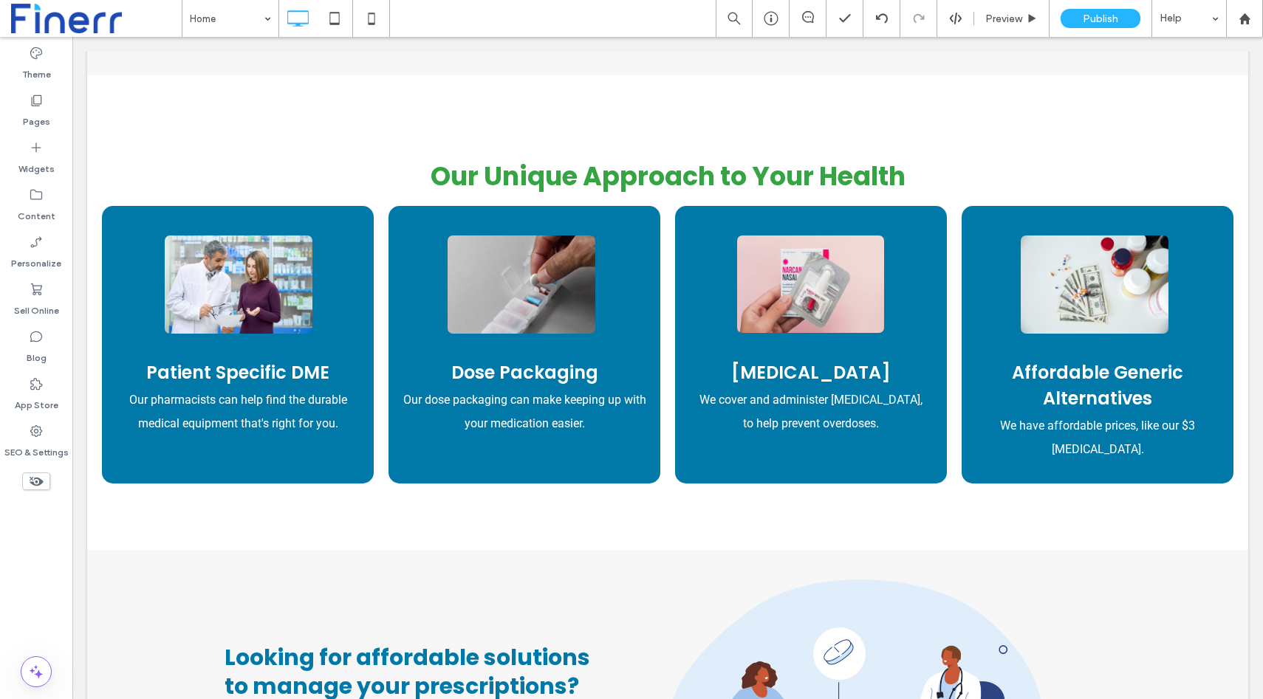
scroll to position [897, 0]
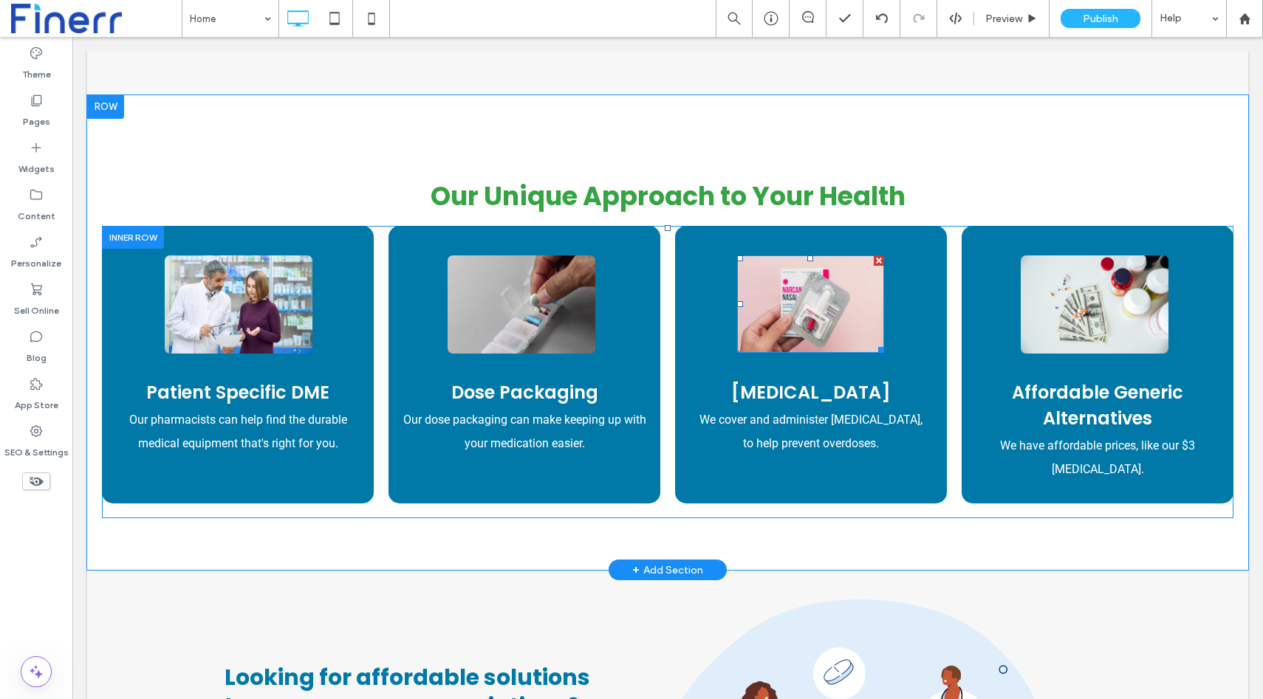
click at [792, 302] on img at bounding box center [810, 304] width 146 height 97
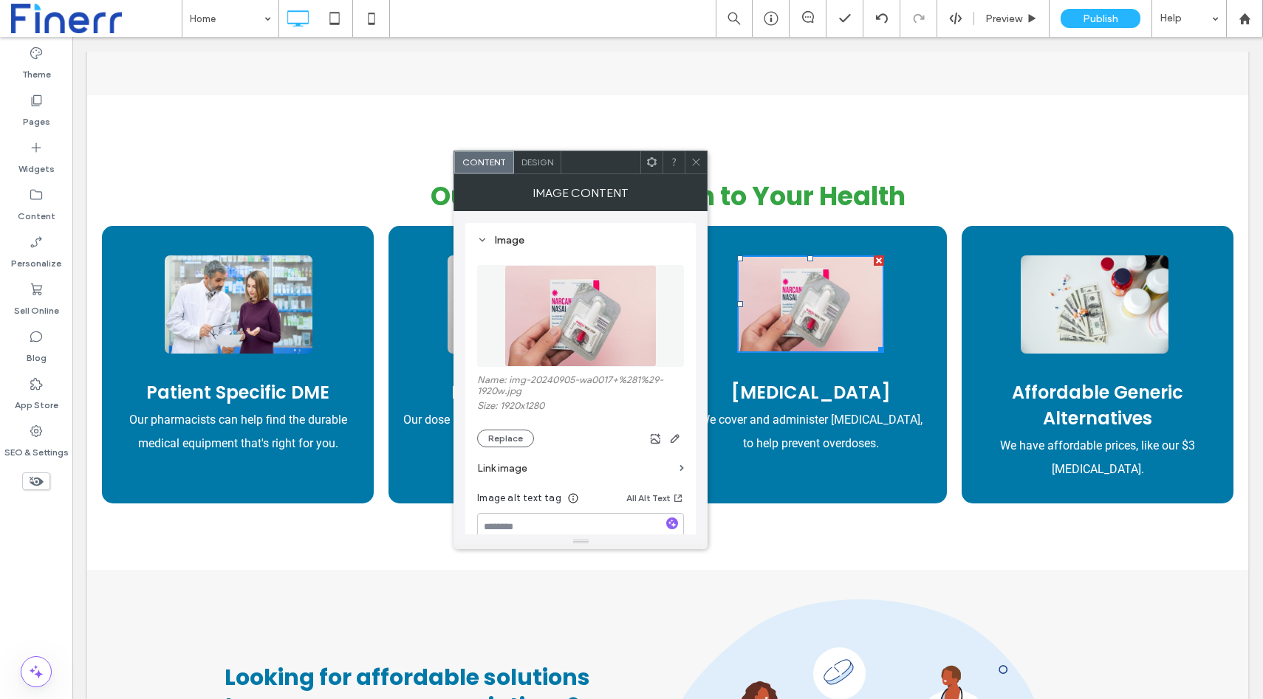
click at [699, 156] on span at bounding box center [696, 162] width 11 height 22
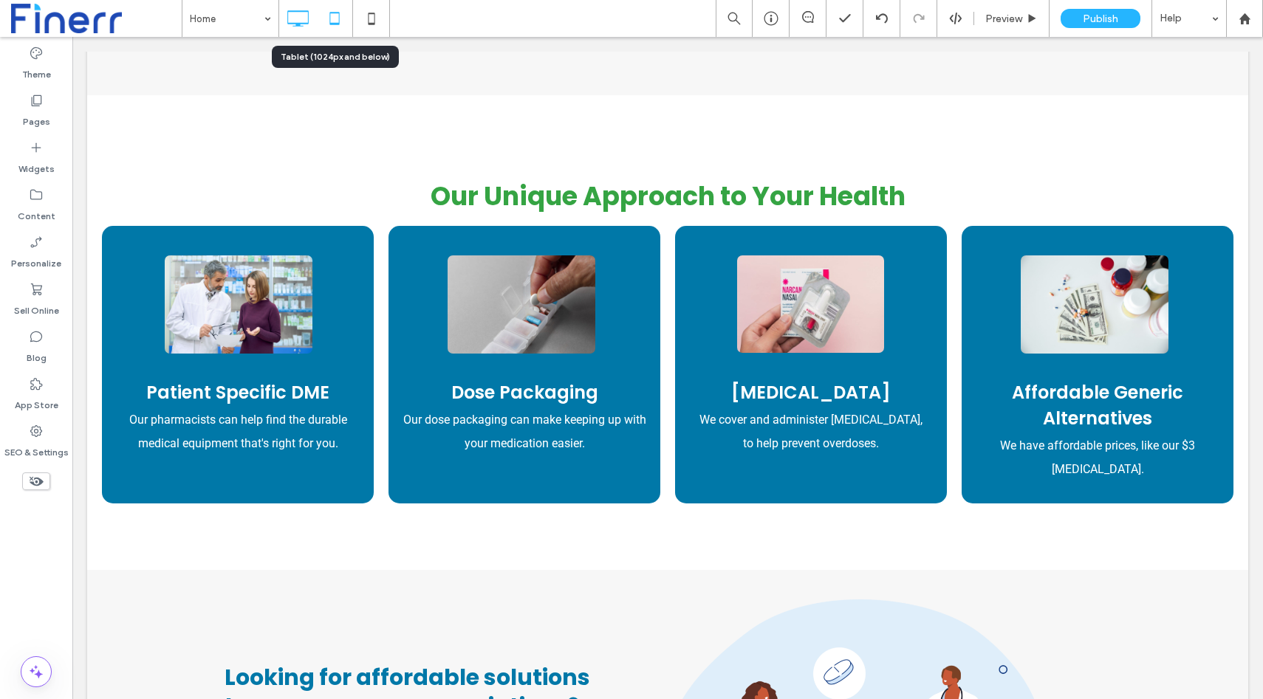
click at [341, 10] on icon at bounding box center [335, 19] width 30 height 30
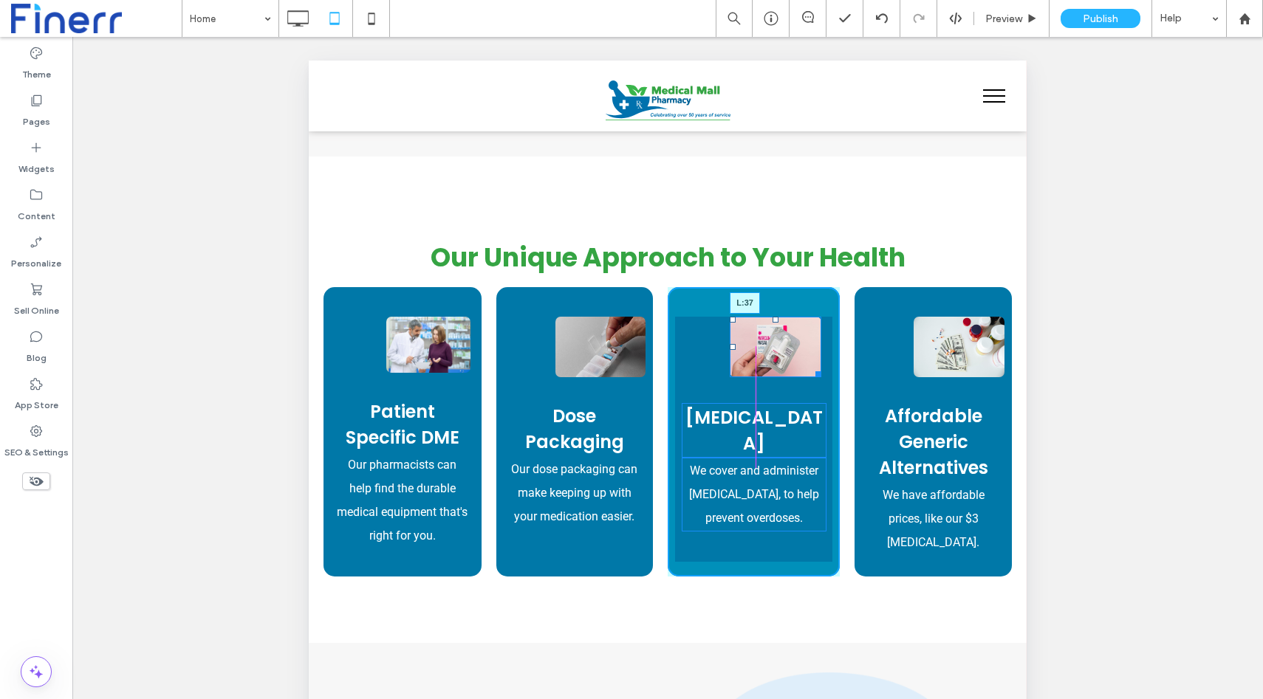
drag, startPoint x: 740, startPoint y: 344, endPoint x: 713, endPoint y: 349, distance: 27.7
click at [730, 349] on div at bounding box center [733, 347] width 6 height 6
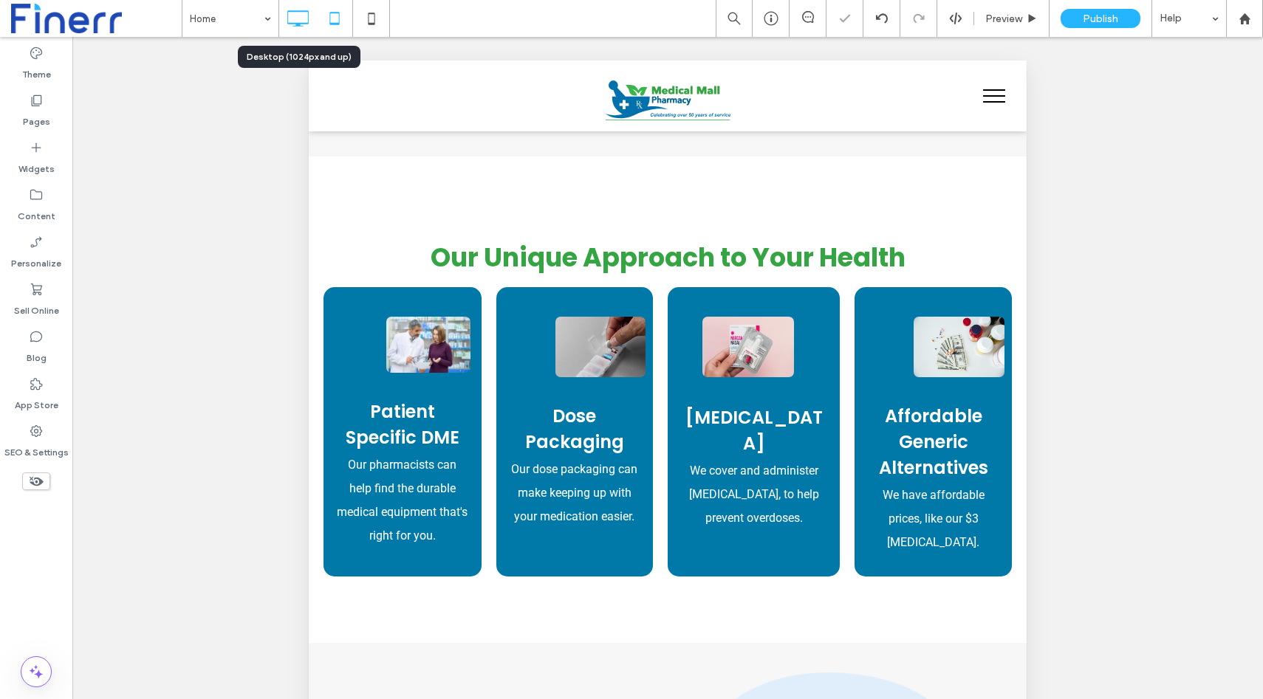
click at [298, 16] on icon at bounding box center [298, 19] width 30 height 30
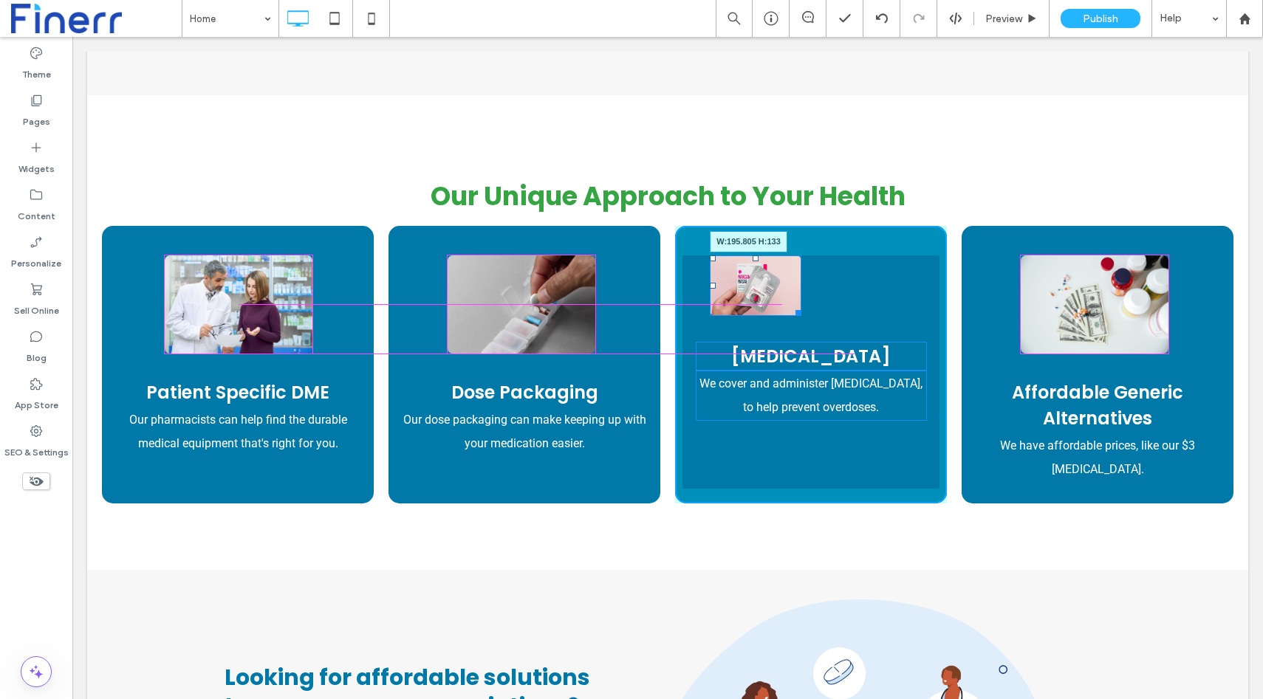
drag, startPoint x: 796, startPoint y: 311, endPoint x: 825, endPoint y: 346, distance: 45.1
click at [801, 317] on div "W:195.805 H:133" at bounding box center [756, 286] width 92 height 61
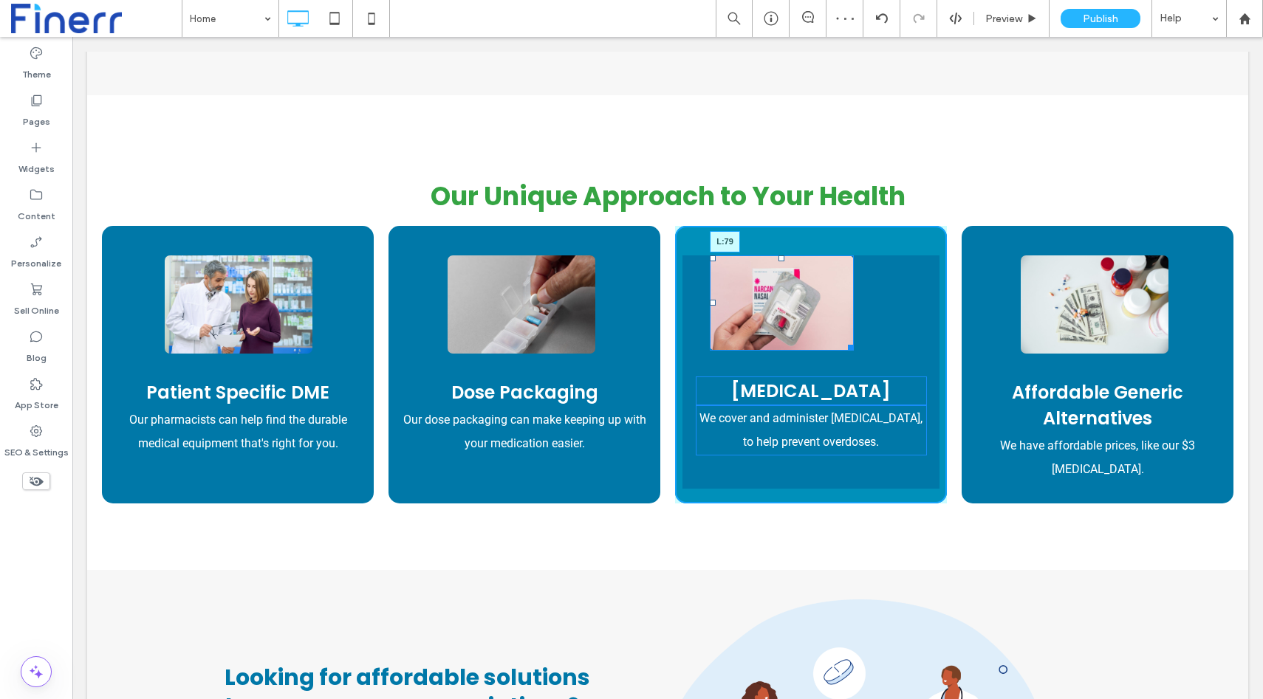
drag, startPoint x: 713, startPoint y: 302, endPoint x: 744, endPoint y: 301, distance: 31.0
click at [716, 301] on div at bounding box center [713, 303] width 6 height 6
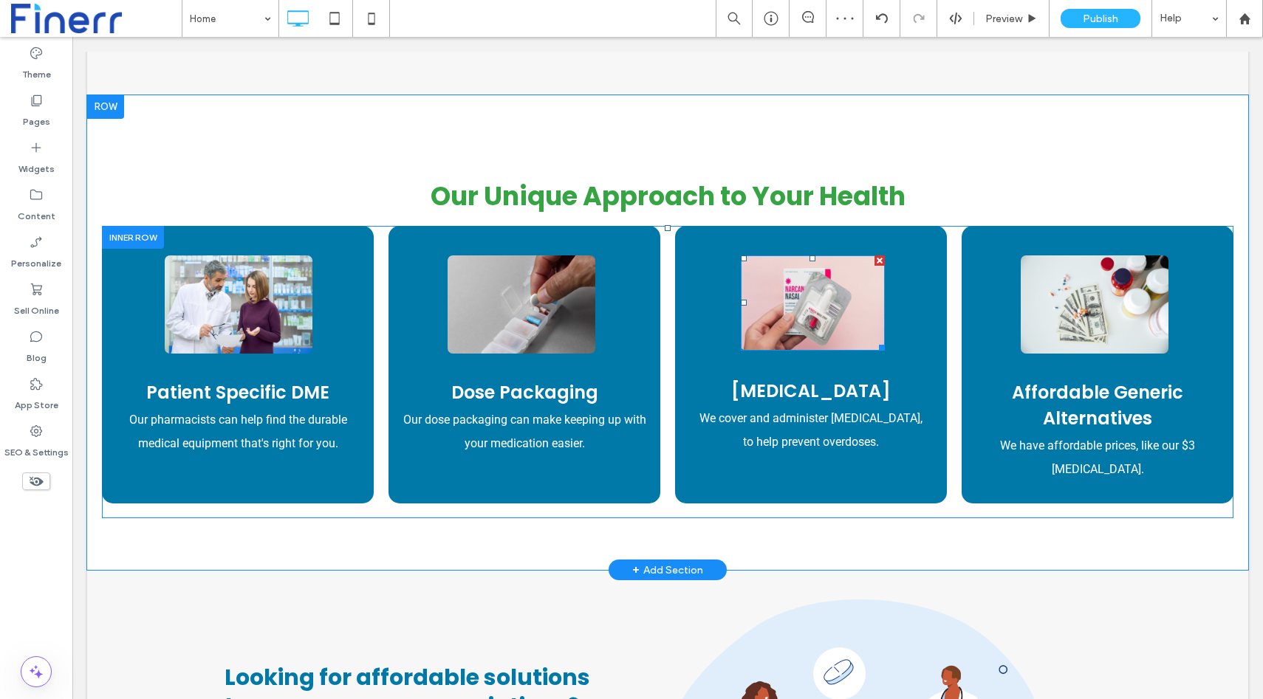
click at [769, 307] on img at bounding box center [812, 304] width 143 height 96
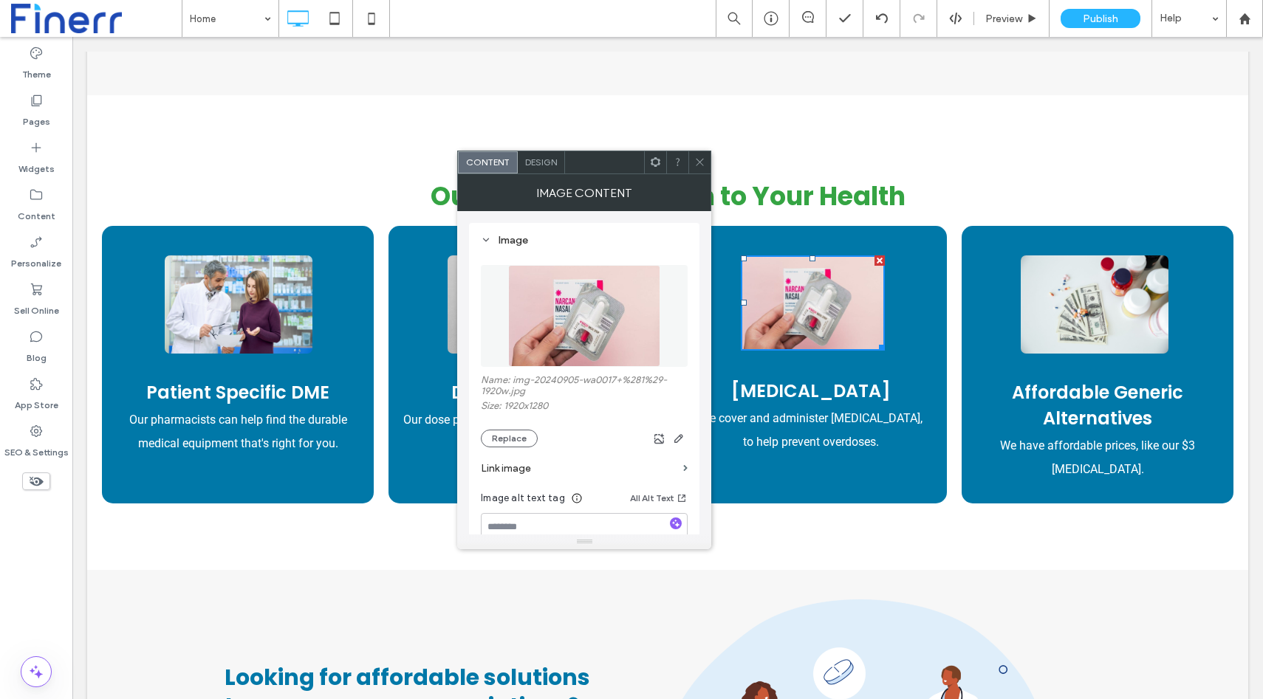
click at [543, 164] on span "Design" at bounding box center [541, 162] width 32 height 11
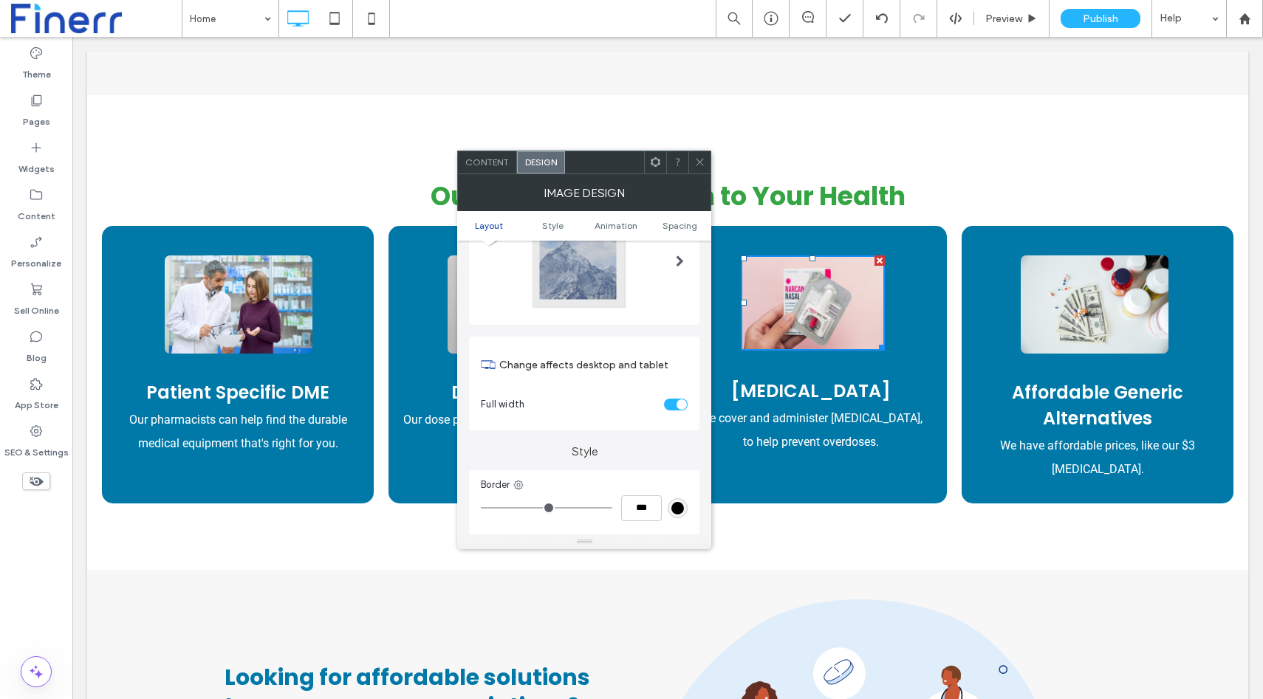
scroll to position [80, 0]
drag, startPoint x: 508, startPoint y: 369, endPoint x: 679, endPoint y: 370, distance: 171.3
click at [679, 370] on label "Change affects desktop and tablet" at bounding box center [593, 367] width 188 height 27
click at [666, 371] on label "Change affects desktop and tablet" at bounding box center [593, 367] width 188 height 27
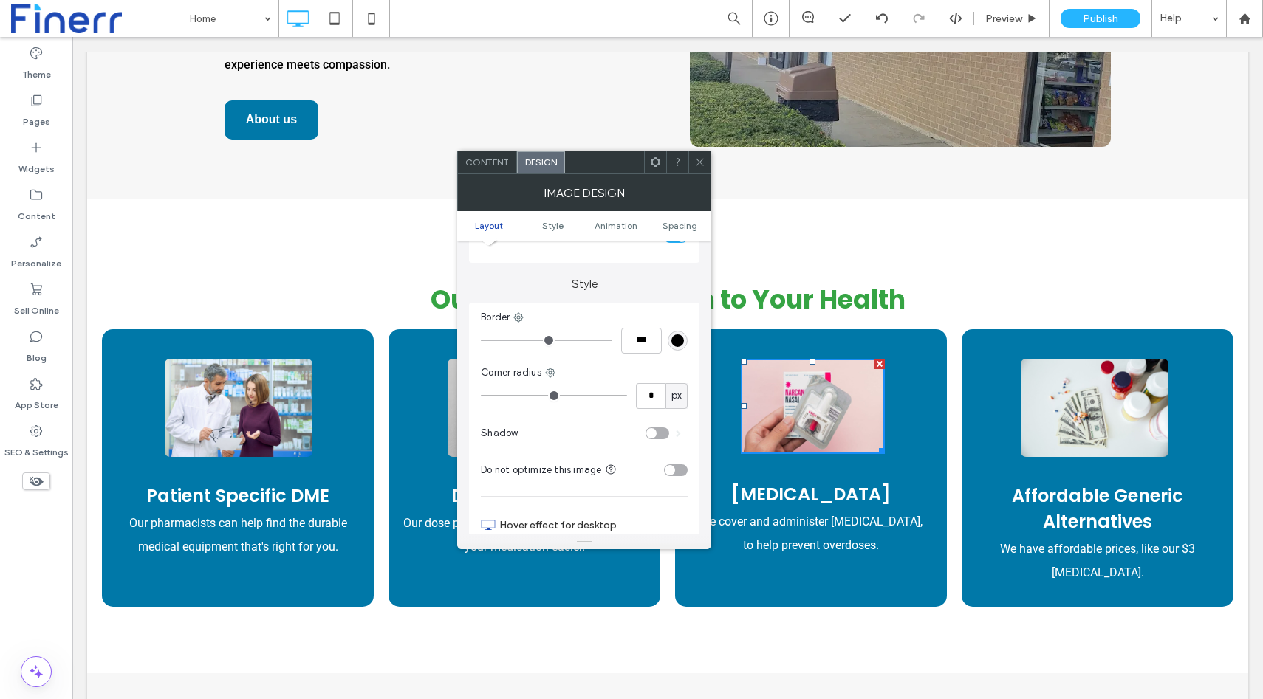
scroll to position [0, 0]
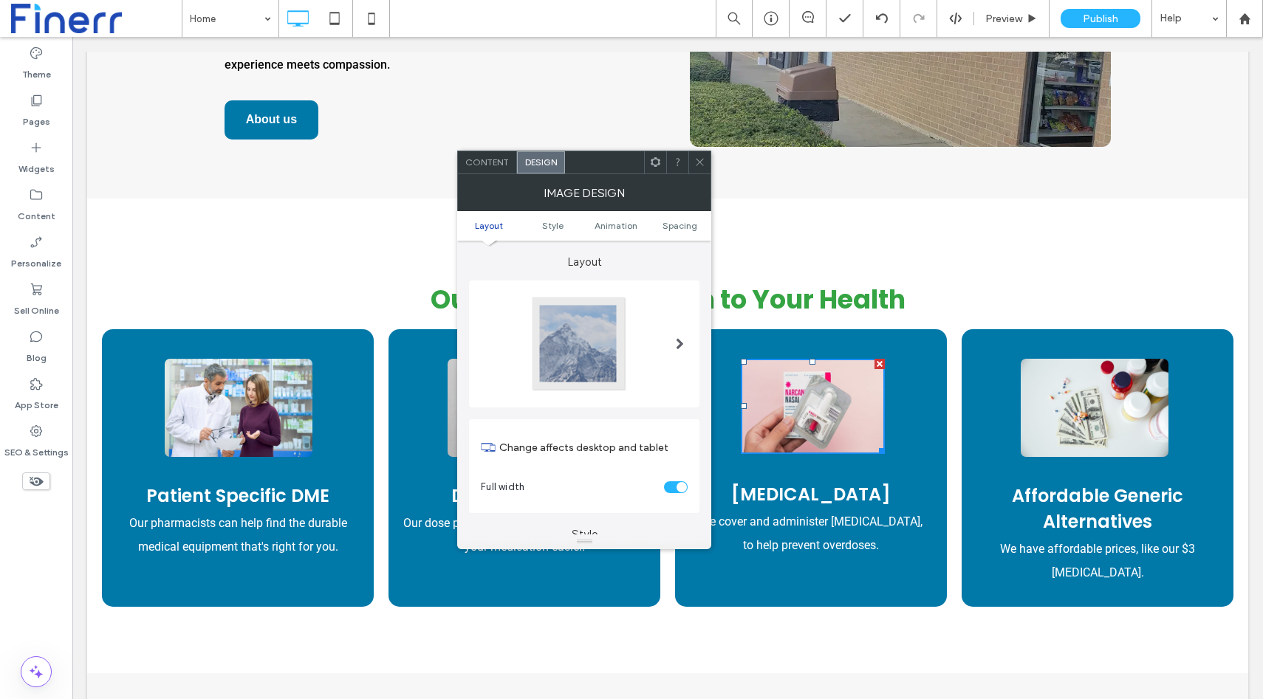
drag, startPoint x: 610, startPoint y: 366, endPoint x: 524, endPoint y: 366, distance: 85.7
click at [524, 366] on div at bounding box center [584, 343] width 207 height 97
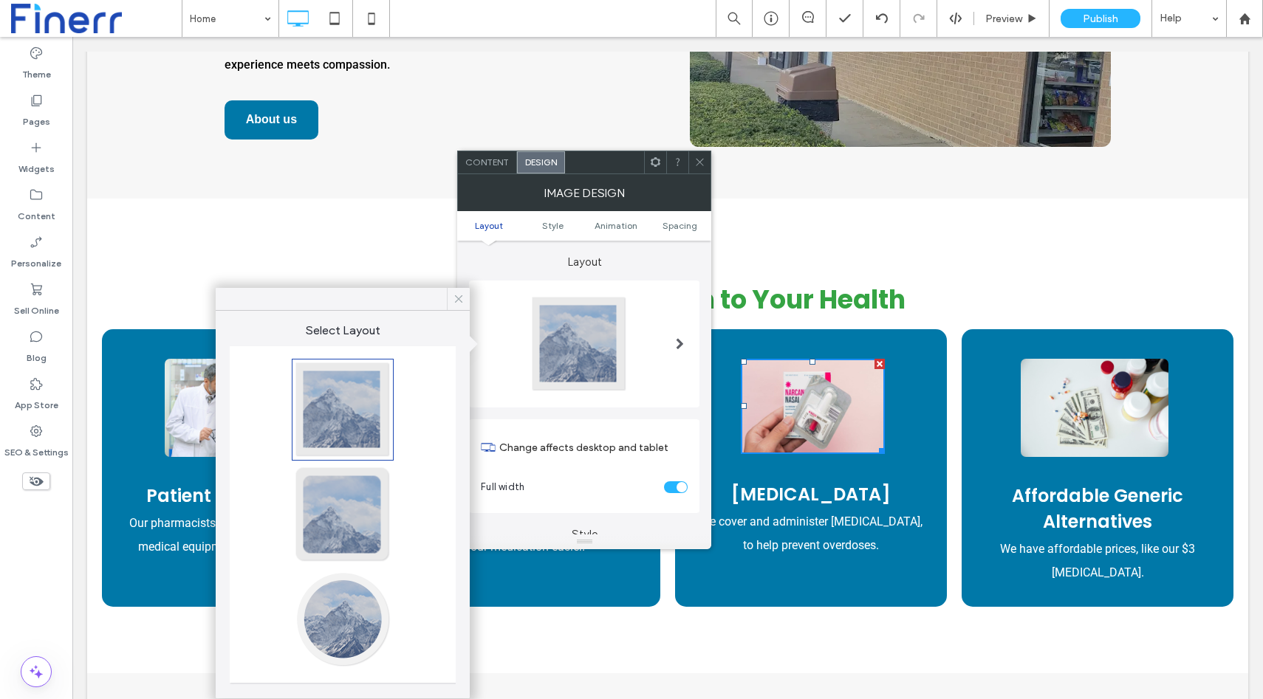
click at [468, 294] on div at bounding box center [458, 299] width 23 height 22
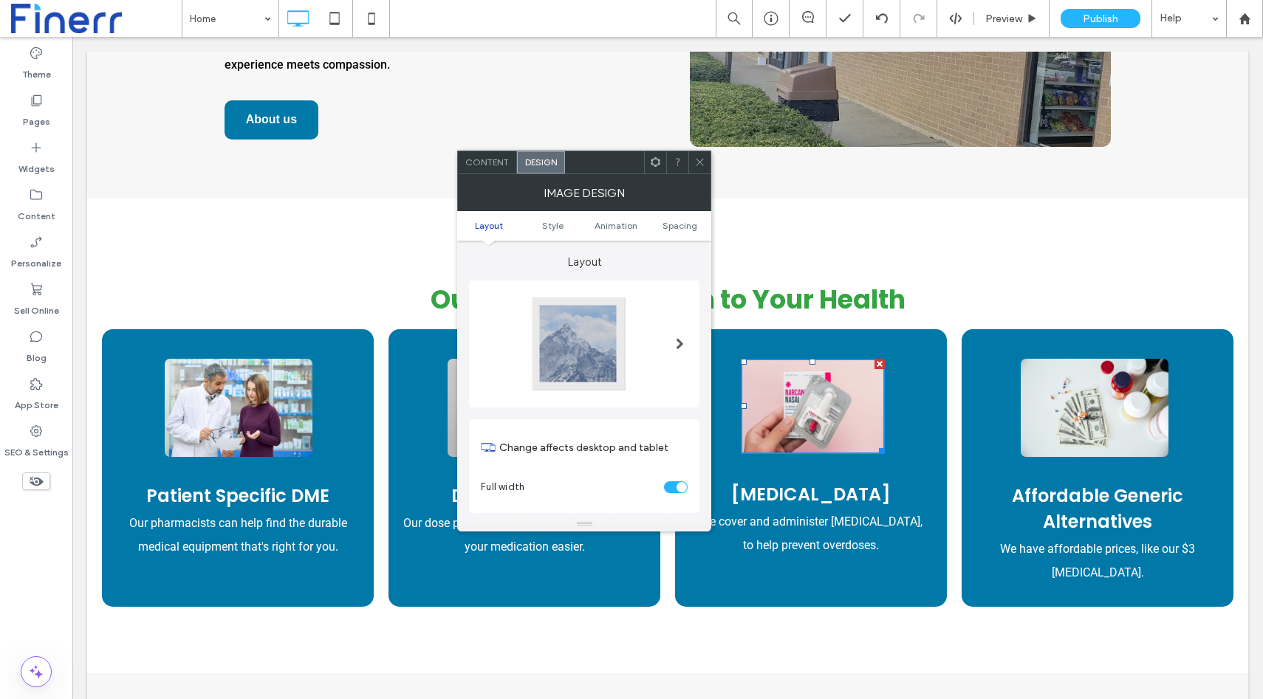
drag, startPoint x: 588, startPoint y: 543, endPoint x: 590, endPoint y: 525, distance: 17.9
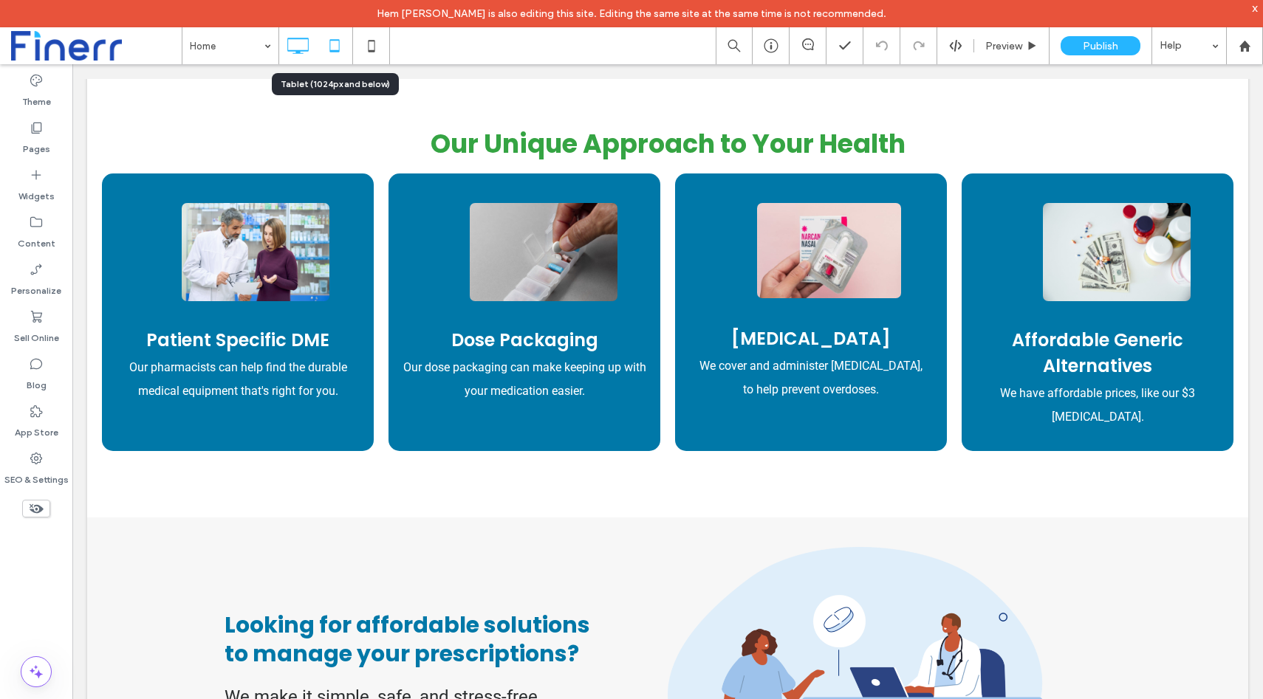
click at [341, 35] on icon at bounding box center [335, 46] width 30 height 30
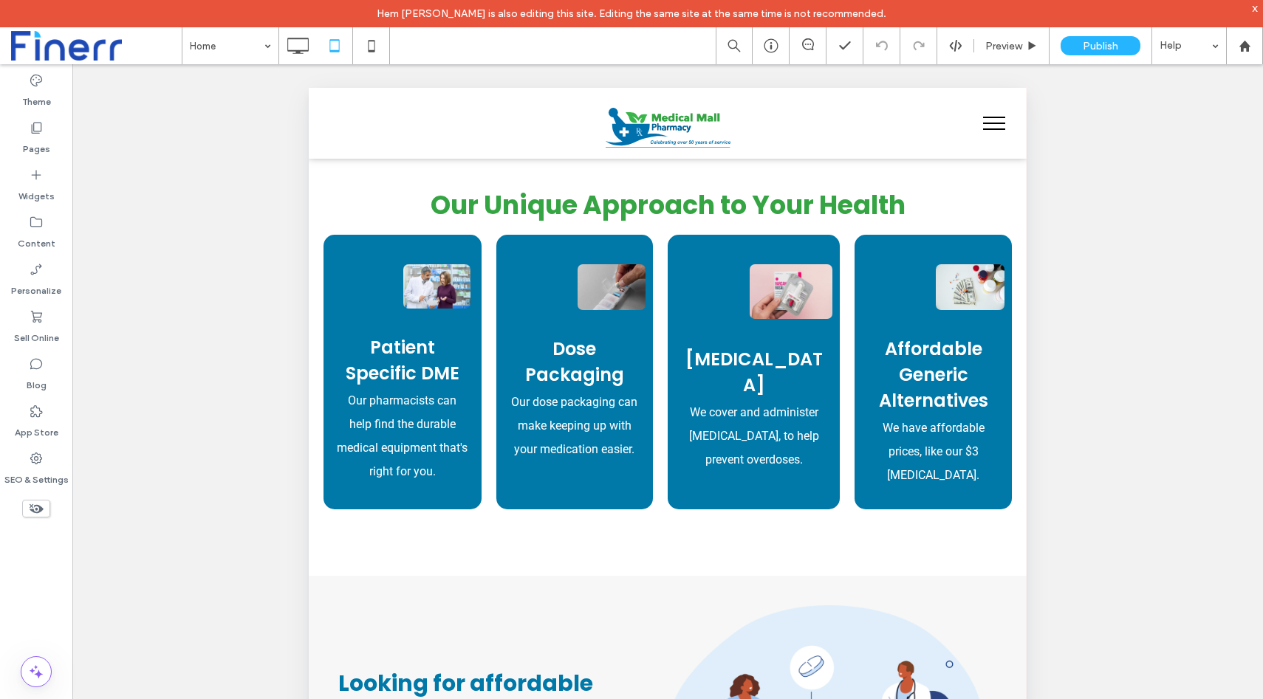
click at [1255, 7] on div "x" at bounding box center [1255, 7] width 7 height 13
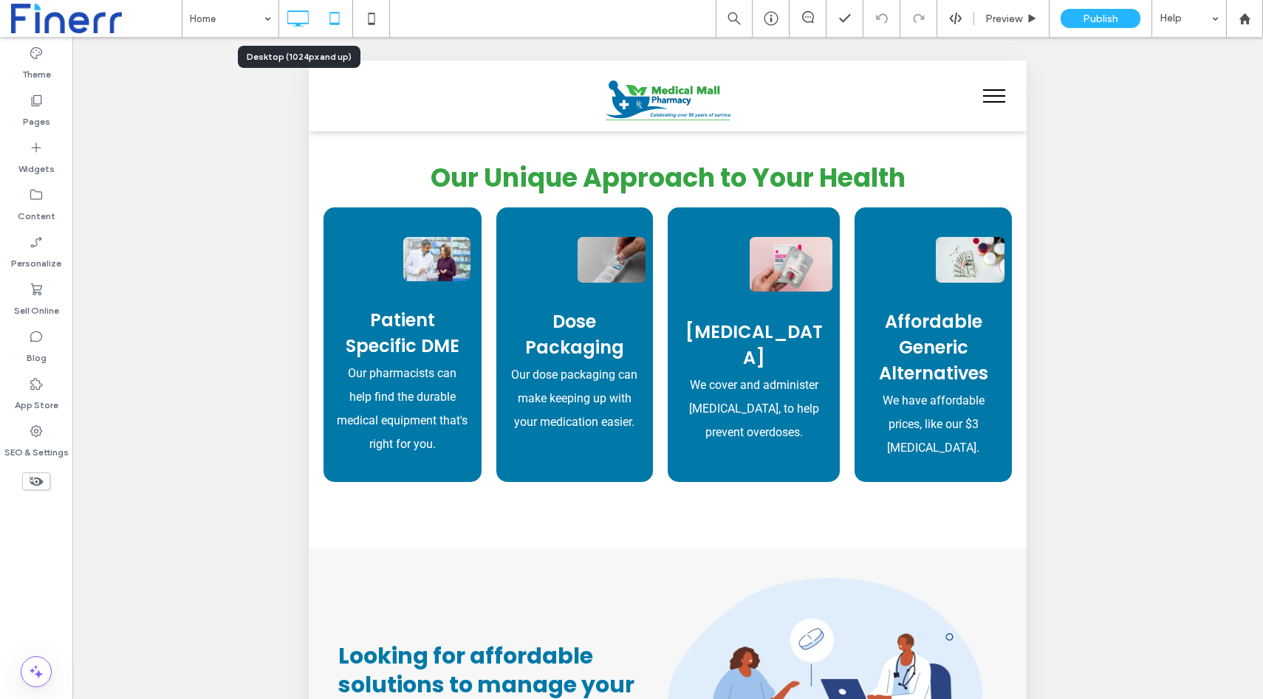
click at [296, 10] on use at bounding box center [298, 18] width 21 height 16
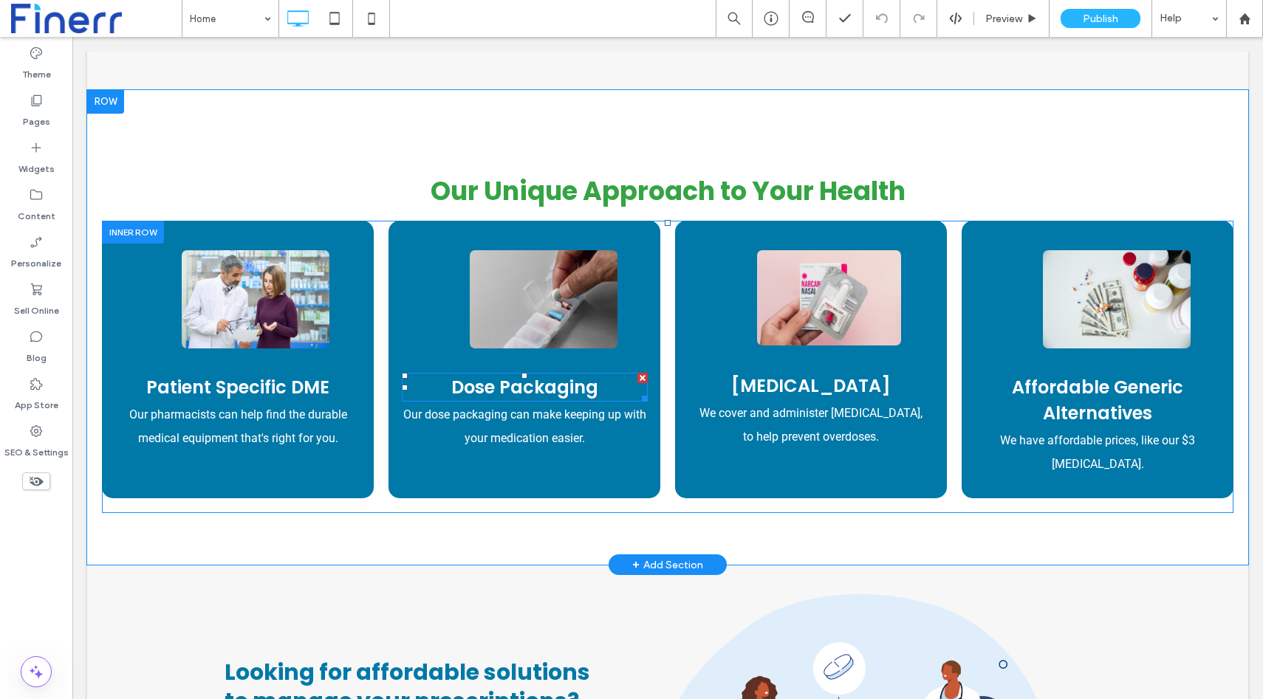
scroll to position [880, 0]
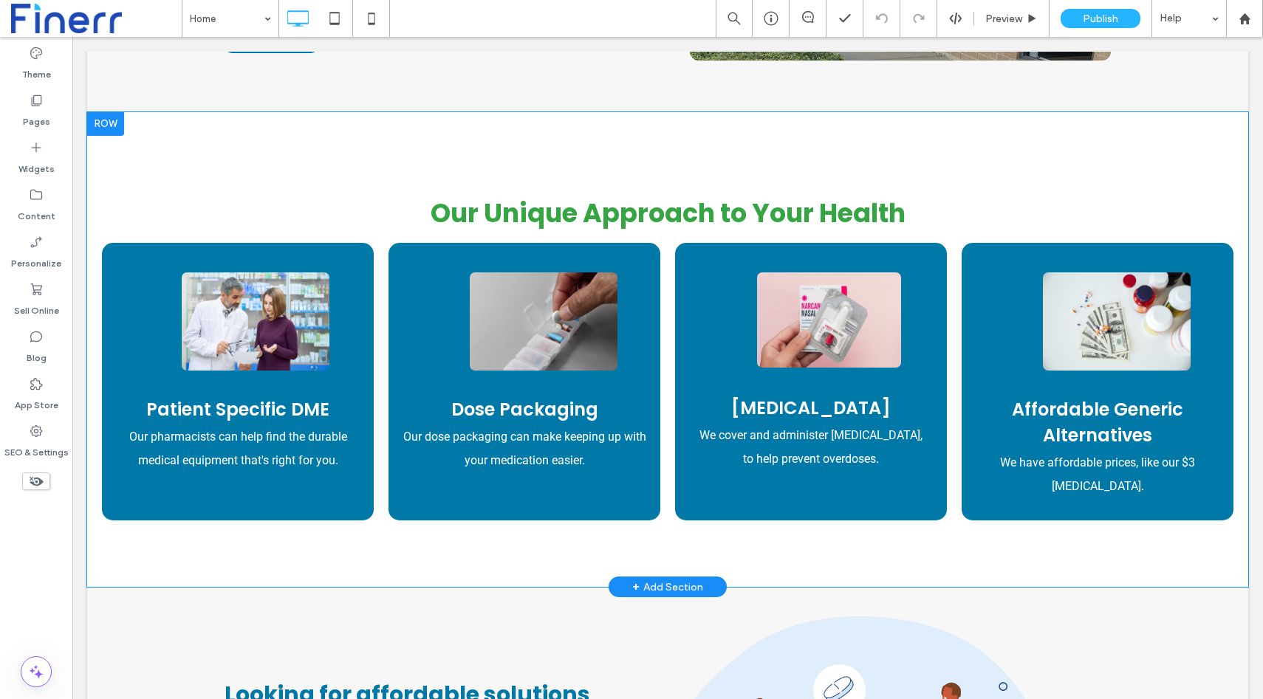
click at [104, 117] on div at bounding box center [105, 124] width 37 height 24
